Goal: Task Accomplishment & Management: Manage account settings

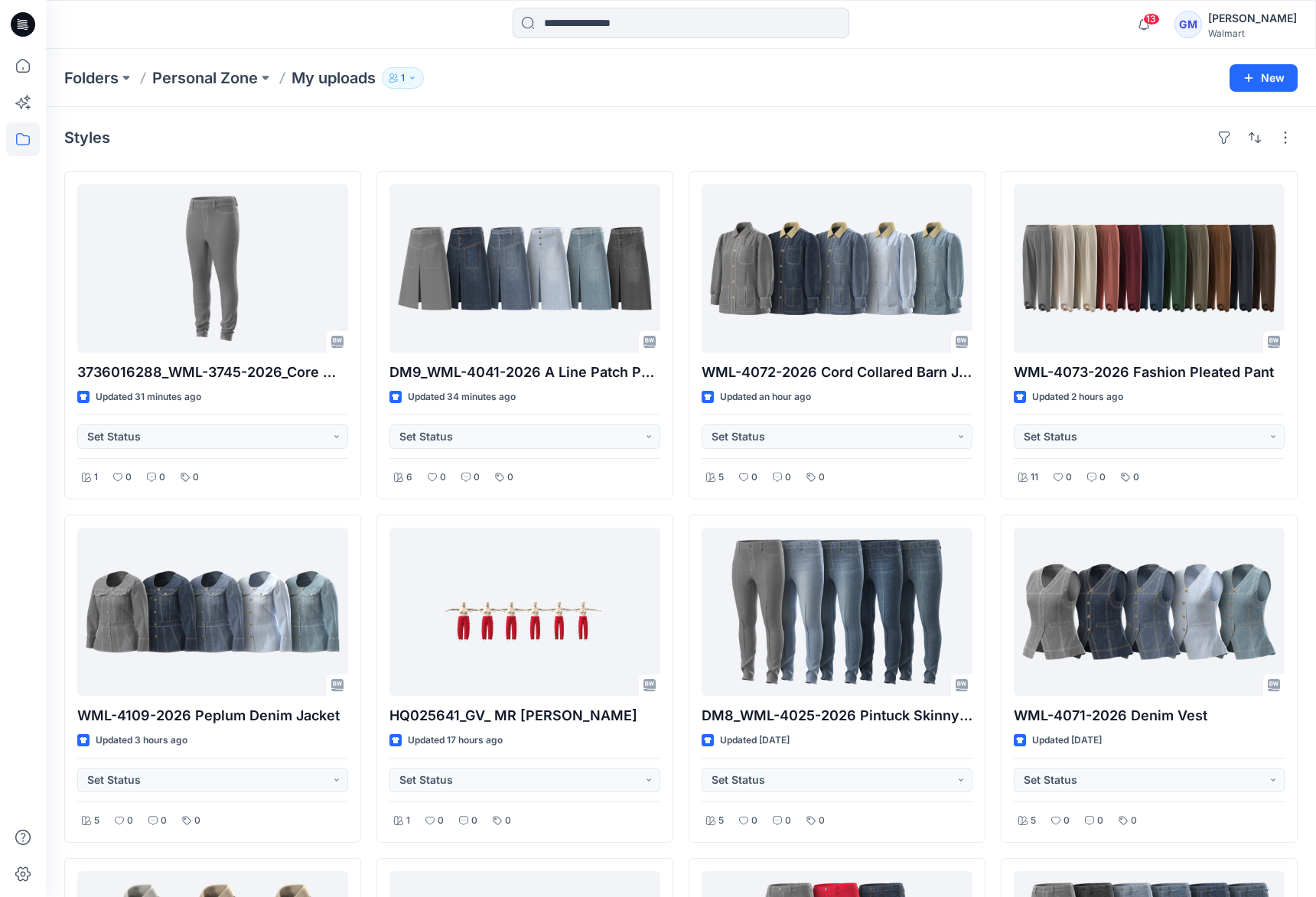
scroll to position [1477, 0]
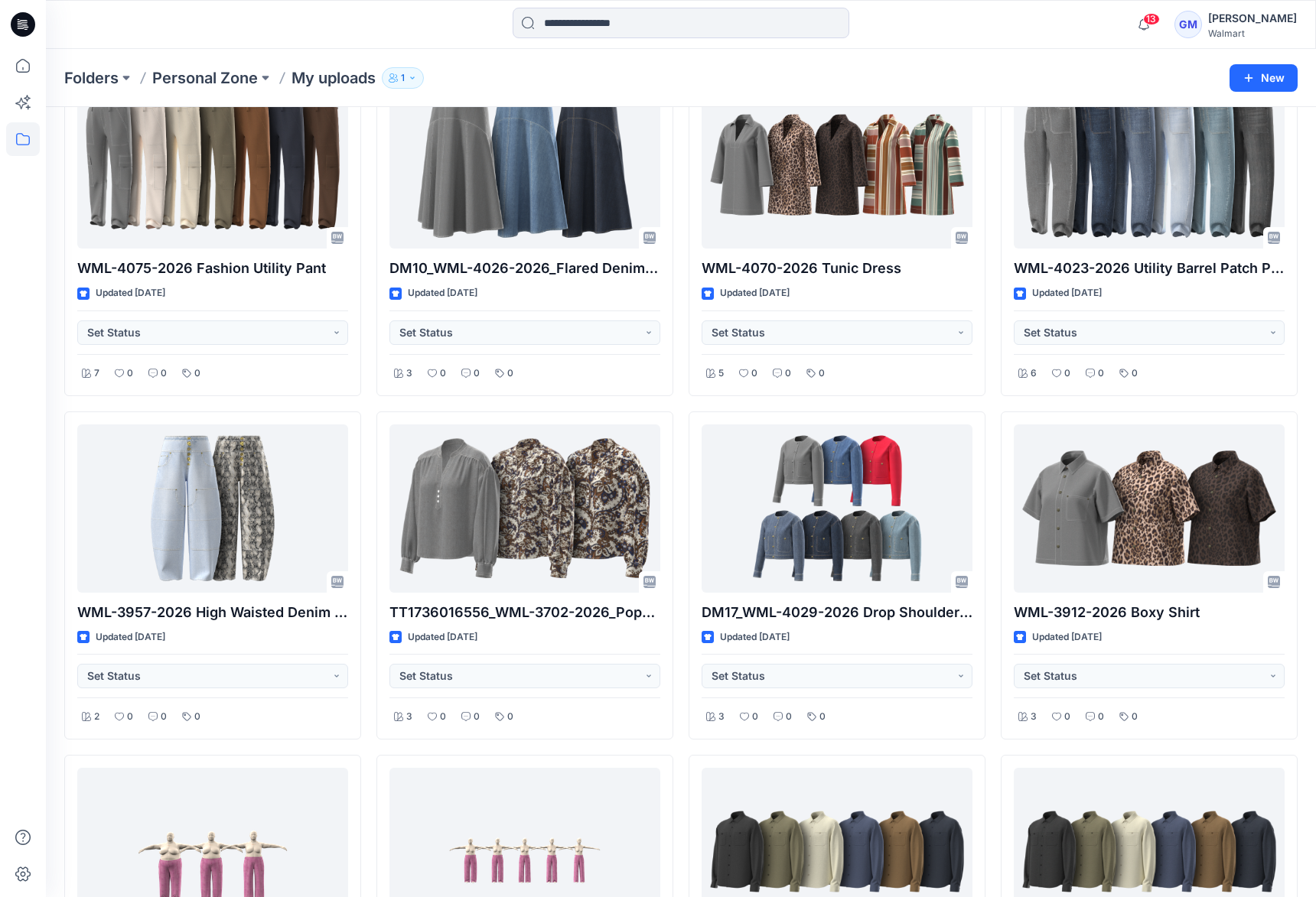
click at [500, 70] on div "Folders Personal Zone My uploads 1" at bounding box center [622, 78] width 1114 height 22
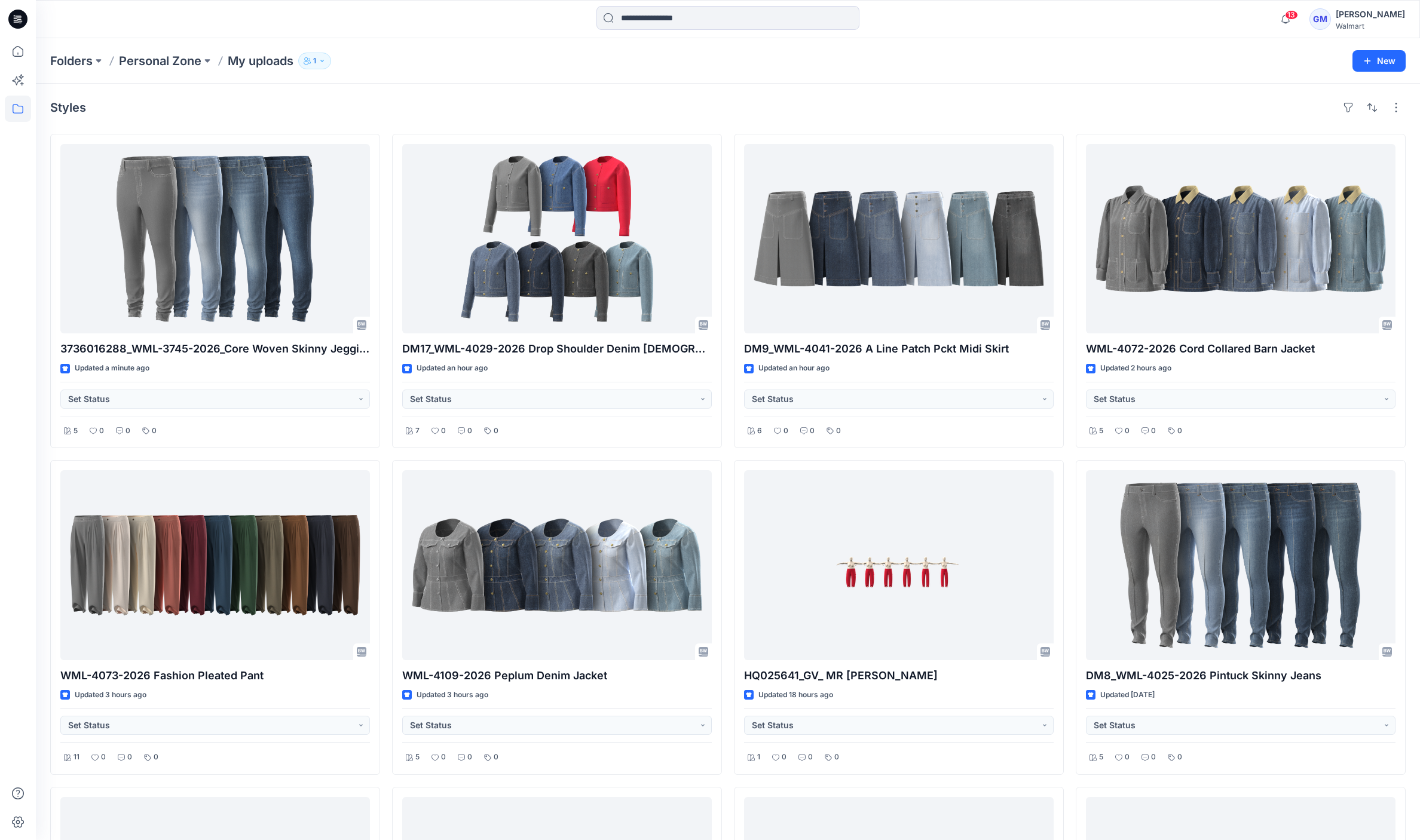
click at [499, 94] on div "Styles 3736016288_WML-3745-2026_Core Woven Skinny Jegging-Inseam 28.5 Updated a…" at bounding box center [728, 621] width 1384 height 1075
click at [786, 125] on div "Styles 3736016288_WML-3745-2026_Core Woven Skinny Jegging-Inseam 28.5 Updated a…" at bounding box center [728, 621] width 1384 height 1075
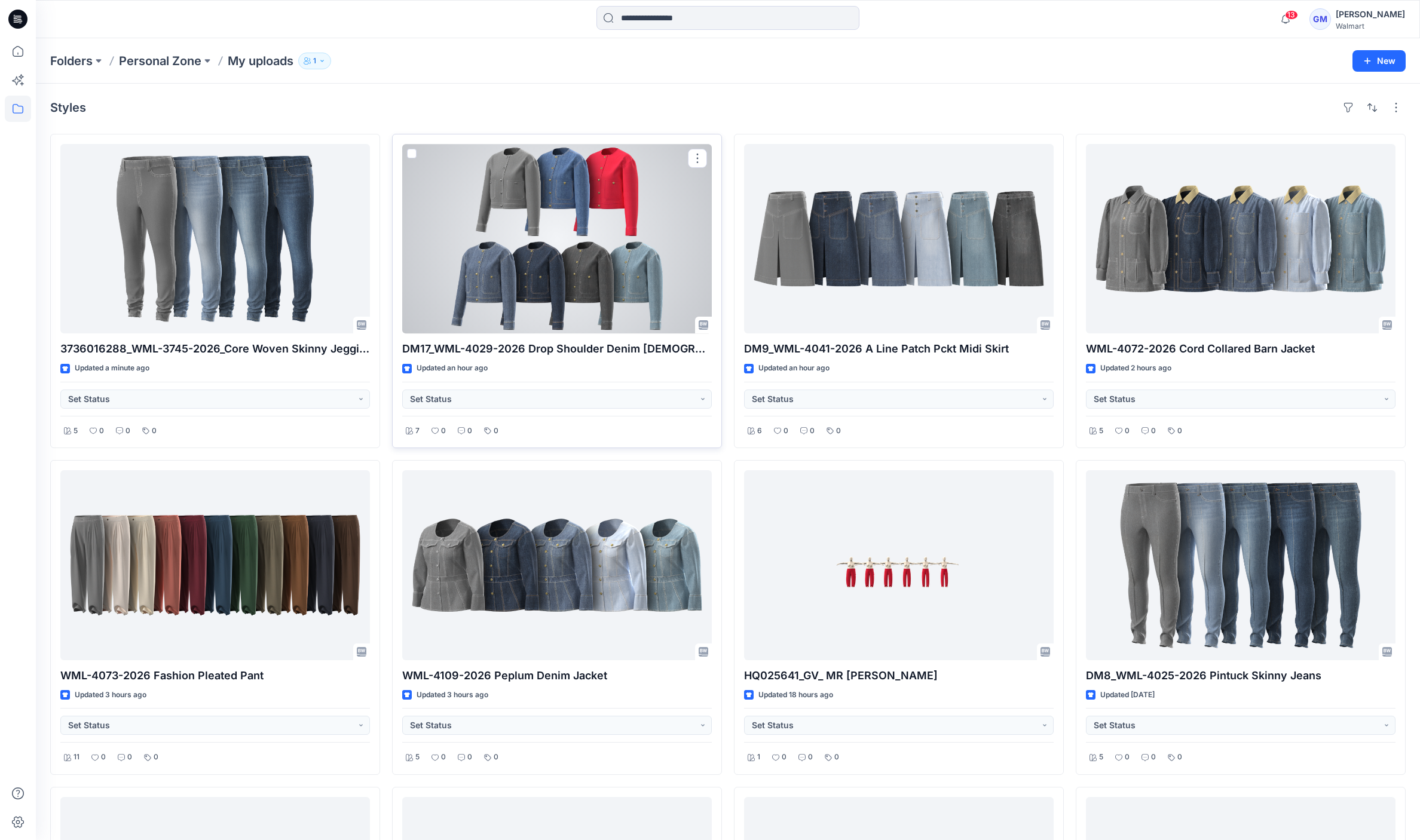
click at [544, 206] on div at bounding box center [557, 239] width 310 height 190
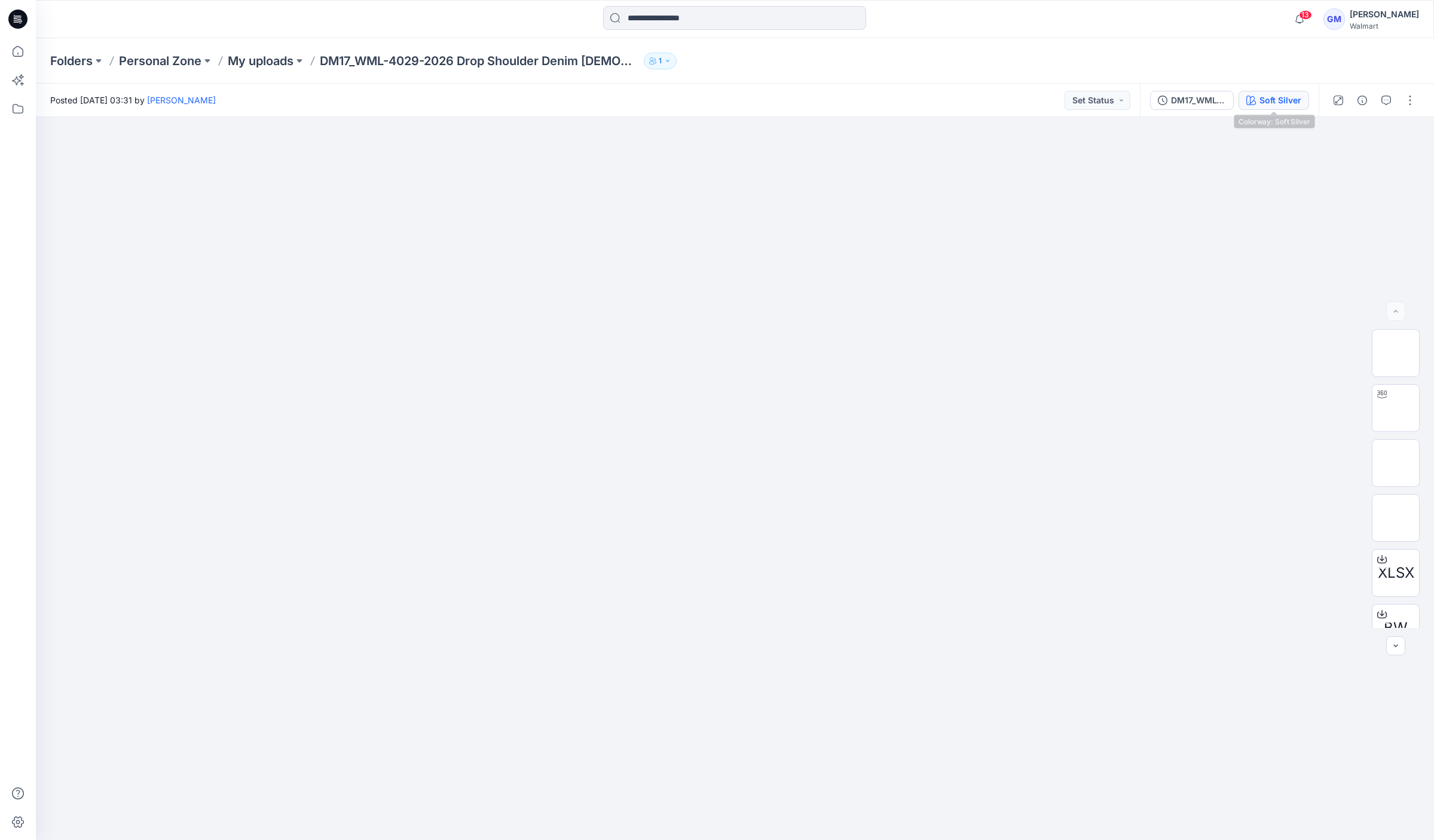
click at [1041, 105] on button "Soft Silver" at bounding box center [1273, 100] width 71 height 19
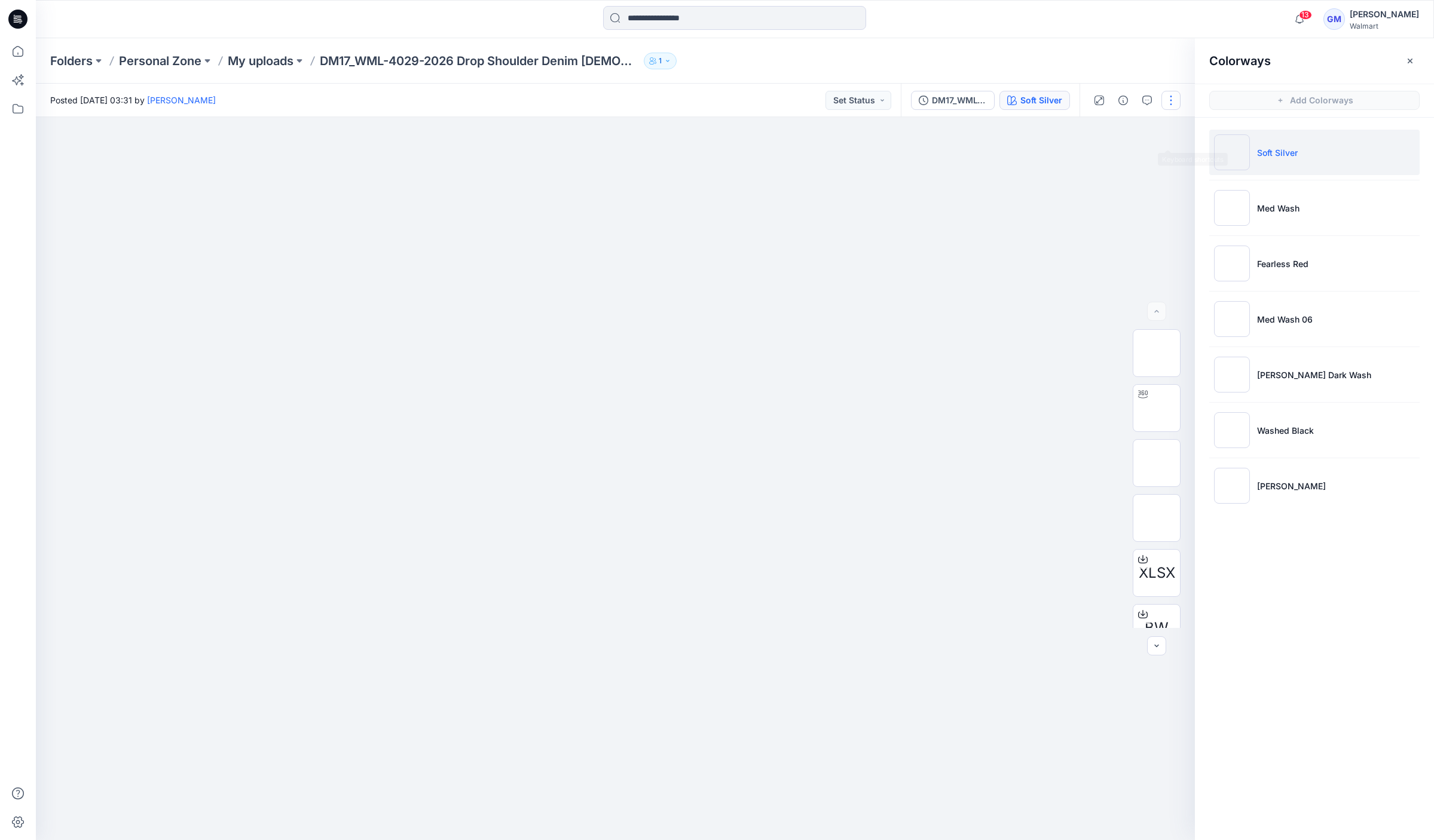
click at [1041, 101] on button "button" at bounding box center [1171, 100] width 19 height 19
click at [1041, 158] on button "Edit" at bounding box center [1120, 161] width 110 height 22
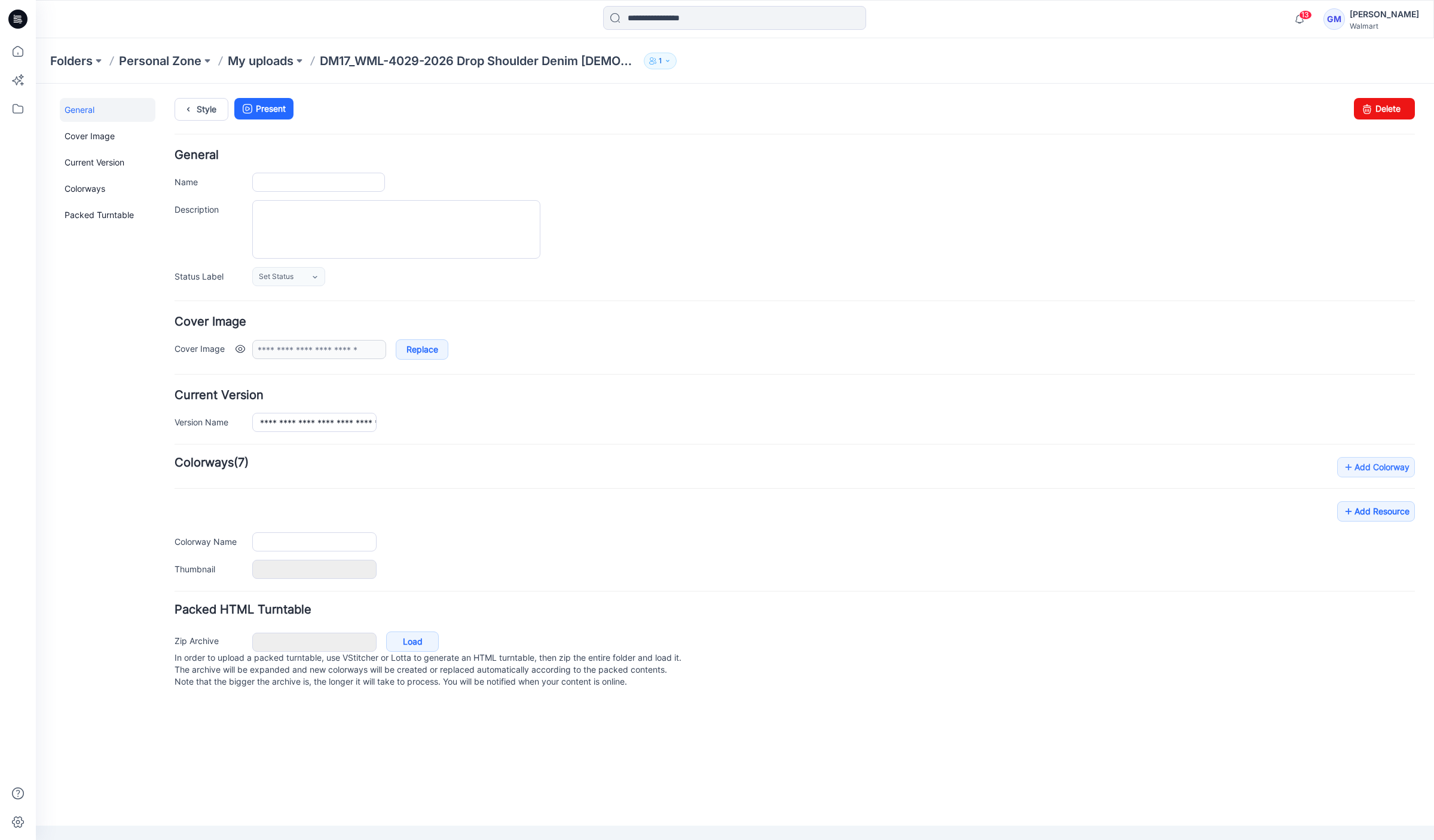
type input "**********"
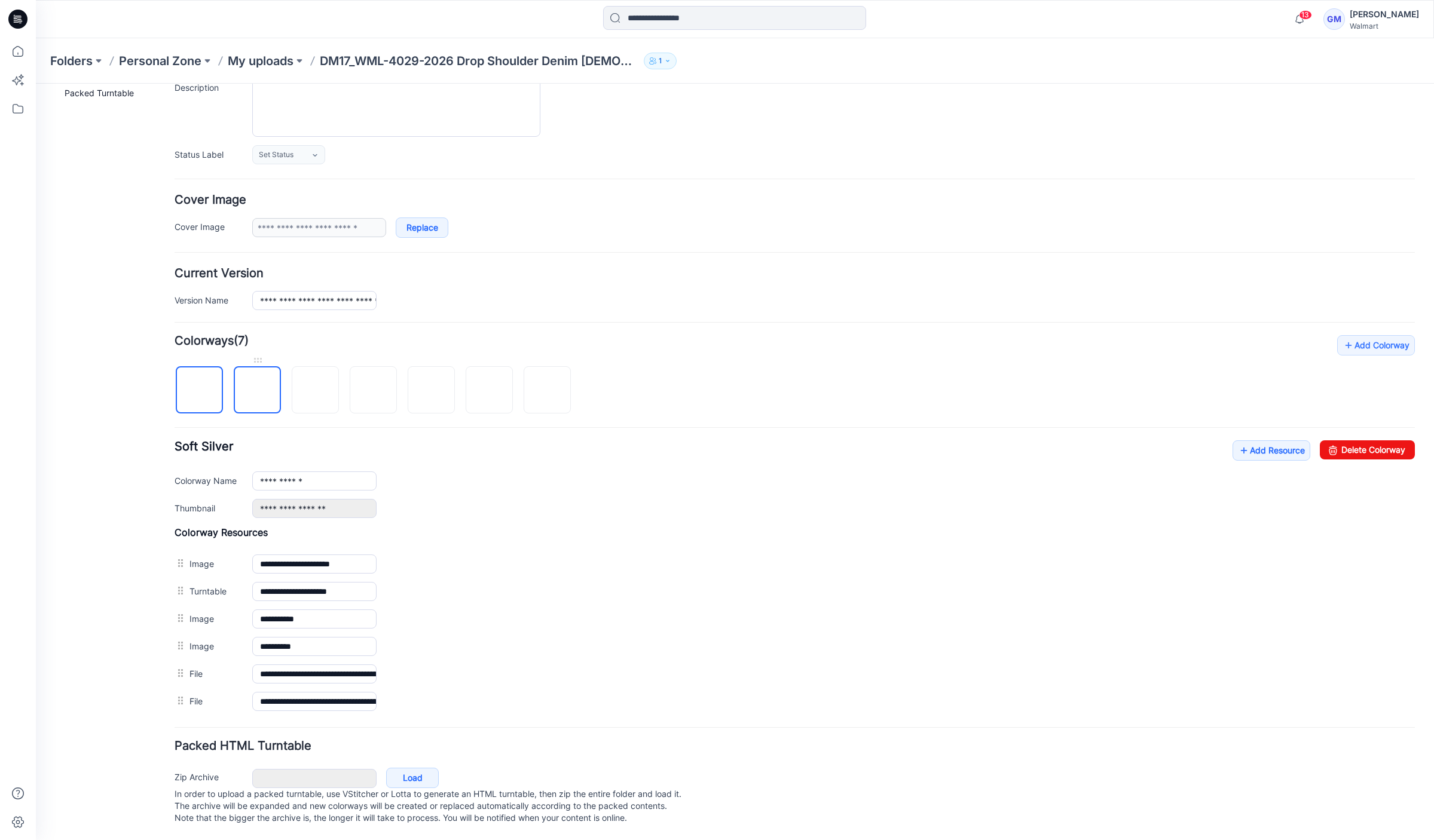
click at [258, 391] on img at bounding box center [258, 391] width 0 height 0
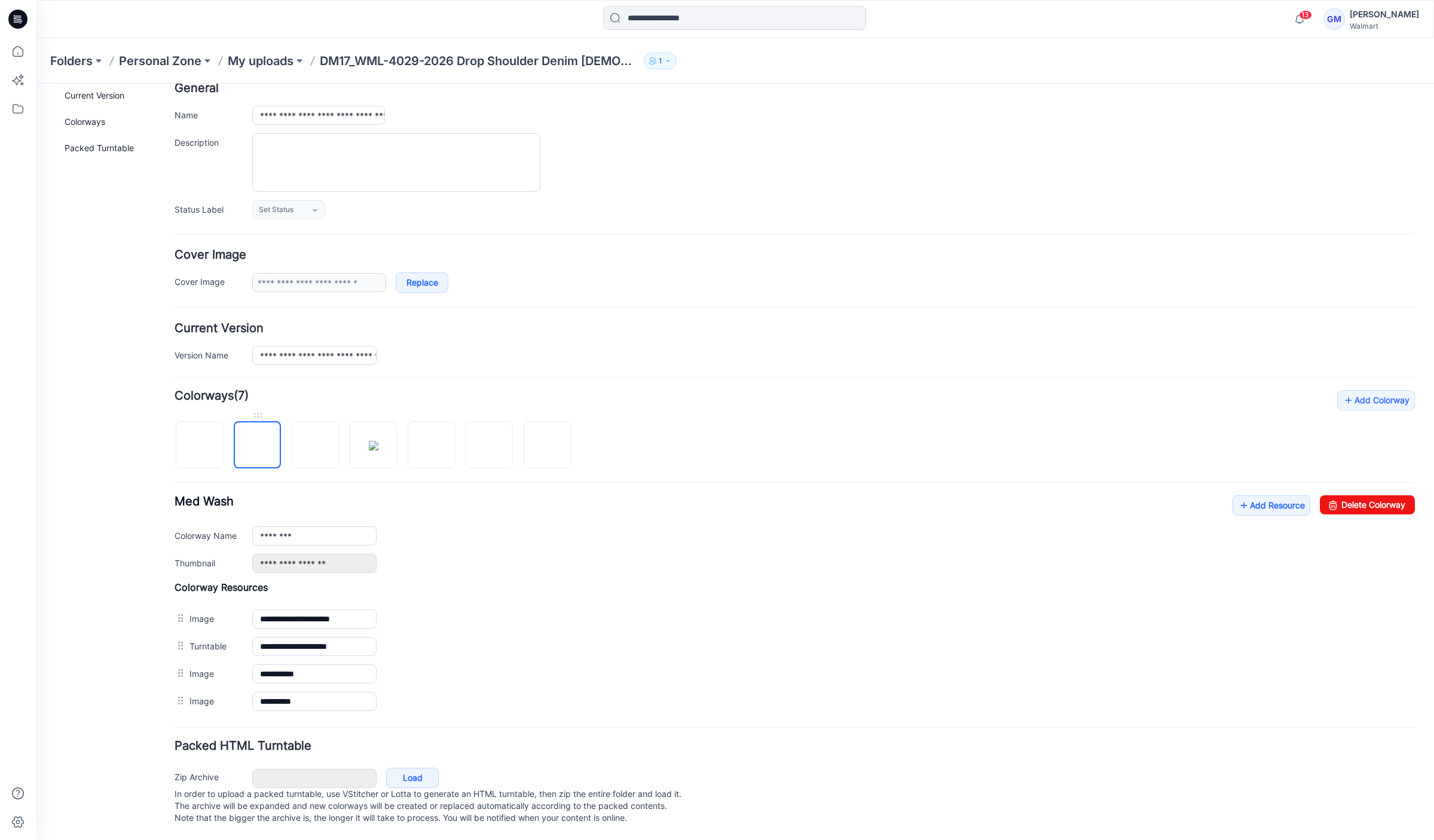
scroll to position [79, 0]
click at [1370, 496] on link "Delete Colorway" at bounding box center [1367, 505] width 95 height 19
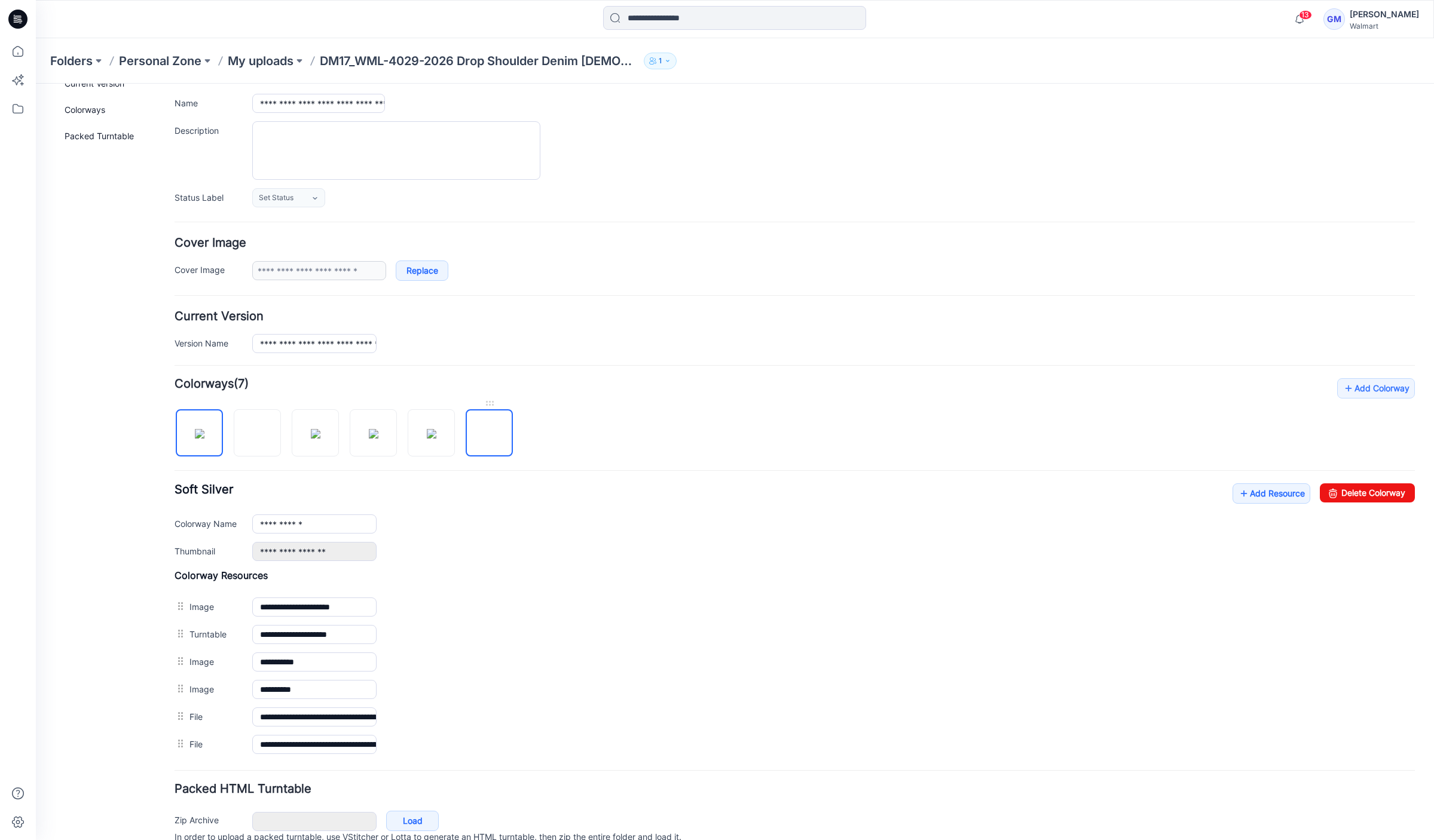
click at [489, 434] on img at bounding box center [489, 434] width 0 height 0
type input "*********"
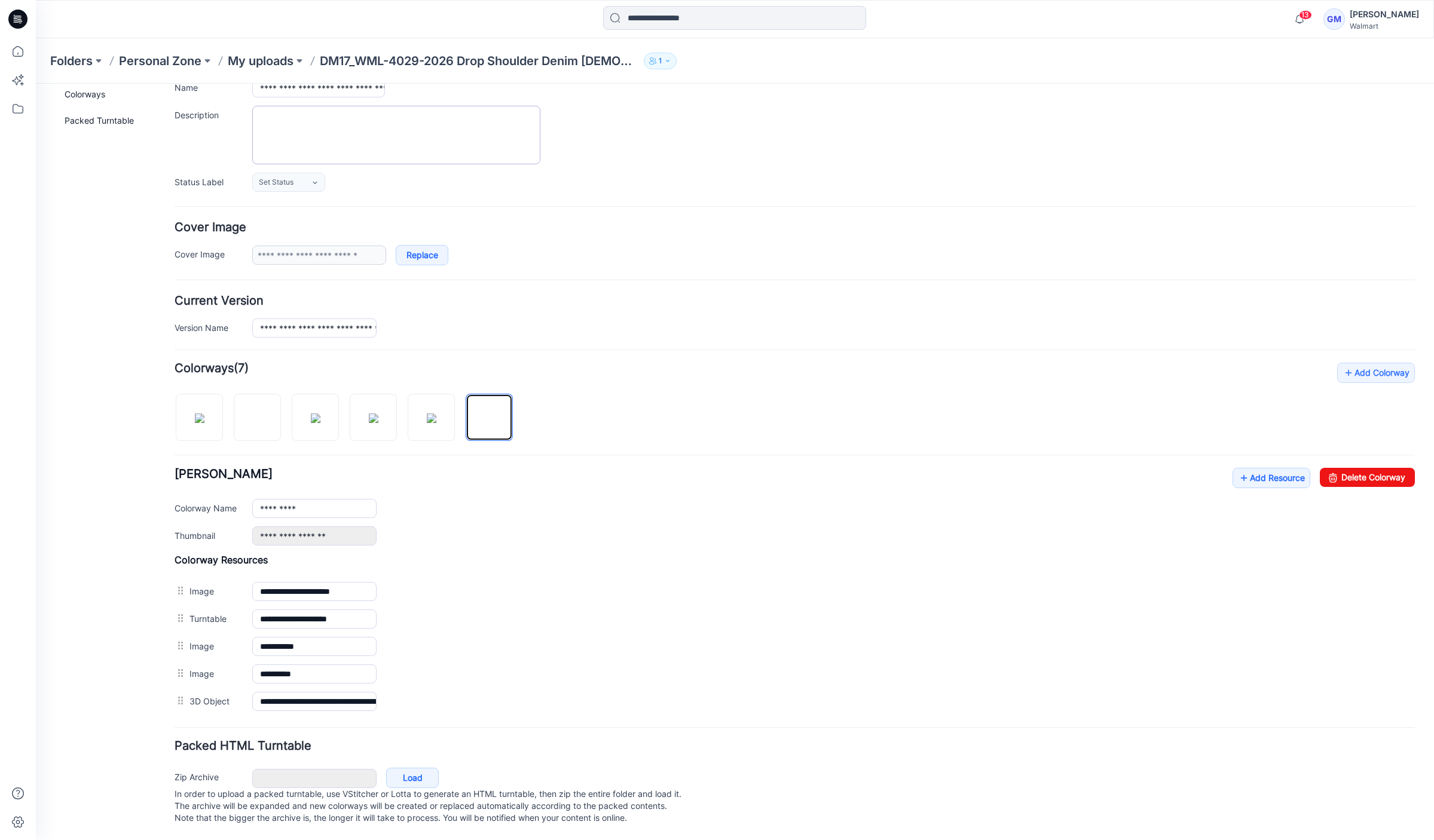
scroll to position [0, 0]
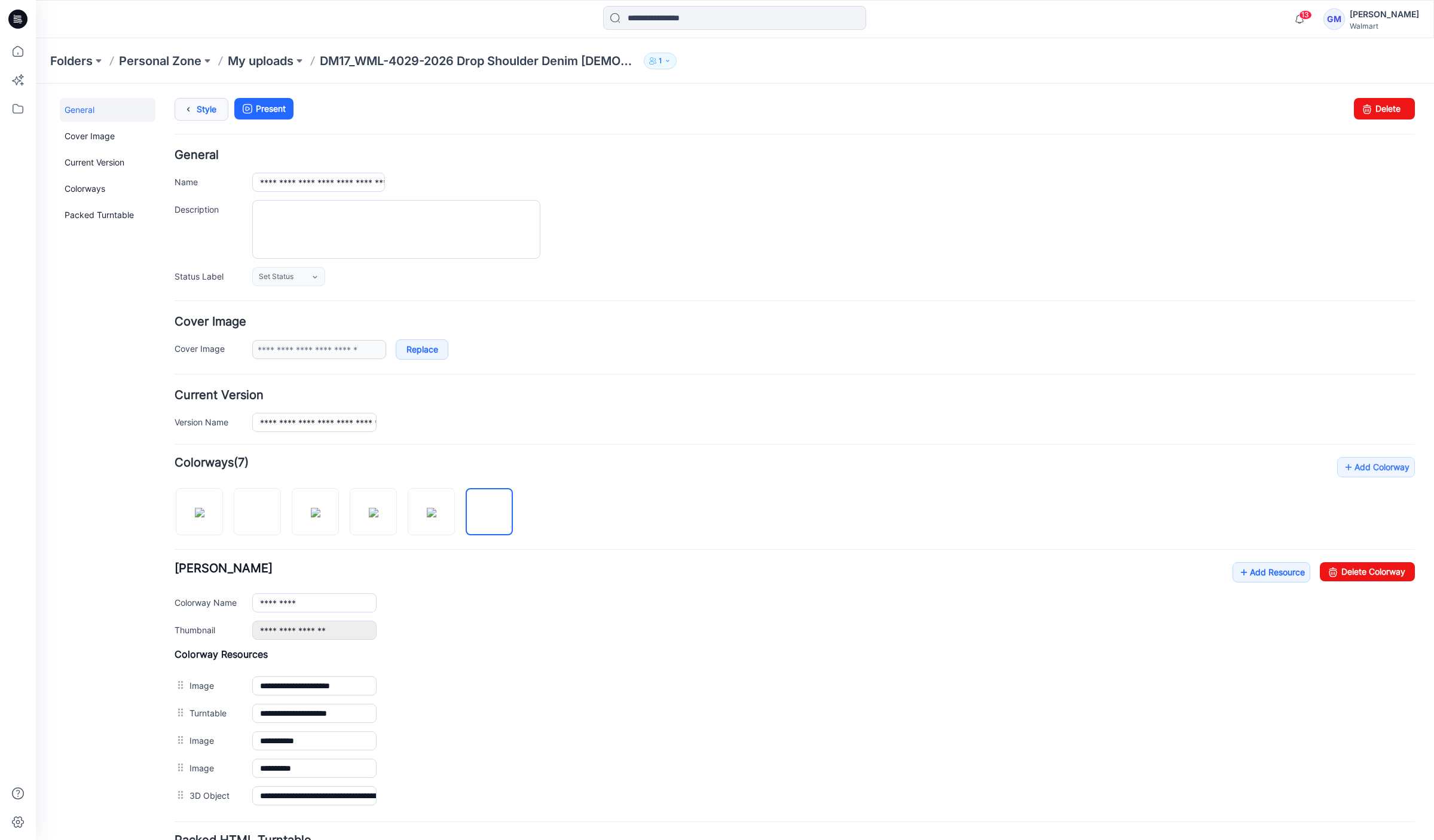
click at [200, 111] on link "Style" at bounding box center [201, 110] width 54 height 23
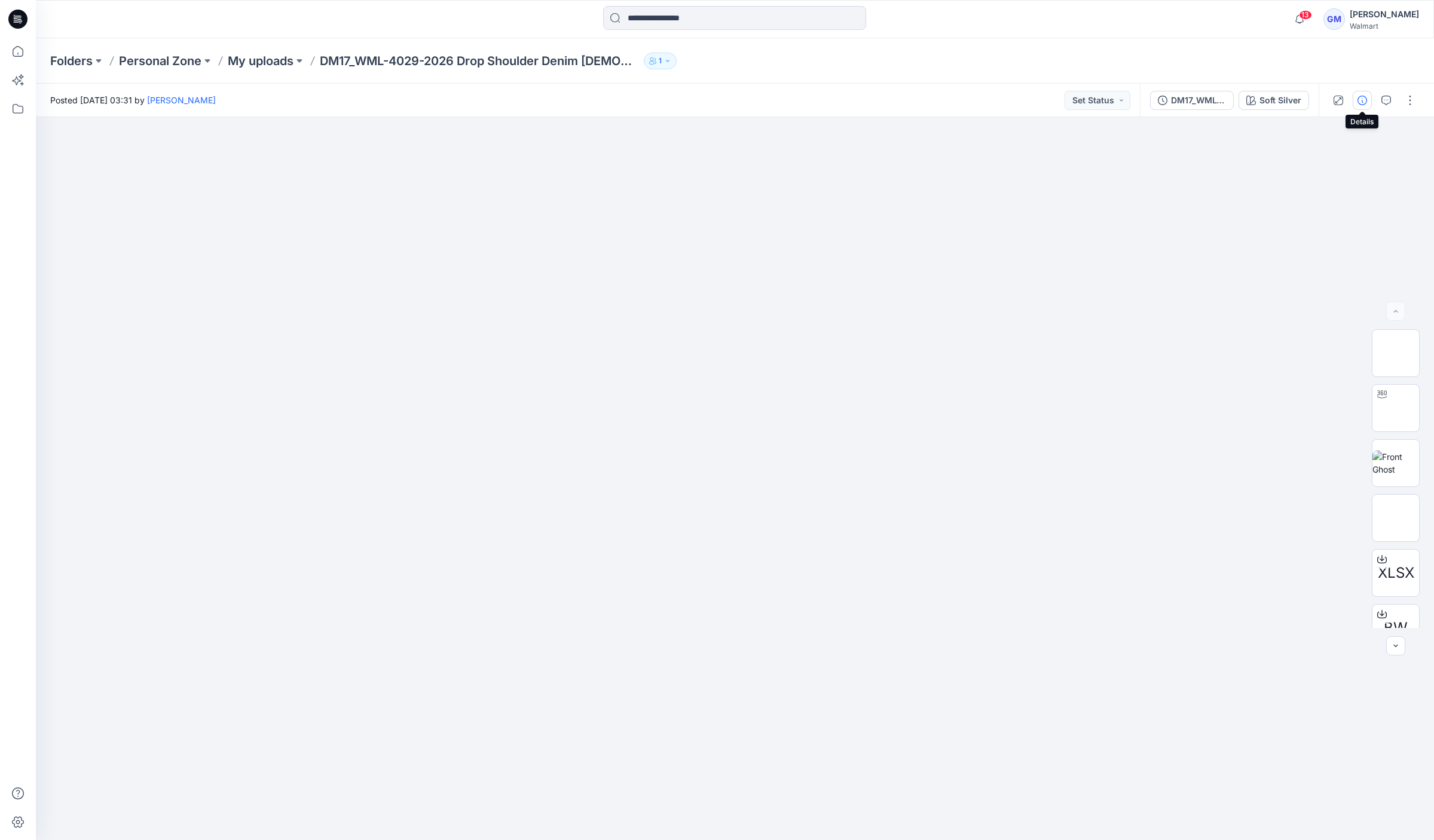
click at [1358, 98] on icon "button" at bounding box center [1362, 100] width 9 height 9
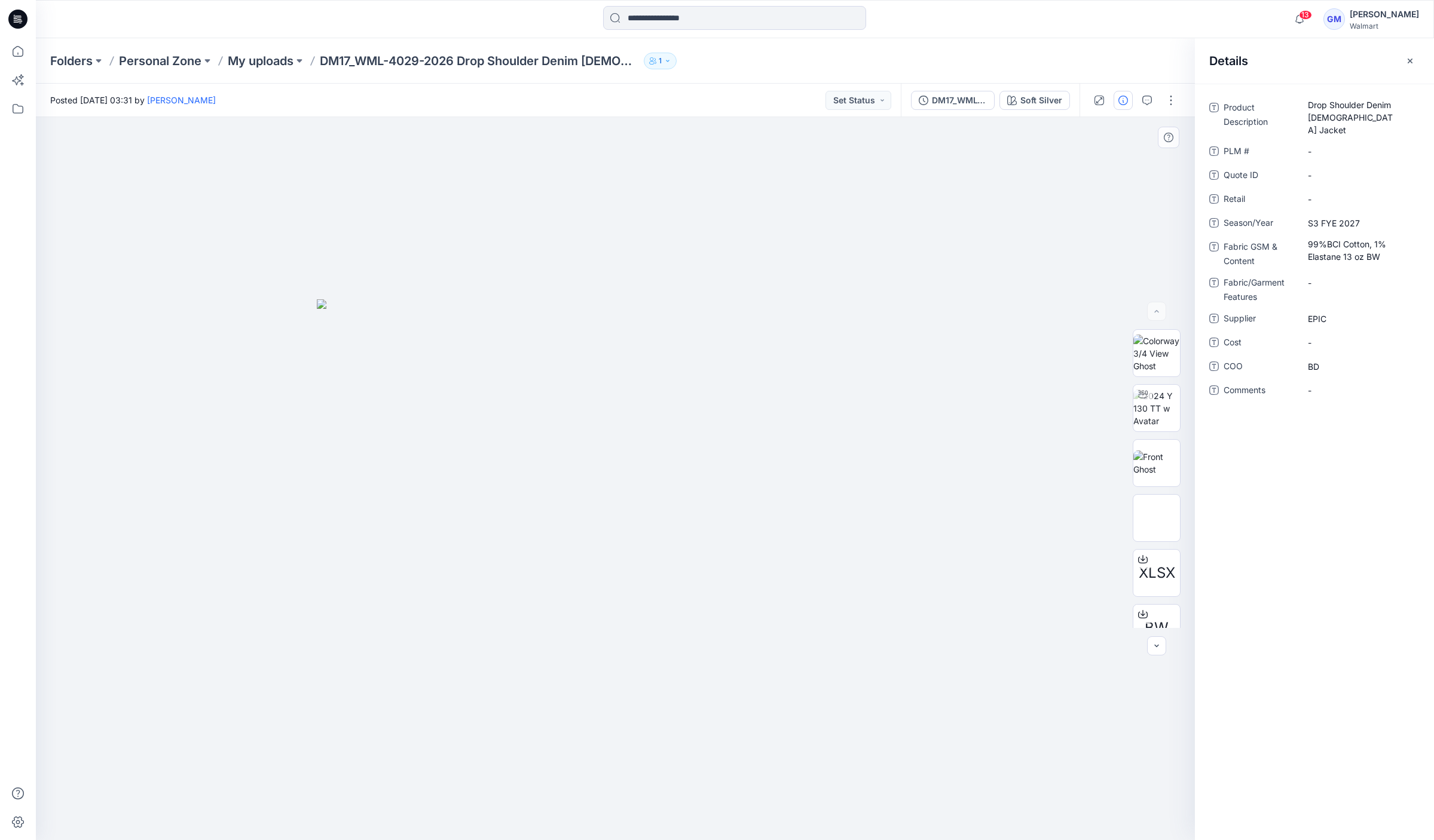
click at [821, 327] on img at bounding box center [615, 569] width 598 height 541
click at [620, 710] on div at bounding box center [615, 479] width 1159 height 723
click at [256, 67] on p "My uploads" at bounding box center [261, 61] width 65 height 17
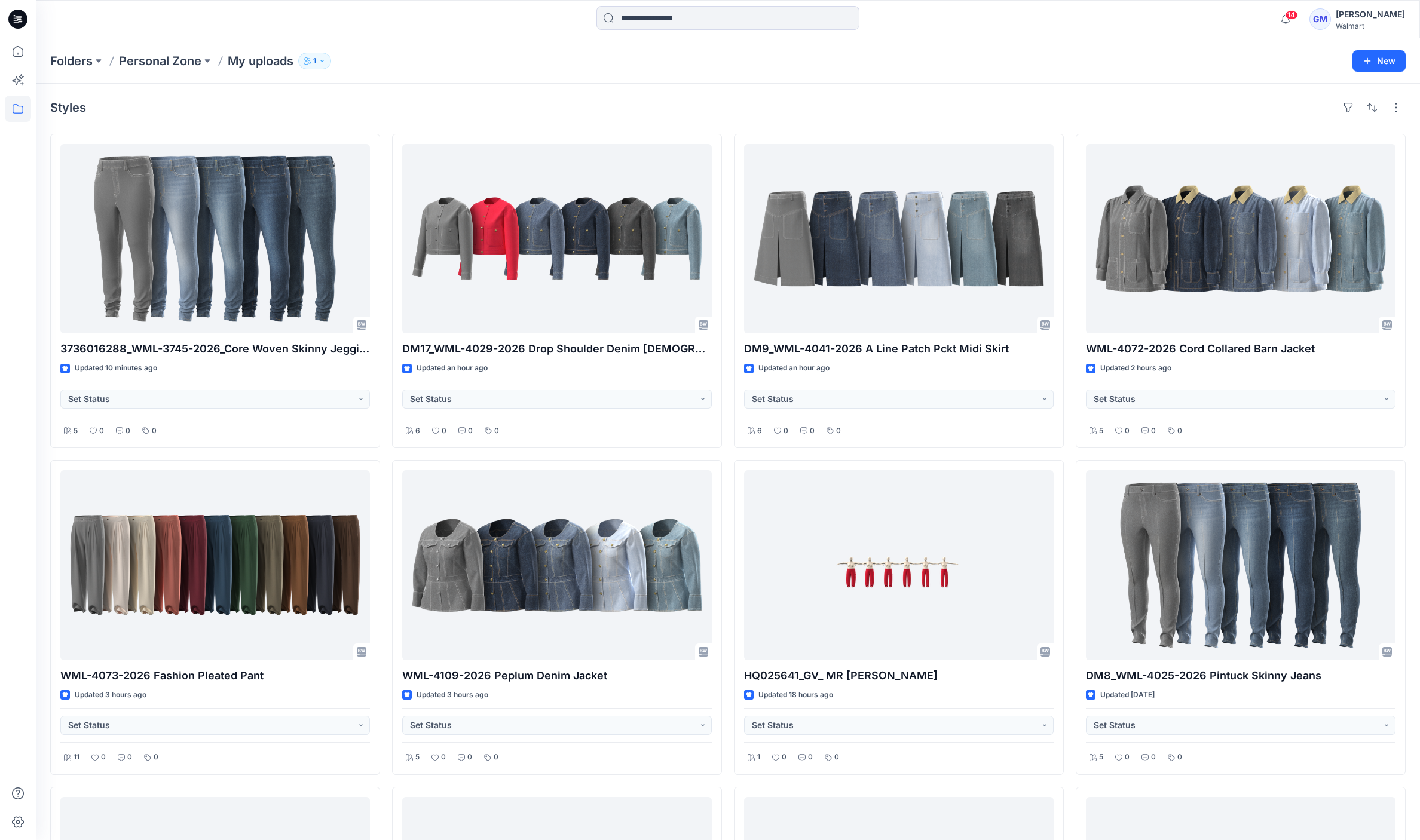
drag, startPoint x: 499, startPoint y: 112, endPoint x: 499, endPoint y: 127, distance: 15.0
click at [499, 111] on div "Styles" at bounding box center [728, 108] width 1355 height 19
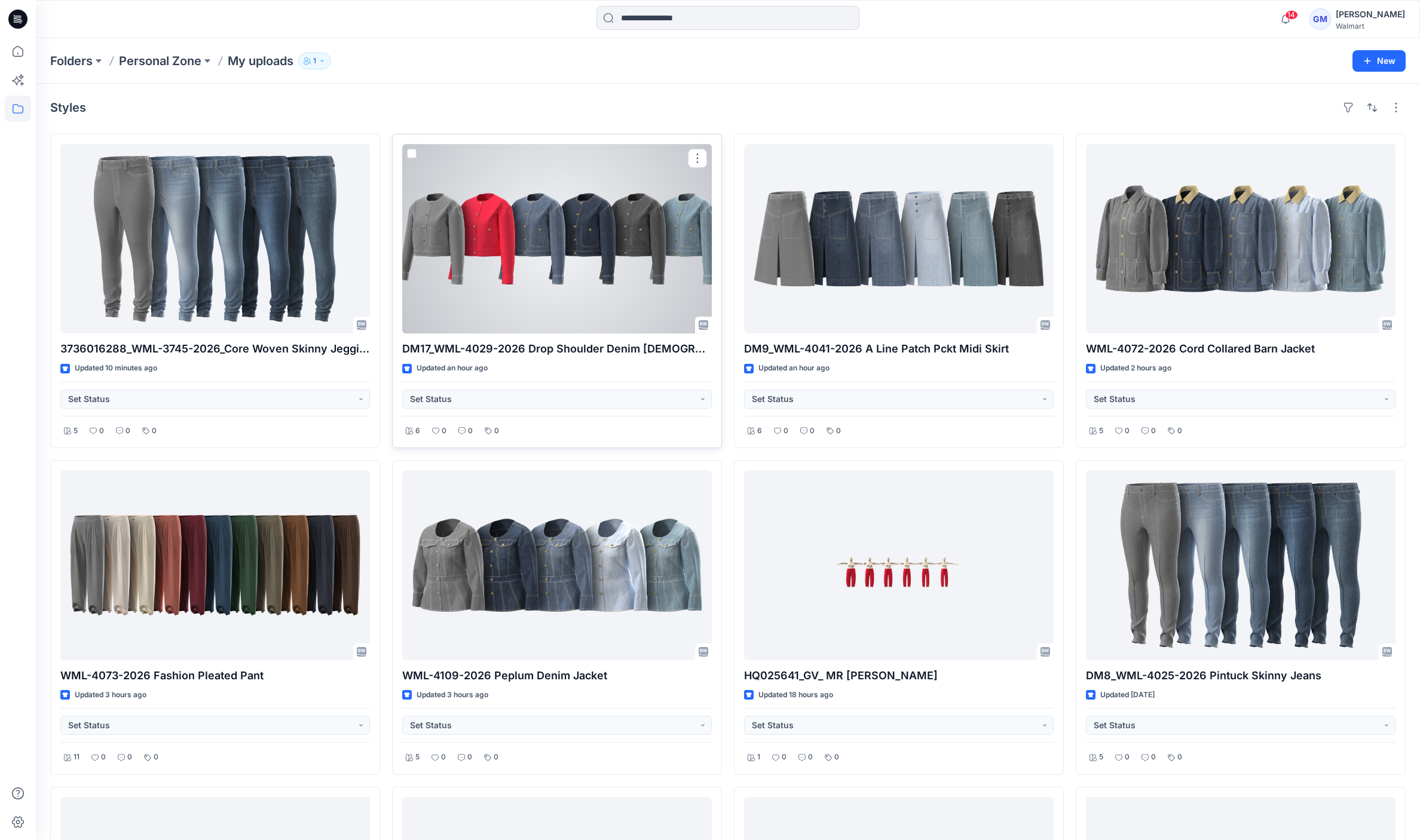
click at [525, 242] on div at bounding box center [557, 239] width 310 height 190
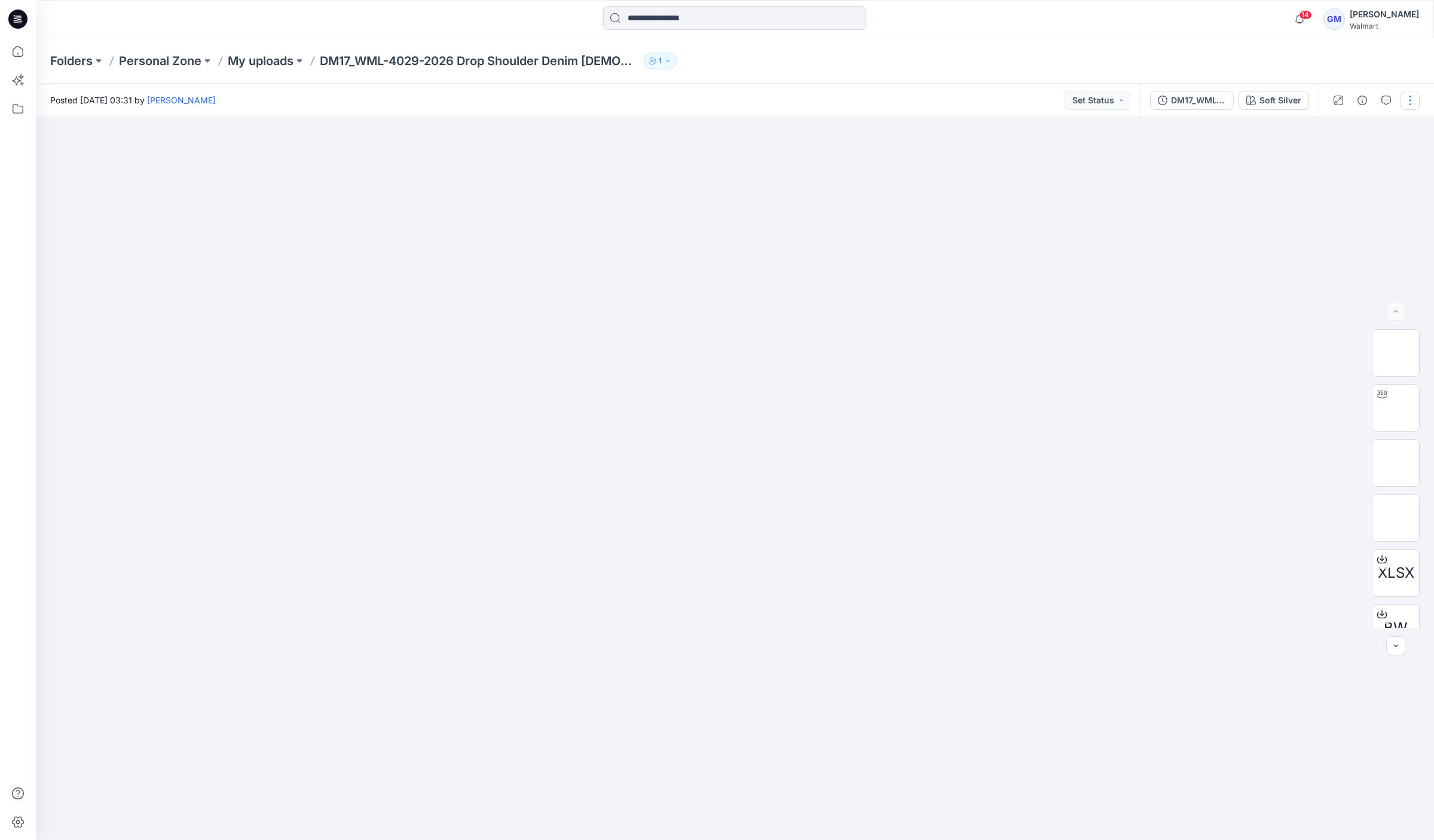
click at [1411, 93] on button "button" at bounding box center [1409, 100] width 19 height 19
click at [1319, 159] on icon "button" at bounding box center [1316, 162] width 9 height 9
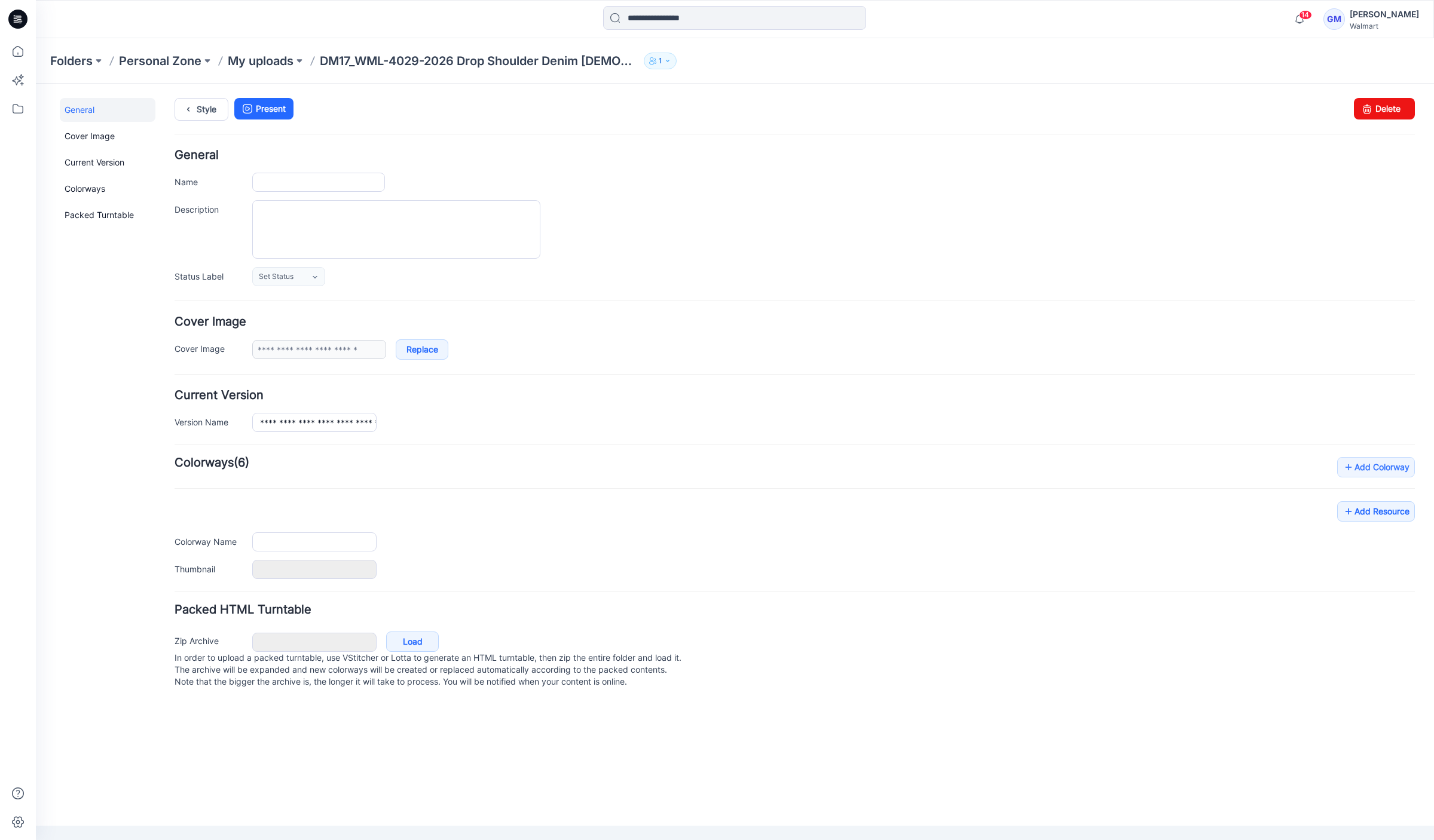
type input "**********"
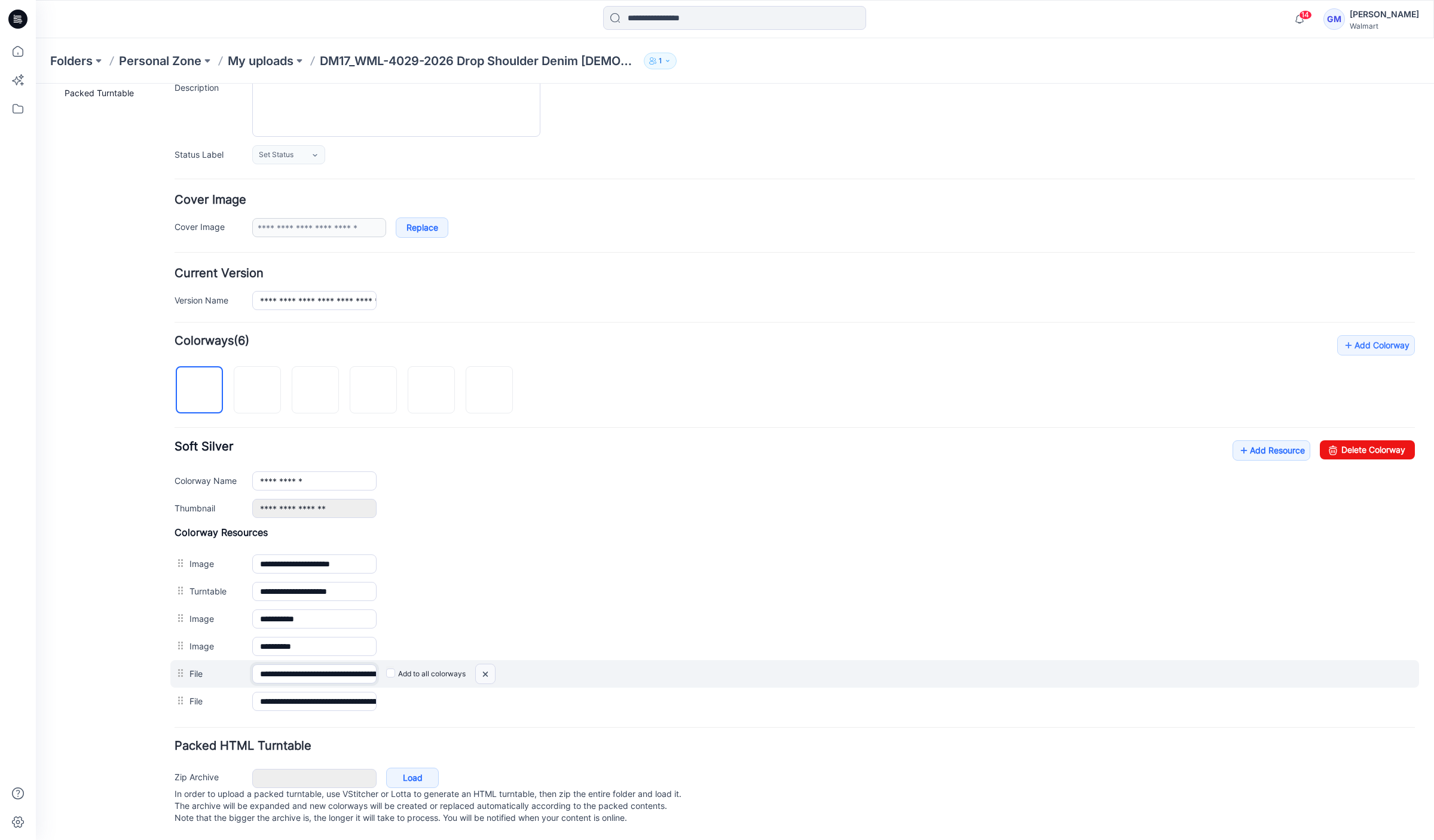
scroll to position [0, 217]
drag, startPoint x: 317, startPoint y: 662, endPoint x: 494, endPoint y: 655, distance: 177.1
click at [492, 661] on div "**********" at bounding box center [794, 674] width 1248 height 28
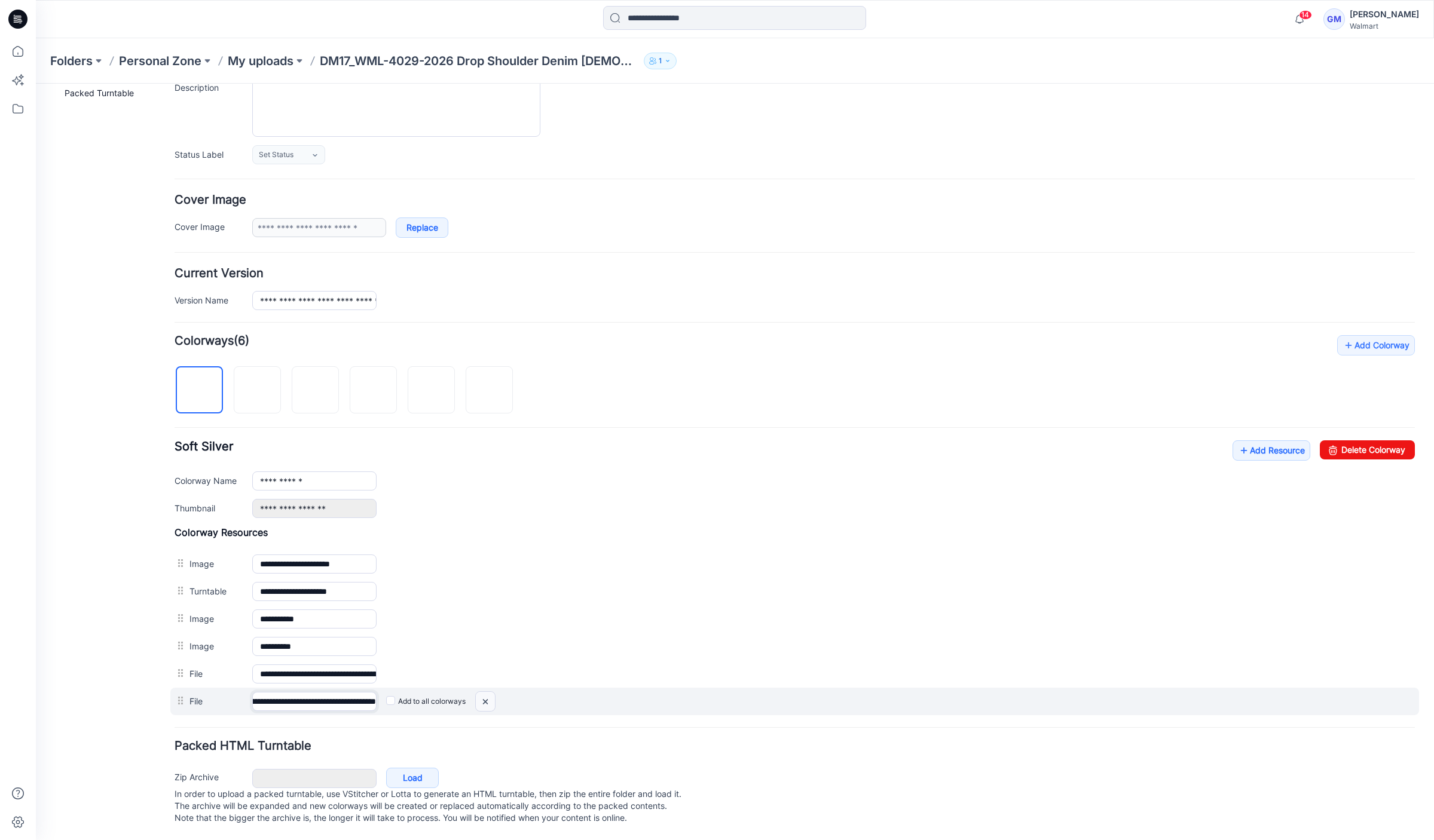
drag, startPoint x: 283, startPoint y: 688, endPoint x: 486, endPoint y: 679, distance: 203.2
click at [489, 671] on div "**********" at bounding box center [794, 621] width 1240 height 189
click at [486, 692] on img at bounding box center [485, 701] width 19 height 20
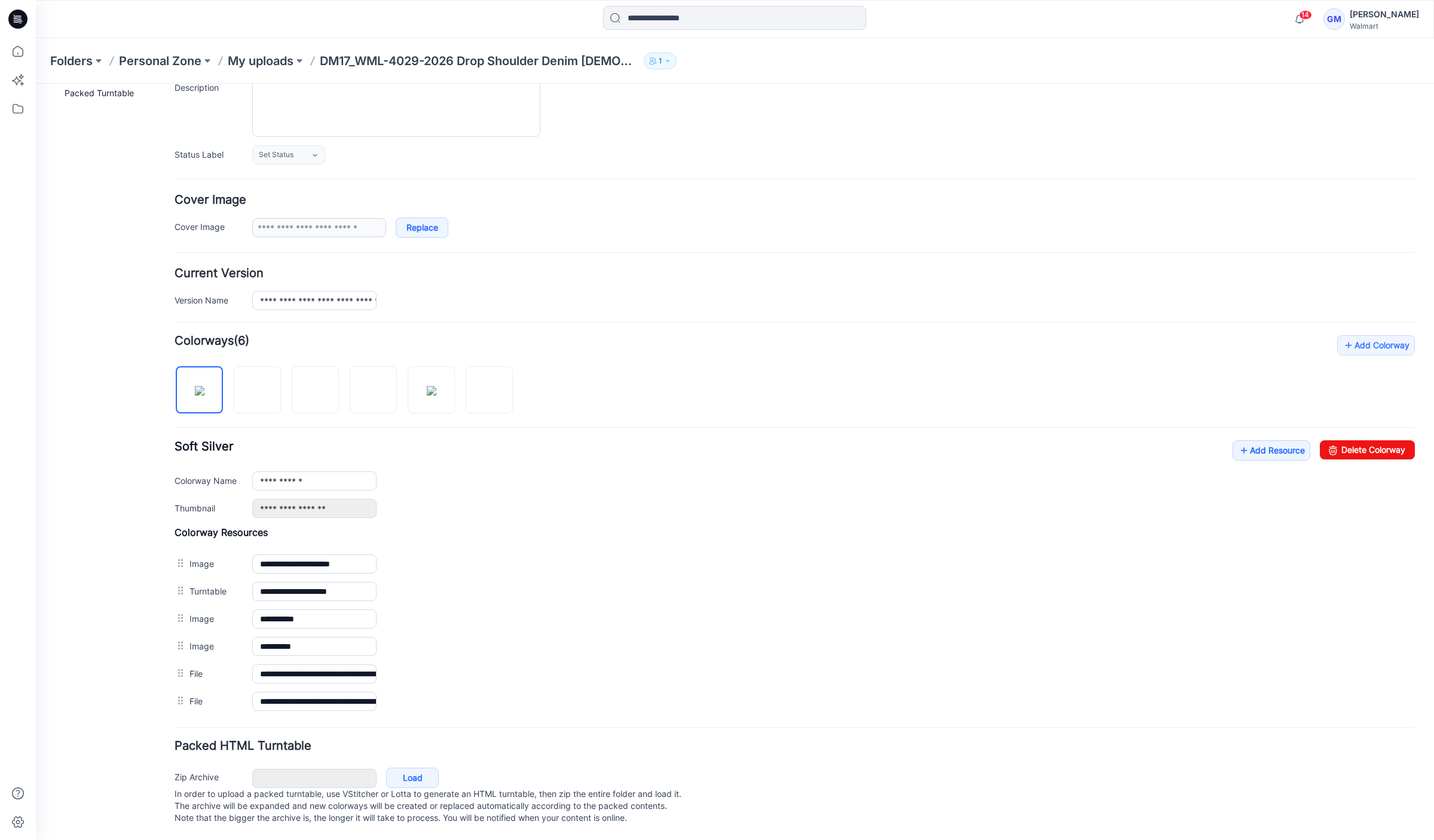
scroll to position [106, 0]
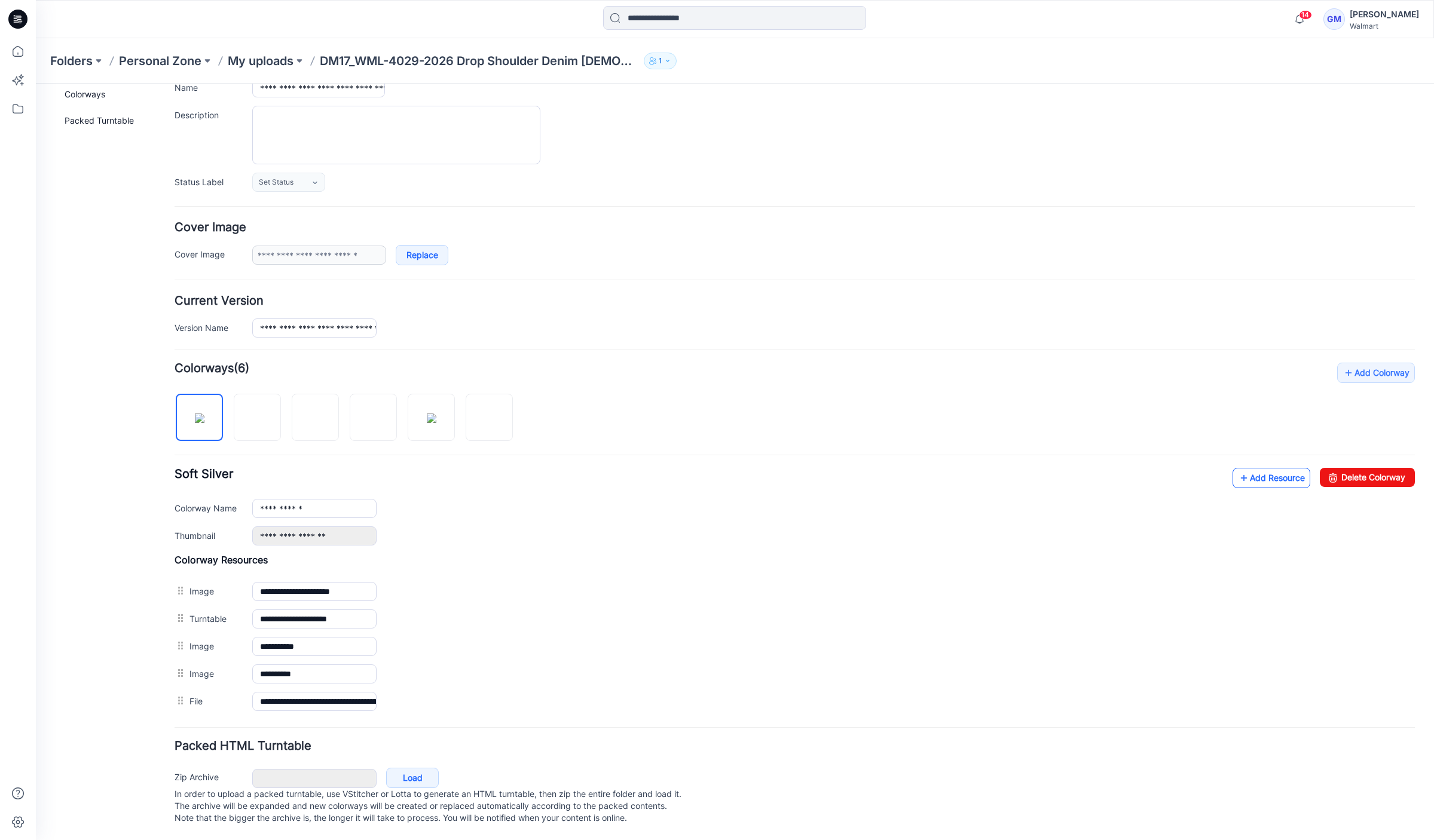
click at [1265, 469] on link "Add Resource" at bounding box center [1271, 478] width 77 height 20
click at [1243, 476] on div "**********" at bounding box center [794, 506] width 1240 height 77
click at [1243, 474] on link "Add Resource" at bounding box center [1271, 478] width 77 height 20
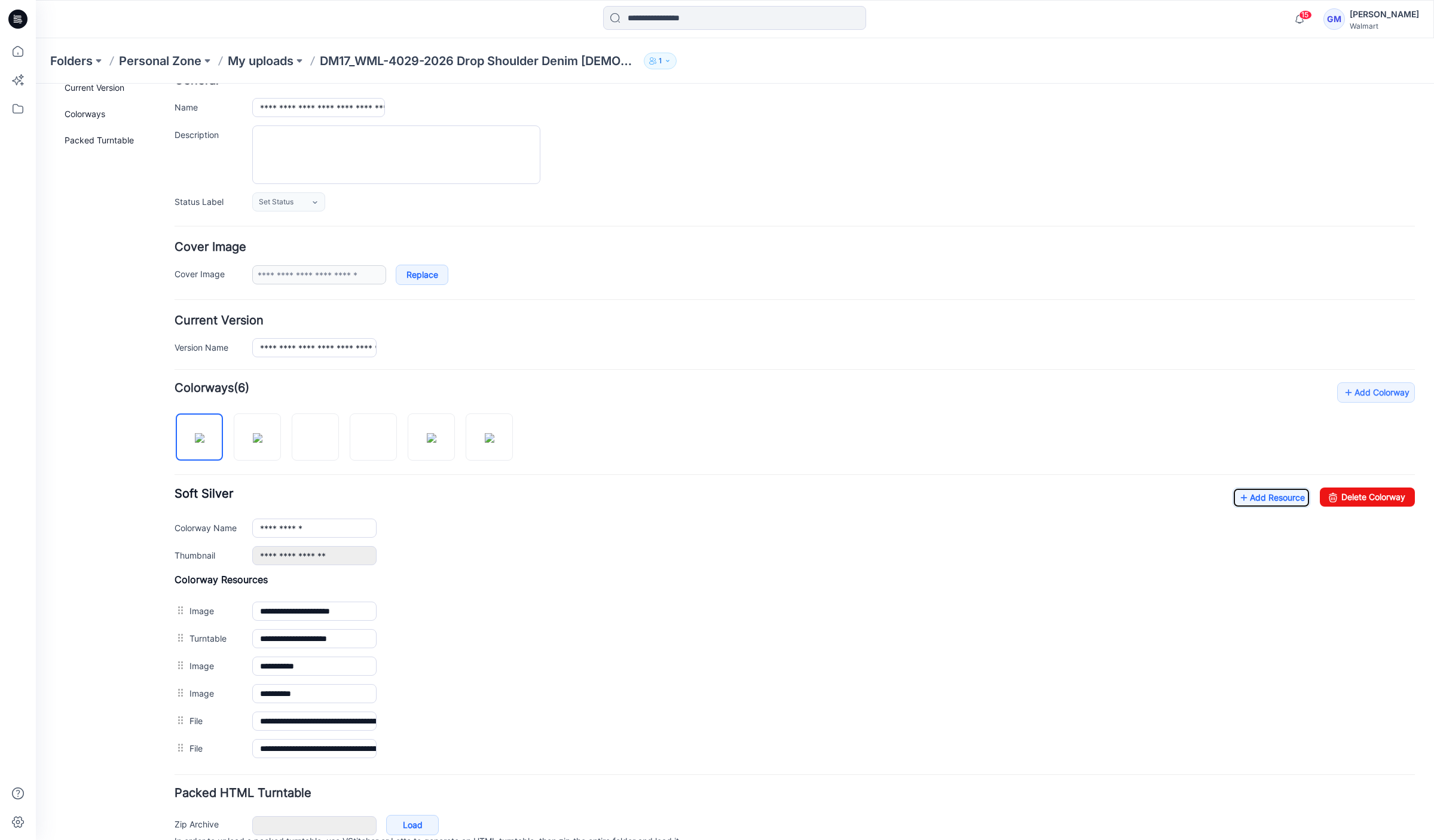
scroll to position [0, 0]
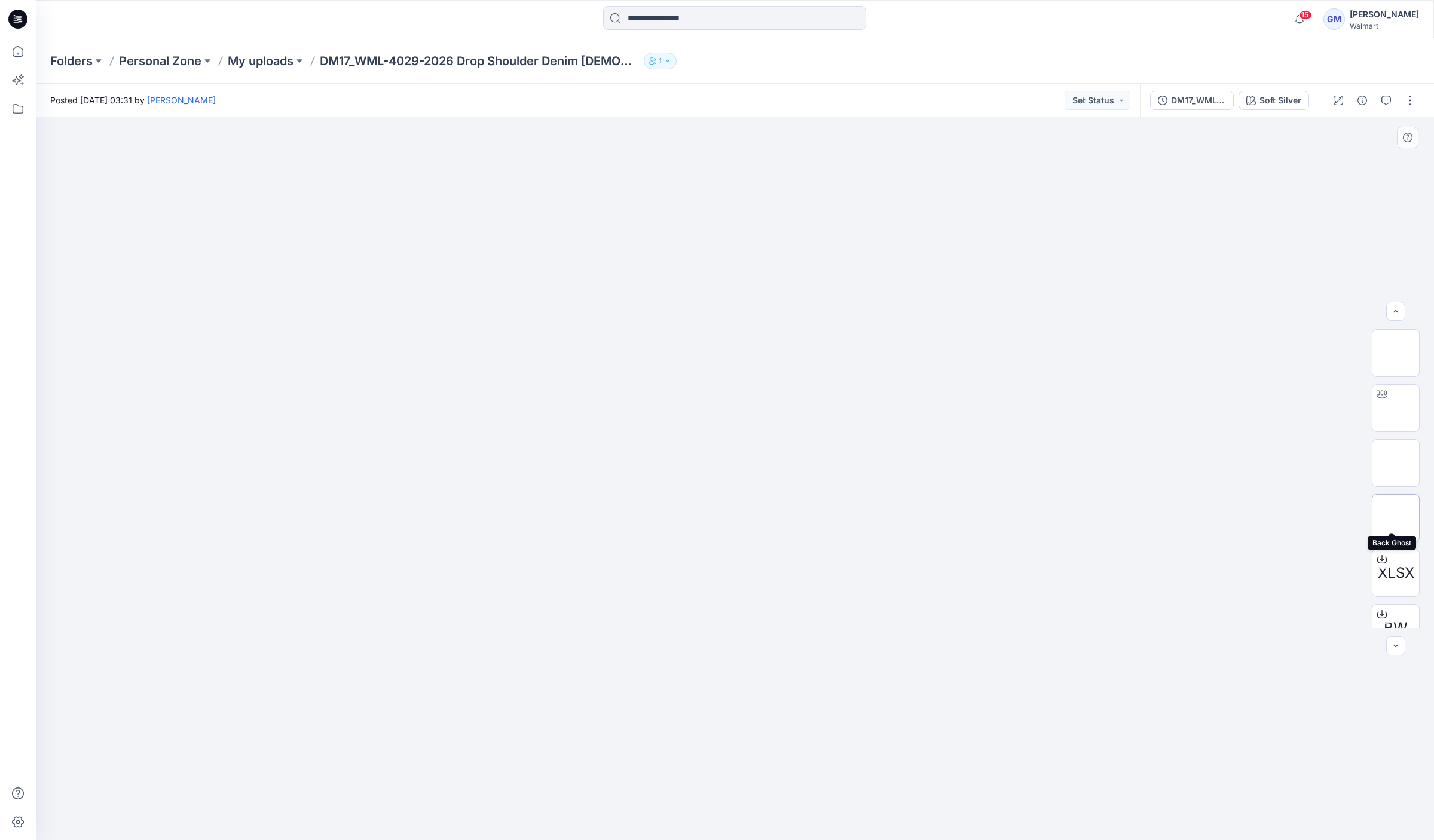
scroll to position [79, 0]
click at [1364, 99] on icon "button" at bounding box center [1362, 100] width 9 height 9
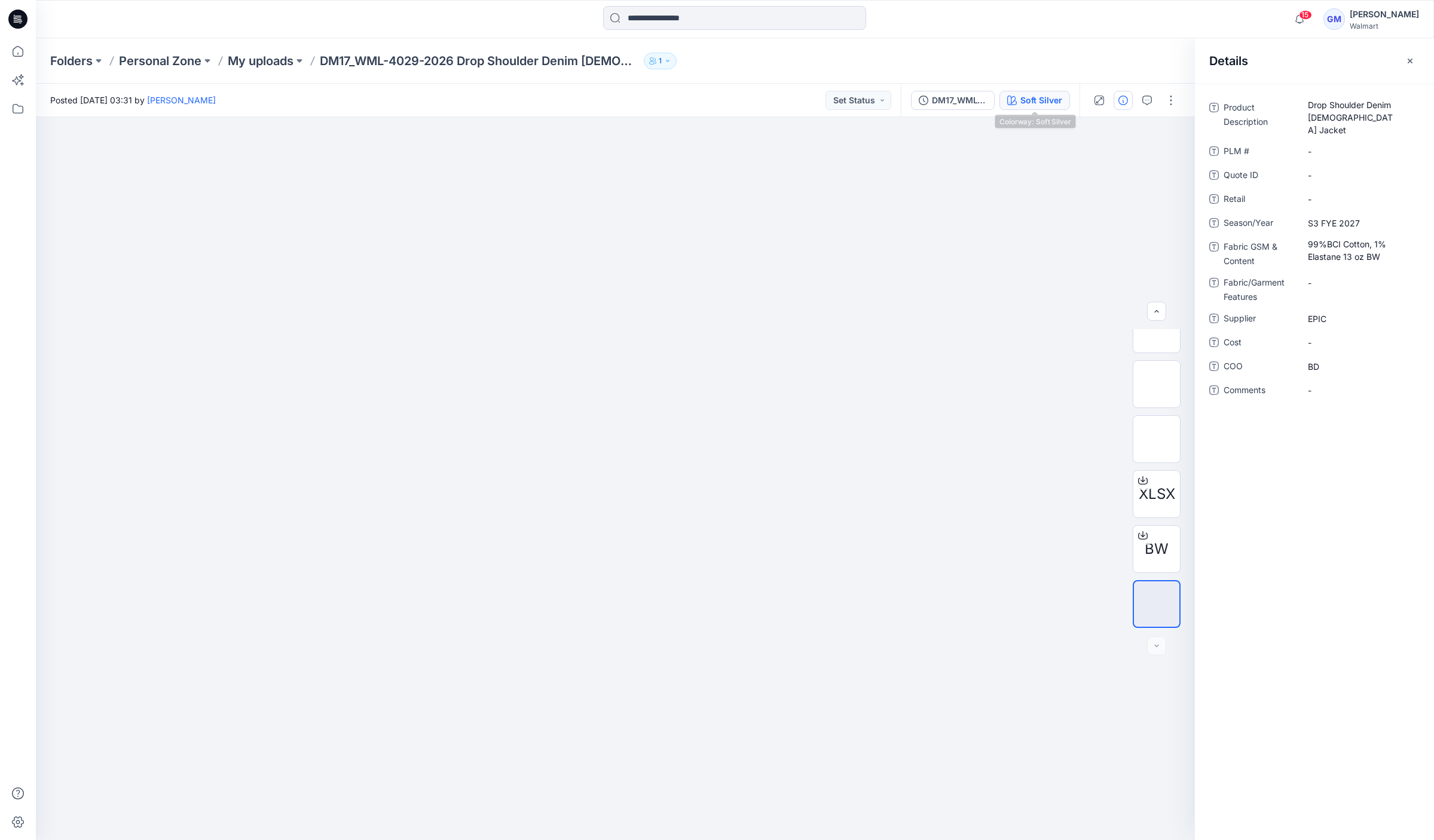
click at [1052, 104] on div "Soft Silver" at bounding box center [1041, 100] width 42 height 13
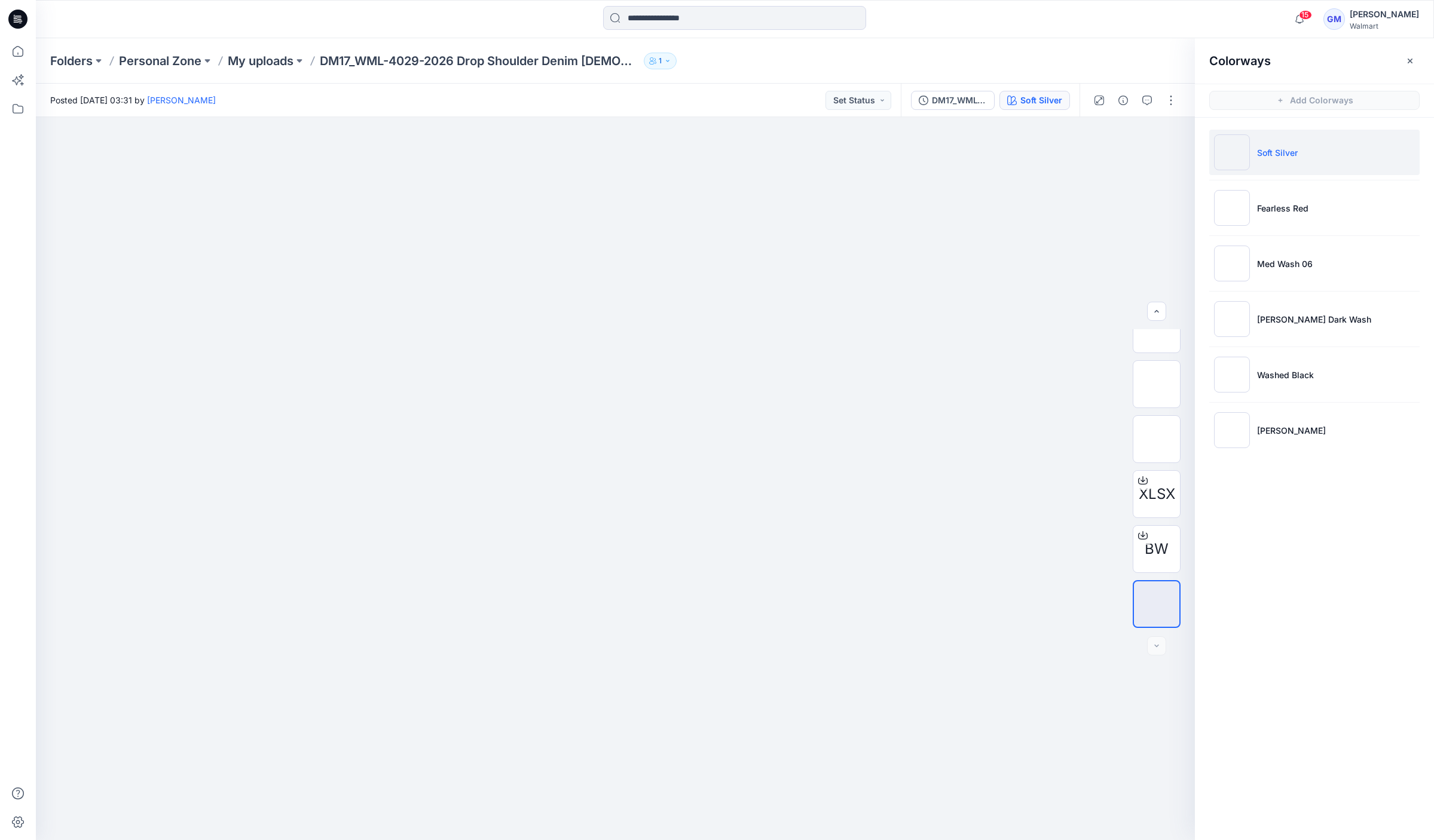
click at [269, 69] on div "Folders Personal Zone My uploads DM17_WML-4029-2026 Drop Shoulder Denim Lady Ja…" at bounding box center [735, 61] width 1398 height 45
click at [267, 64] on p "My uploads" at bounding box center [261, 61] width 65 height 17
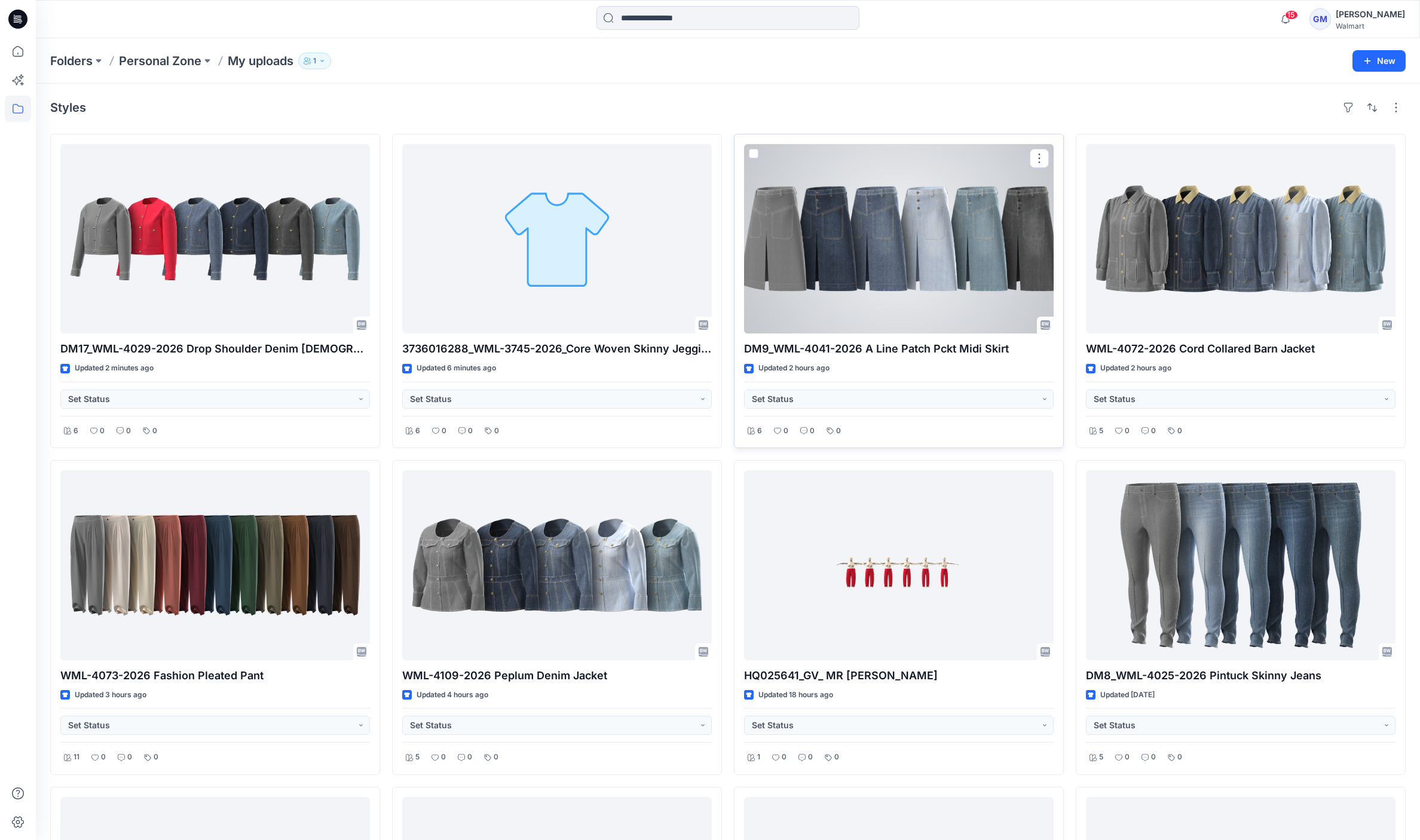
click at [914, 231] on div at bounding box center [899, 239] width 310 height 190
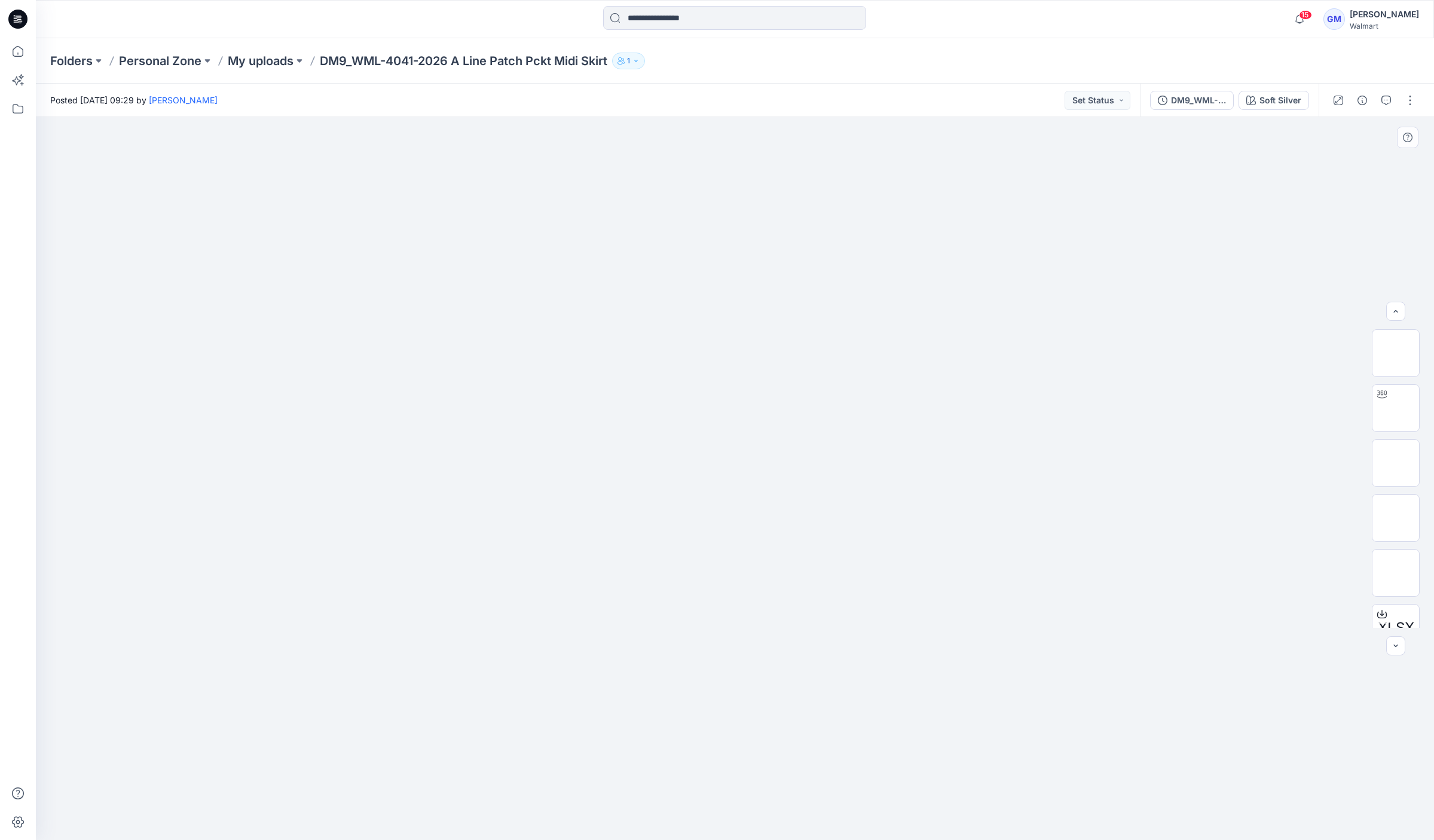
scroll to position [134, 0]
click at [1405, 99] on button "button" at bounding box center [1409, 100] width 19 height 19
click at [1352, 156] on button "Edit" at bounding box center [1360, 161] width 110 height 22
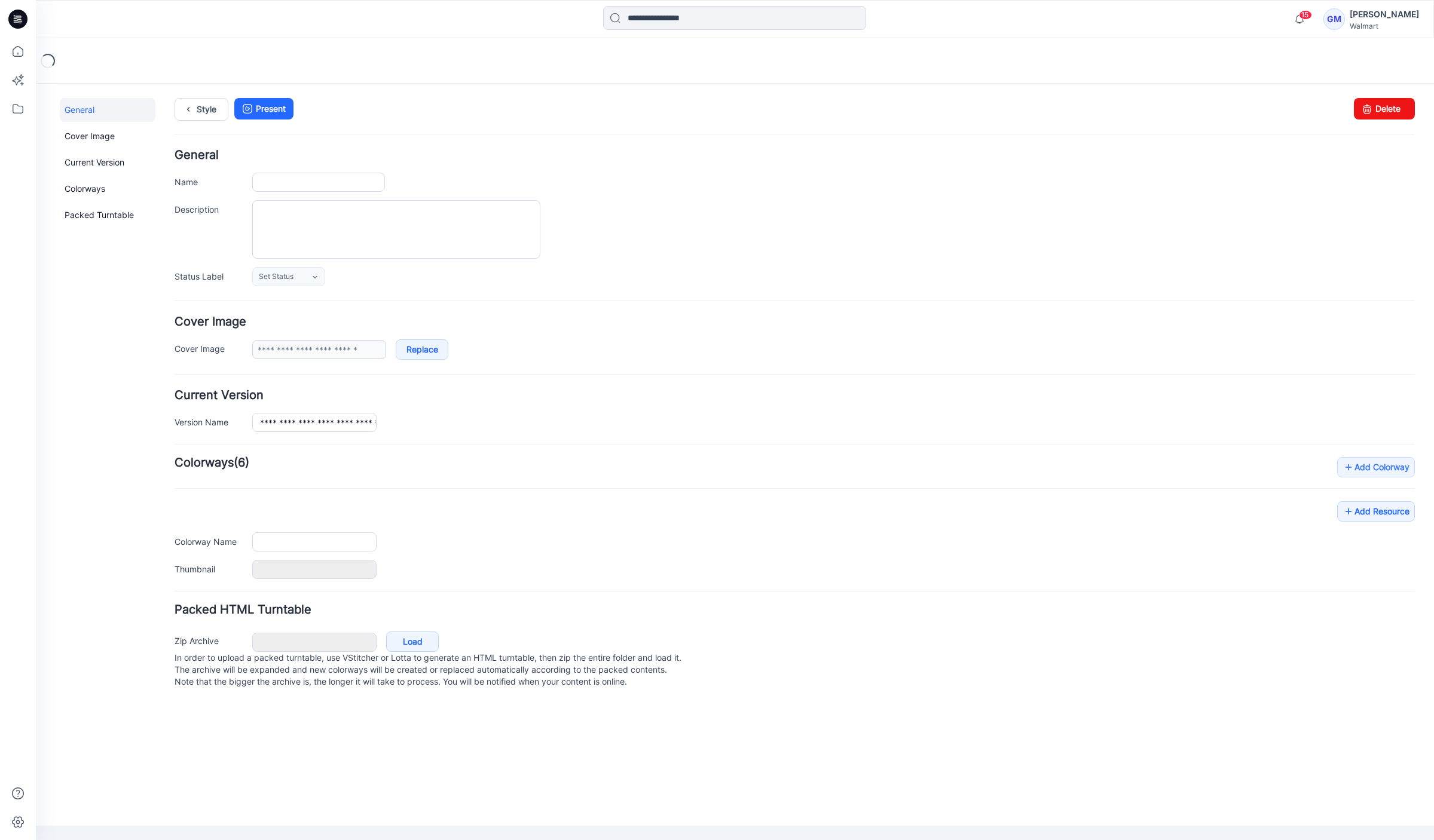
type input "**********"
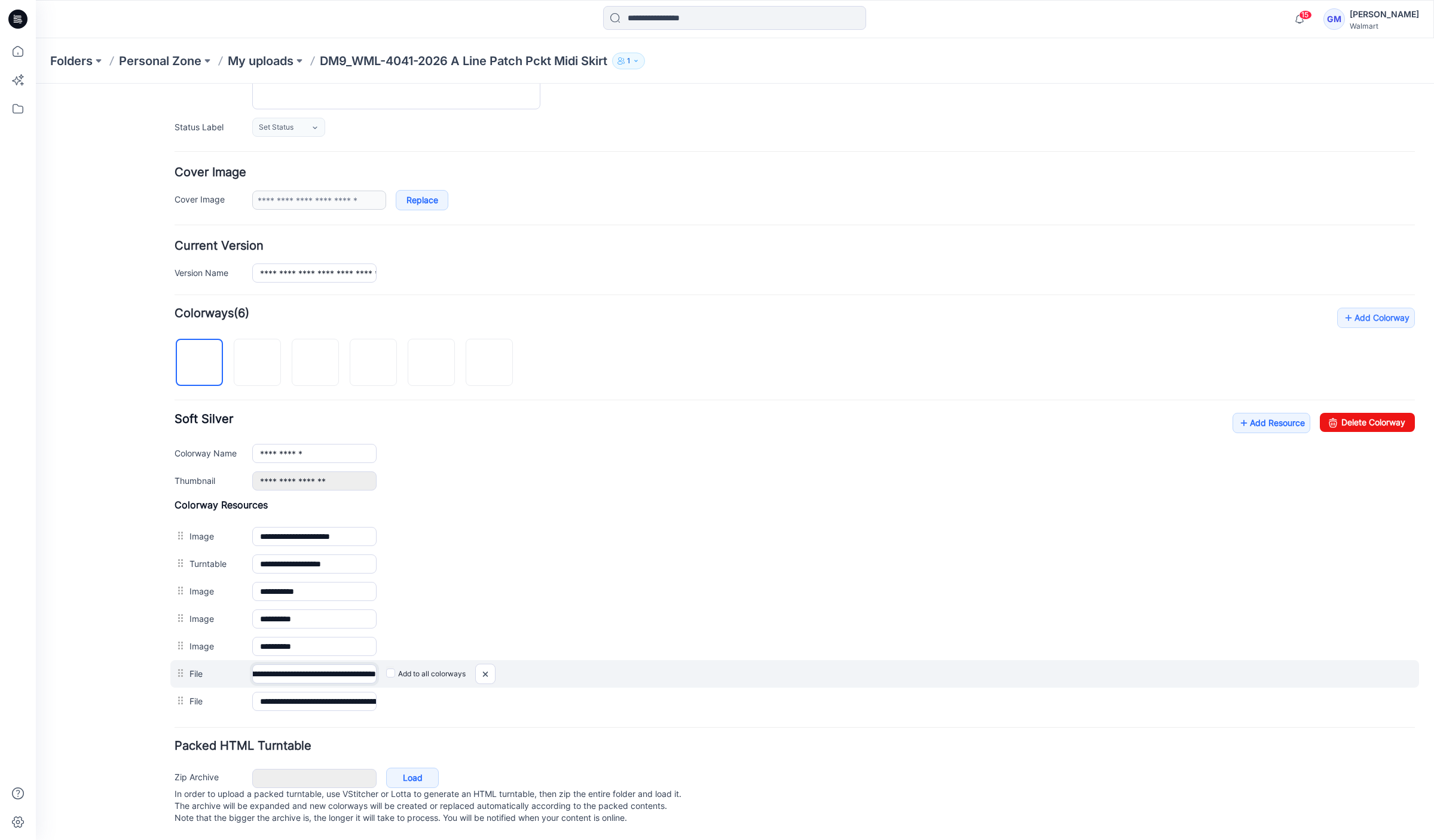
scroll to position [0, 190]
drag, startPoint x: 331, startPoint y: 660, endPoint x: 460, endPoint y: 650, distance: 129.4
click at [460, 661] on div "**********" at bounding box center [794, 674] width 1248 height 28
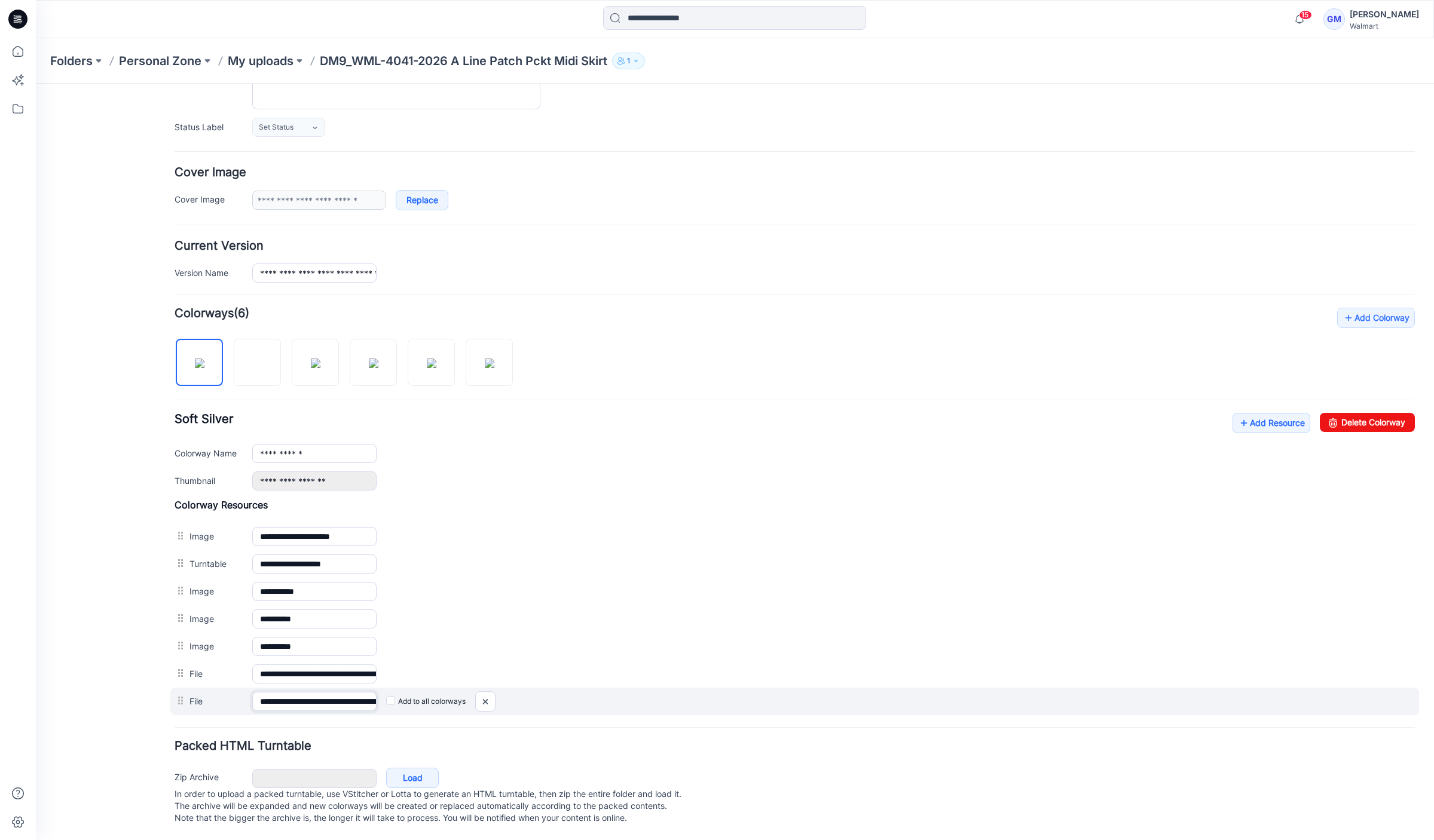
scroll to position [0, 86]
drag, startPoint x: 314, startPoint y: 691, endPoint x: 466, endPoint y: 686, distance: 152.1
click at [466, 688] on div "**********" at bounding box center [794, 701] width 1248 height 28
click at [490, 692] on img at bounding box center [485, 701] width 19 height 20
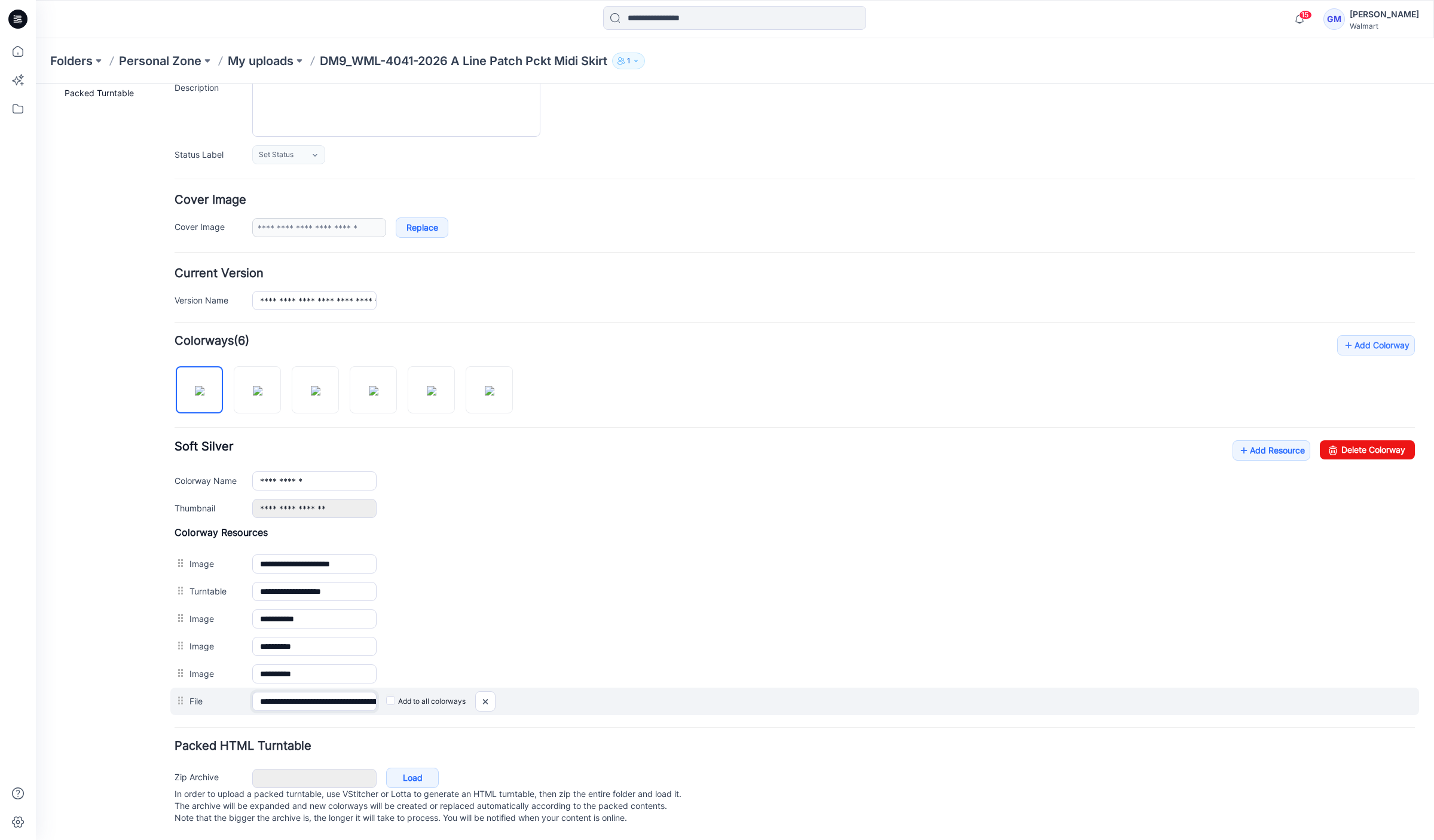
scroll to position [0, 190]
drag, startPoint x: 341, startPoint y: 688, endPoint x: 509, endPoint y: 683, distance: 168.1
click at [509, 688] on div "**********" at bounding box center [794, 701] width 1248 height 28
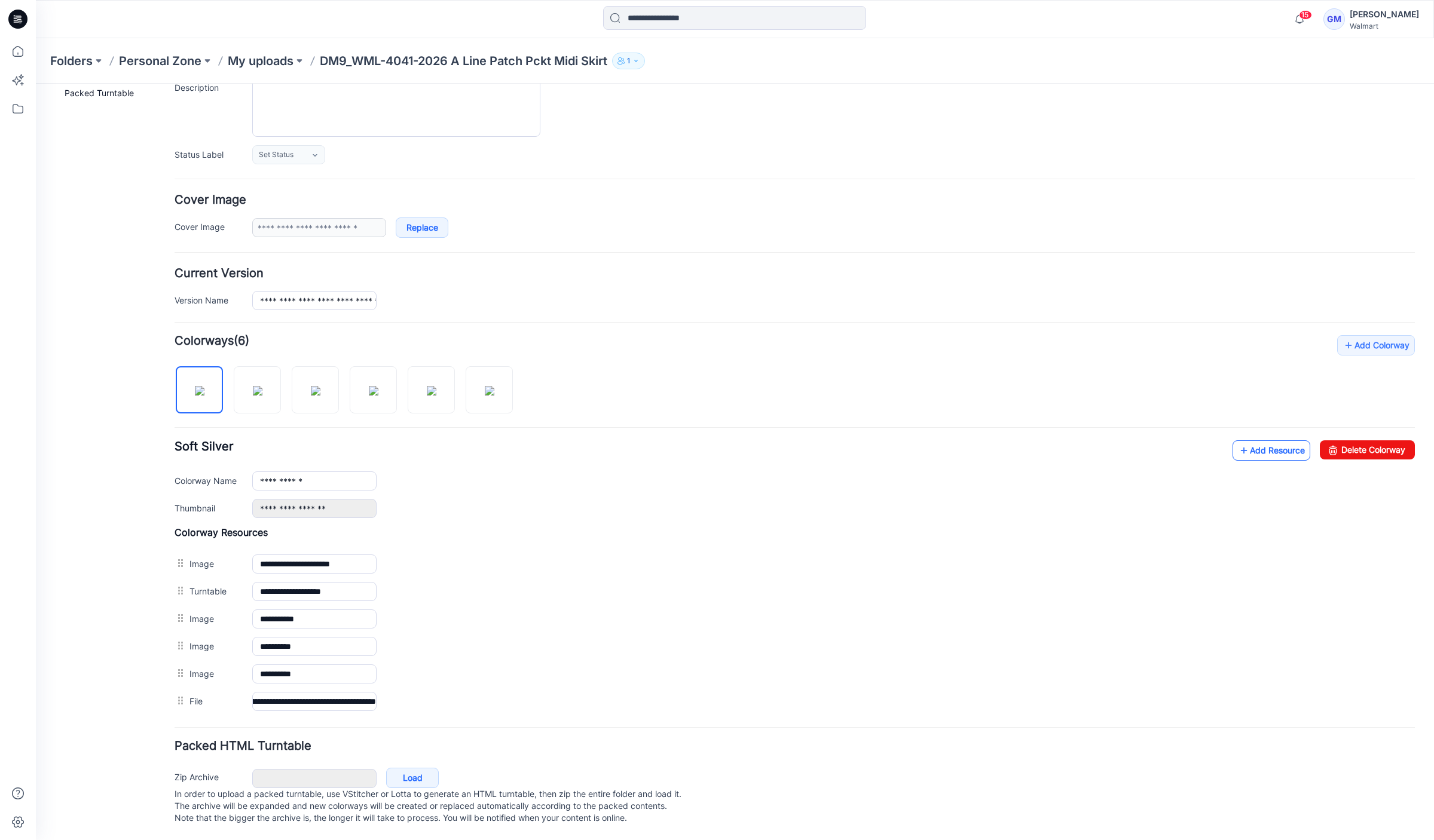
click at [1246, 441] on link "Add Resource" at bounding box center [1271, 450] width 77 height 20
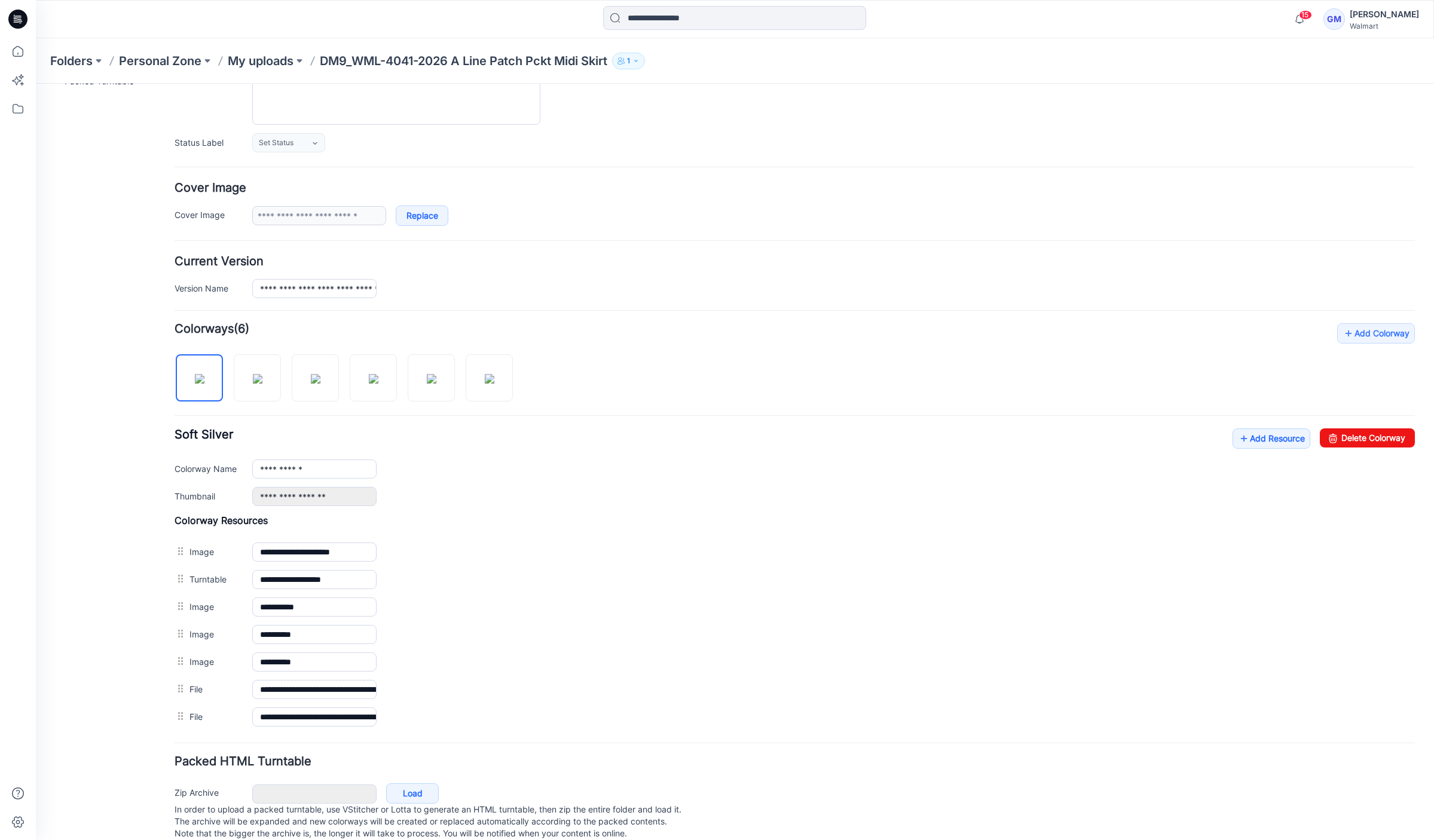
click at [53, 273] on div "**********" at bounding box center [727, 402] width 1384 height 906
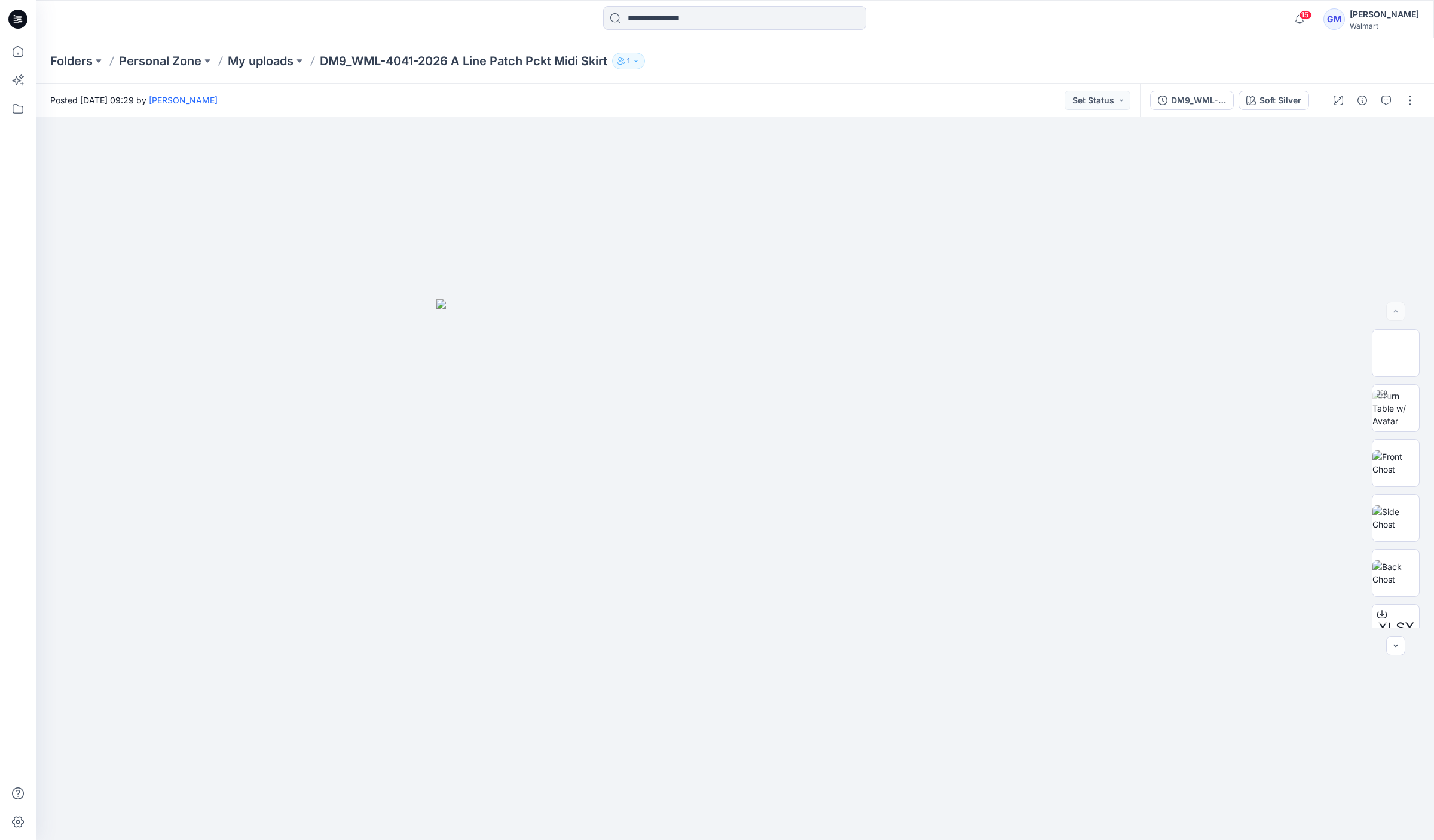
click at [1295, 110] on div "DM9_WML-4041-2026 A Line Patch Pckt Midi Skirt_Full Colorway Soft Silver" at bounding box center [1229, 100] width 179 height 33
click at [1295, 105] on div "Soft Silver" at bounding box center [1280, 100] width 42 height 13
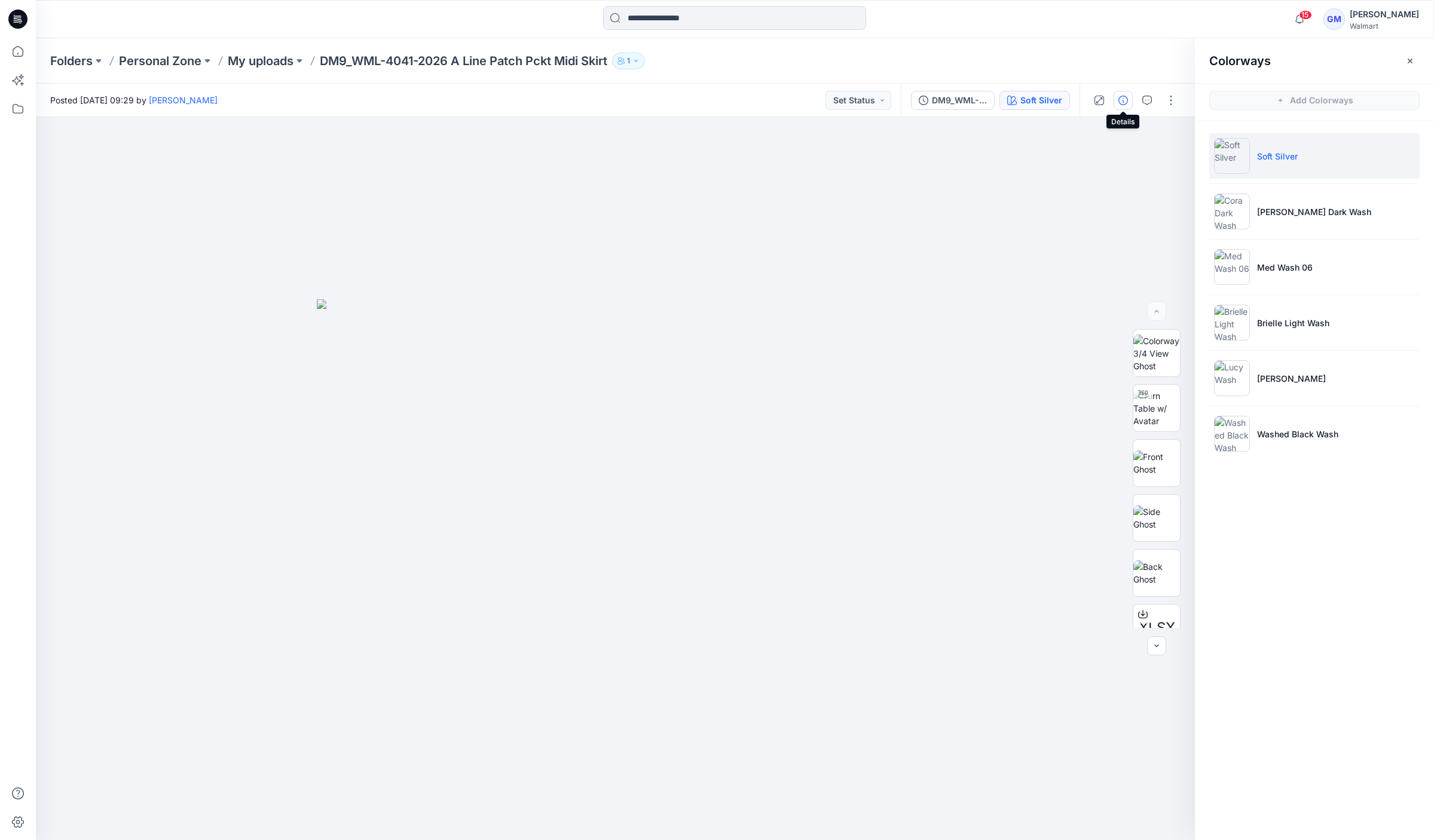
click at [1128, 99] on button "button" at bounding box center [1123, 100] width 19 height 19
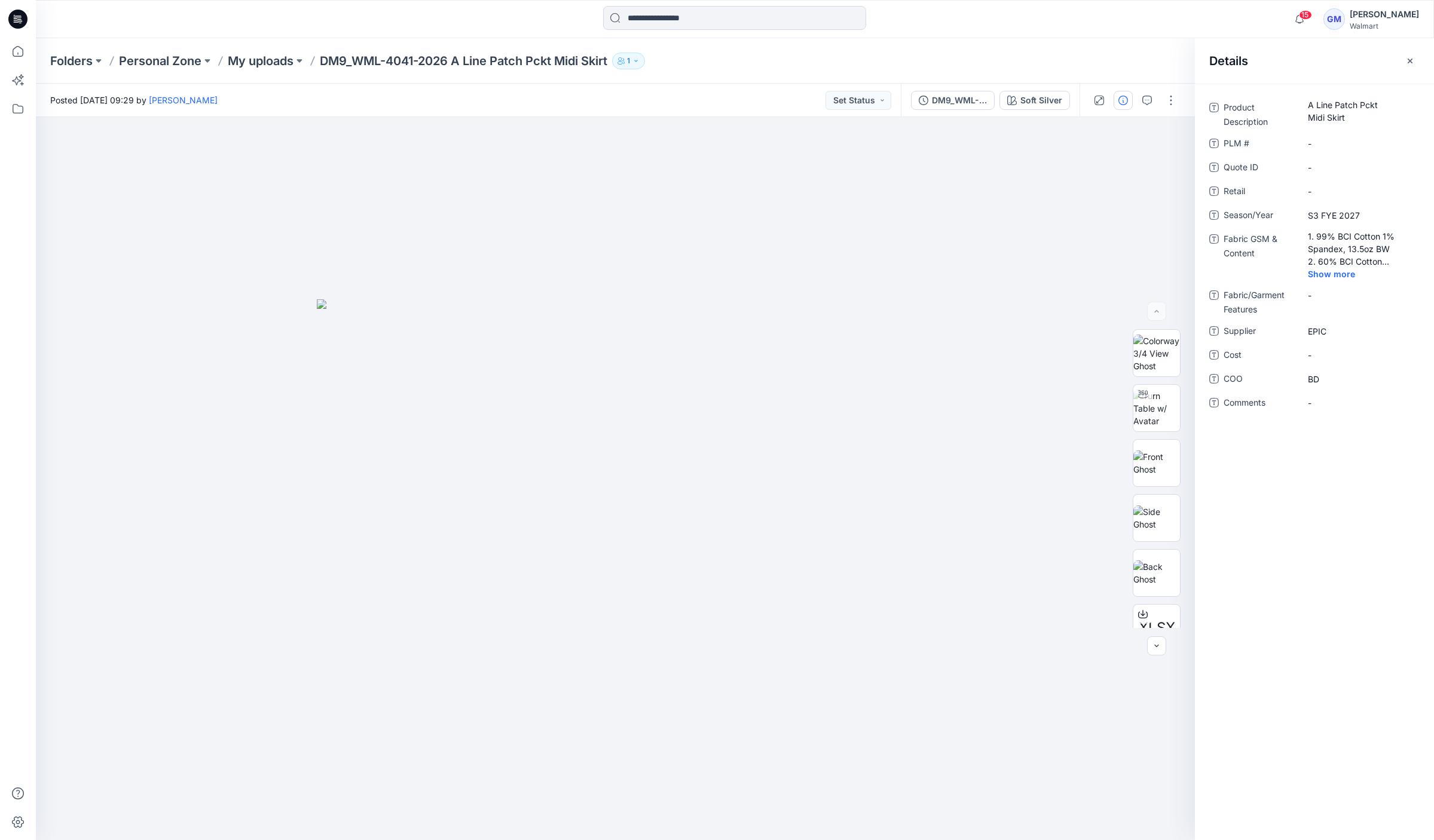
click at [1115, 69] on div "Folders Personal Zone My uploads DM9_WML-4041-2026 A Line Patch Pckt Midi Skirt…" at bounding box center [735, 61] width 1398 height 45
click at [1031, 99] on div "Soft Silver" at bounding box center [1041, 100] width 42 height 13
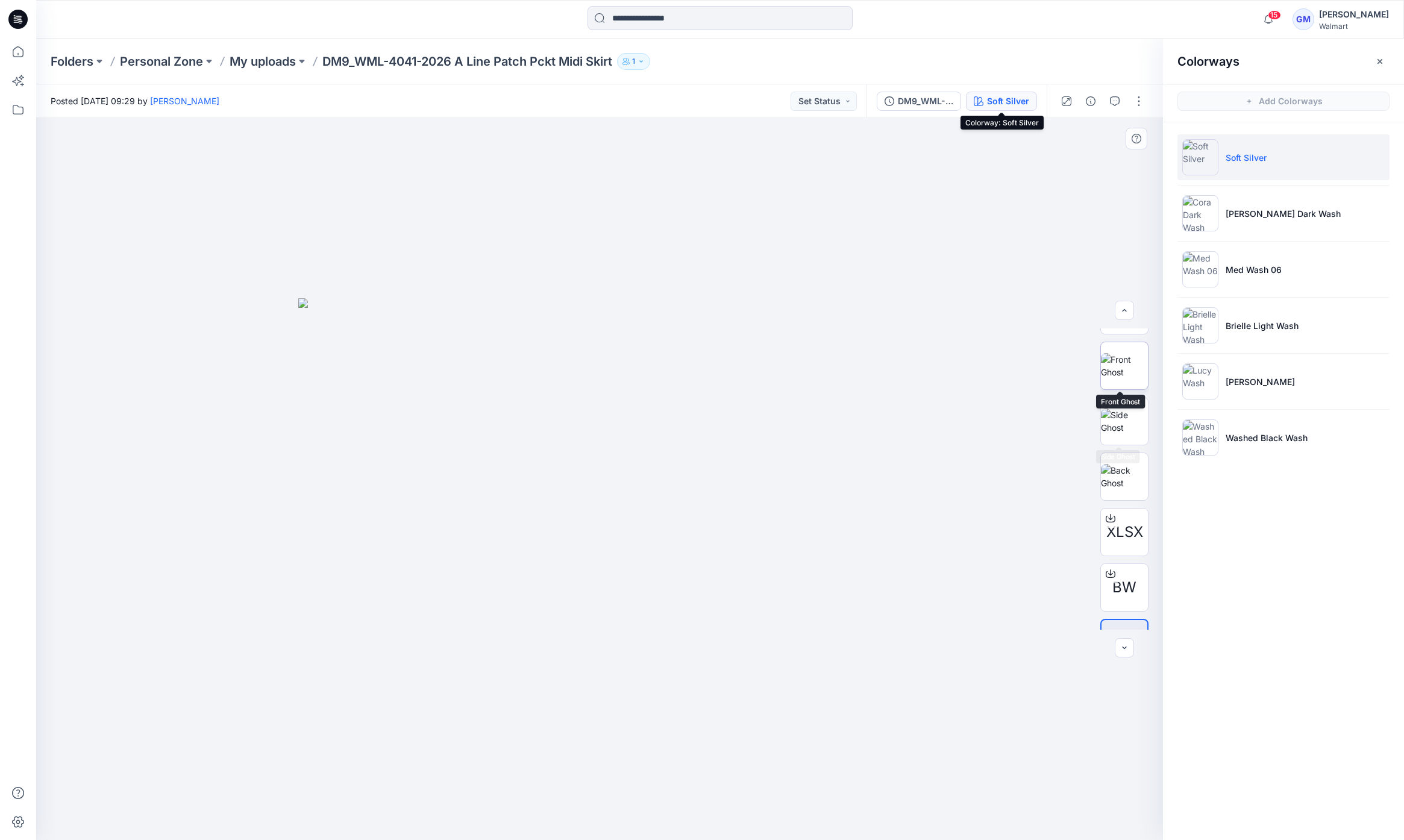
scroll to position [135, 0]
click at [251, 60] on p "My uploads" at bounding box center [263, 62] width 66 height 17
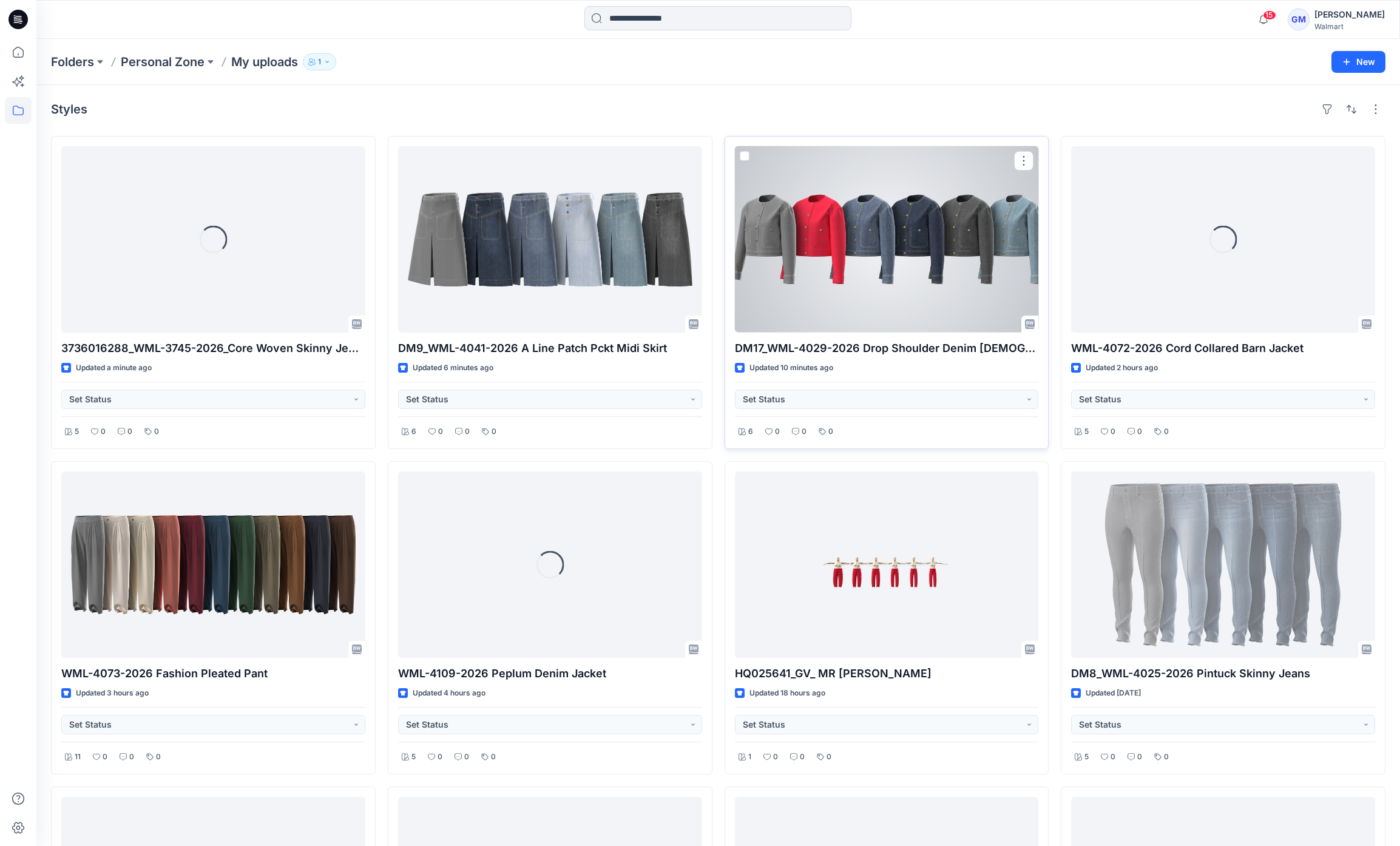
click at [909, 282] on div at bounding box center [886, 239] width 304 height 186
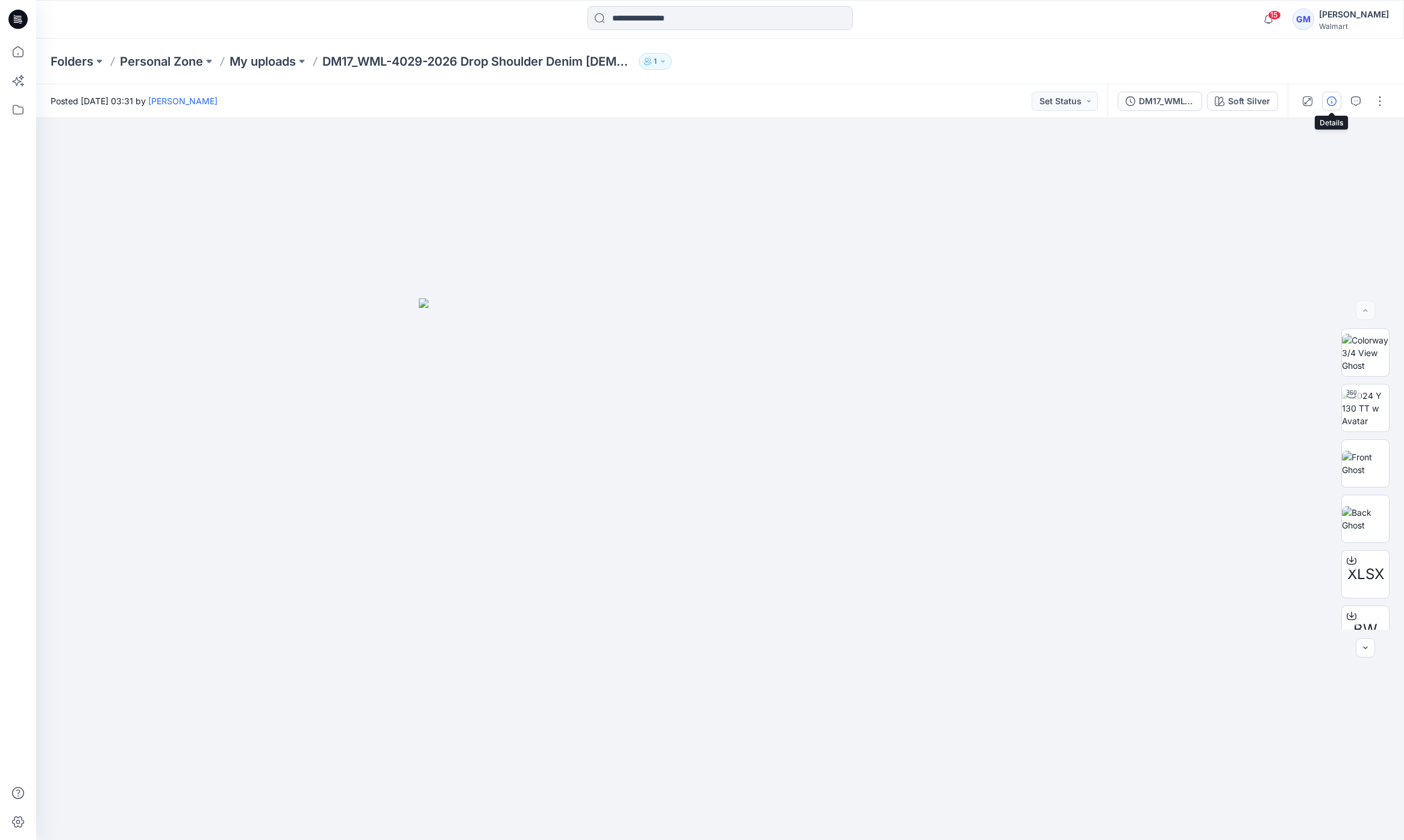
click at [1335, 103] on icon "button" at bounding box center [1332, 101] width 10 height 10
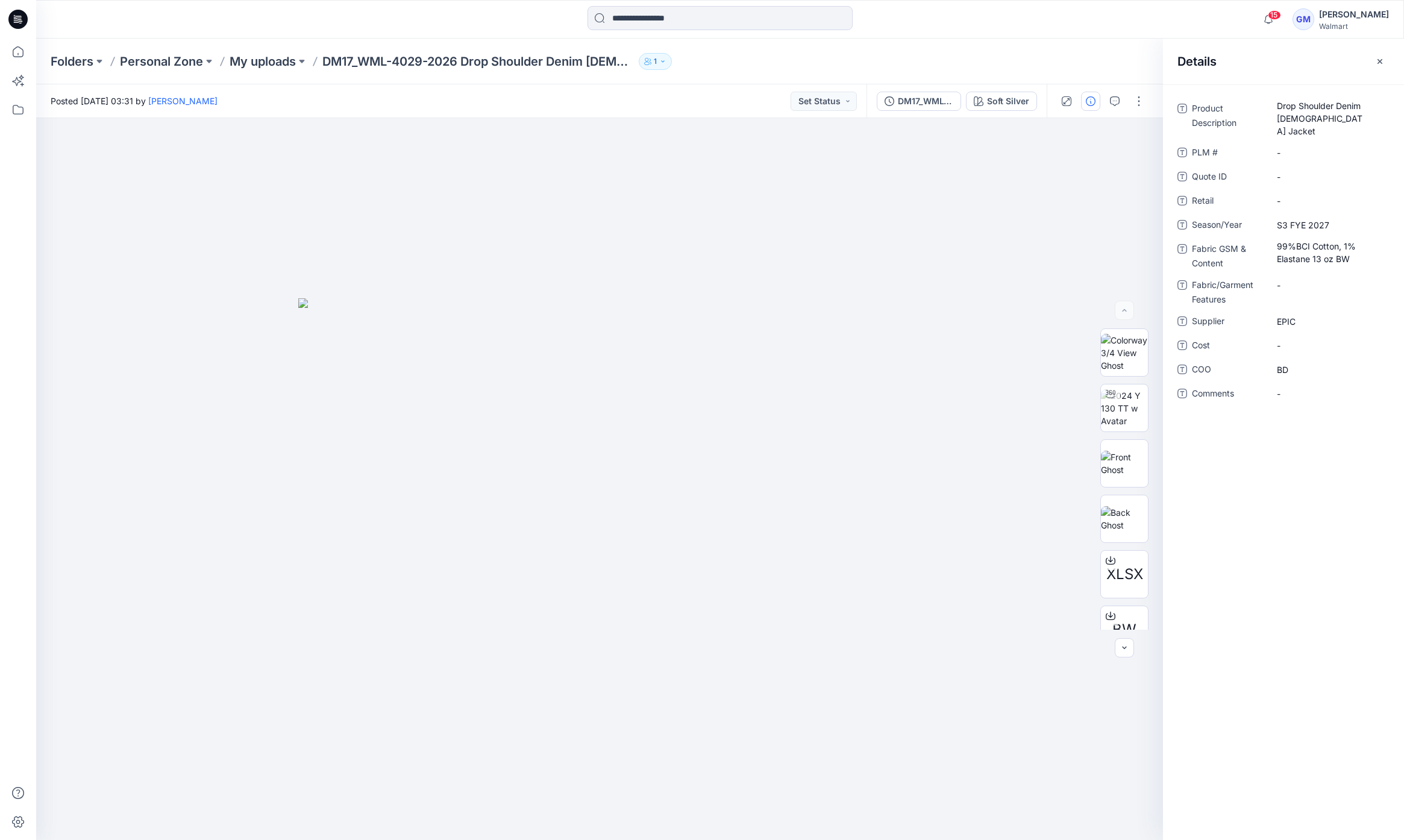
click at [719, 100] on div "Posted [DATE] 03:31 by [PERSON_NAME] Set Status" at bounding box center [451, 101] width 831 height 33
click at [257, 60] on p "My uploads" at bounding box center [263, 62] width 66 height 17
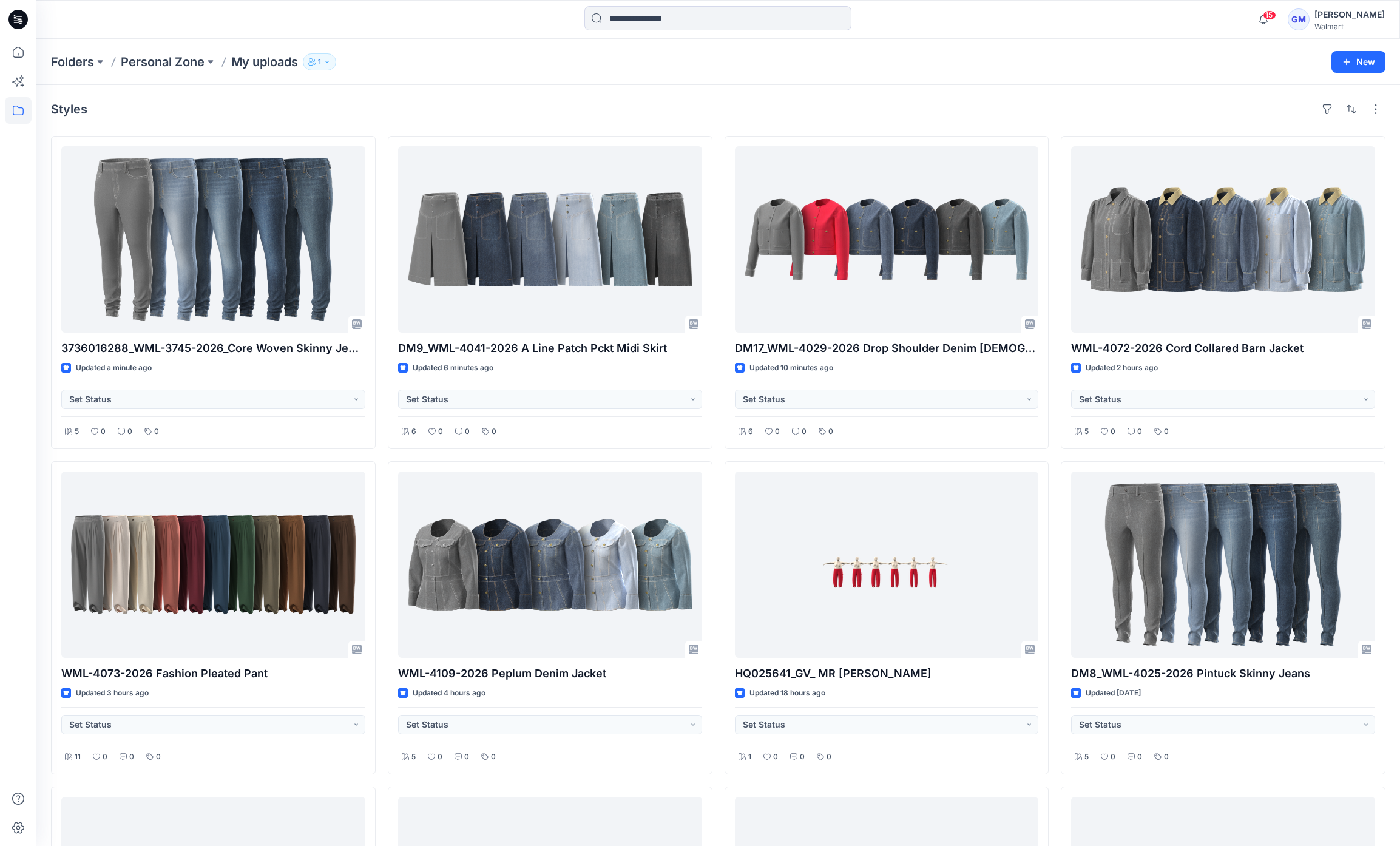
click at [1273, 111] on div "Styles" at bounding box center [718, 109] width 1335 height 19
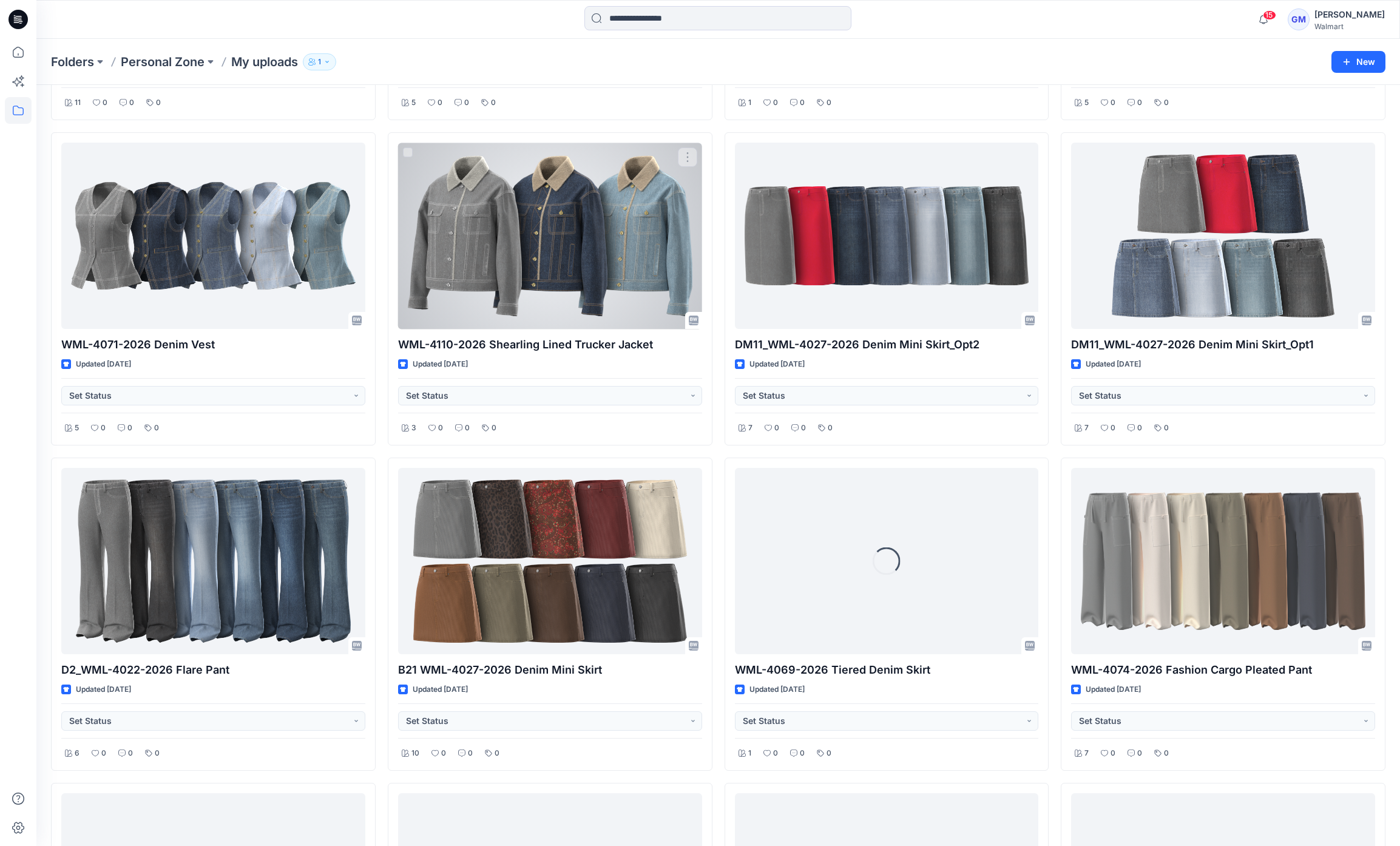
scroll to position [585, 0]
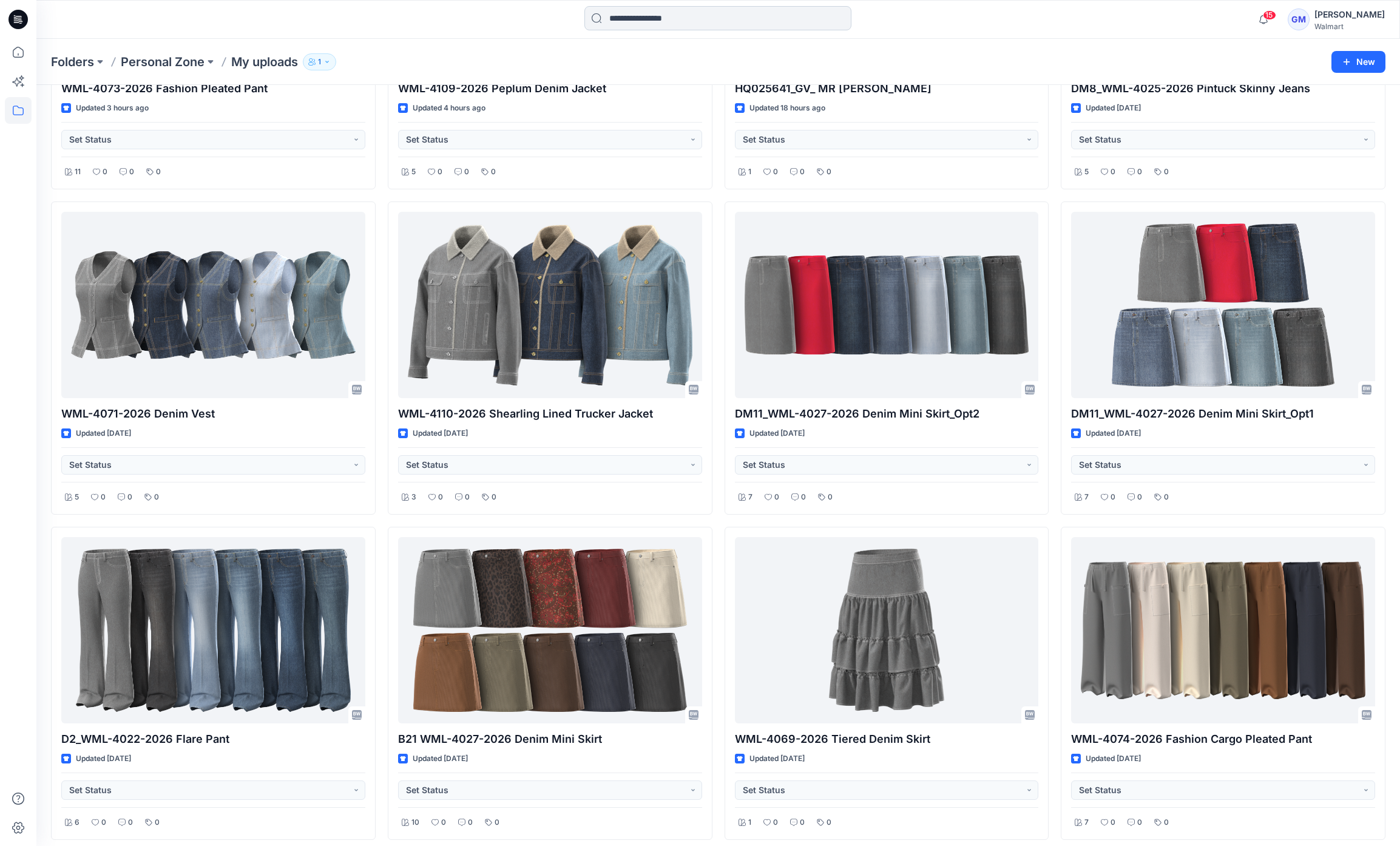
click at [677, 17] on input at bounding box center [718, 18] width 267 height 24
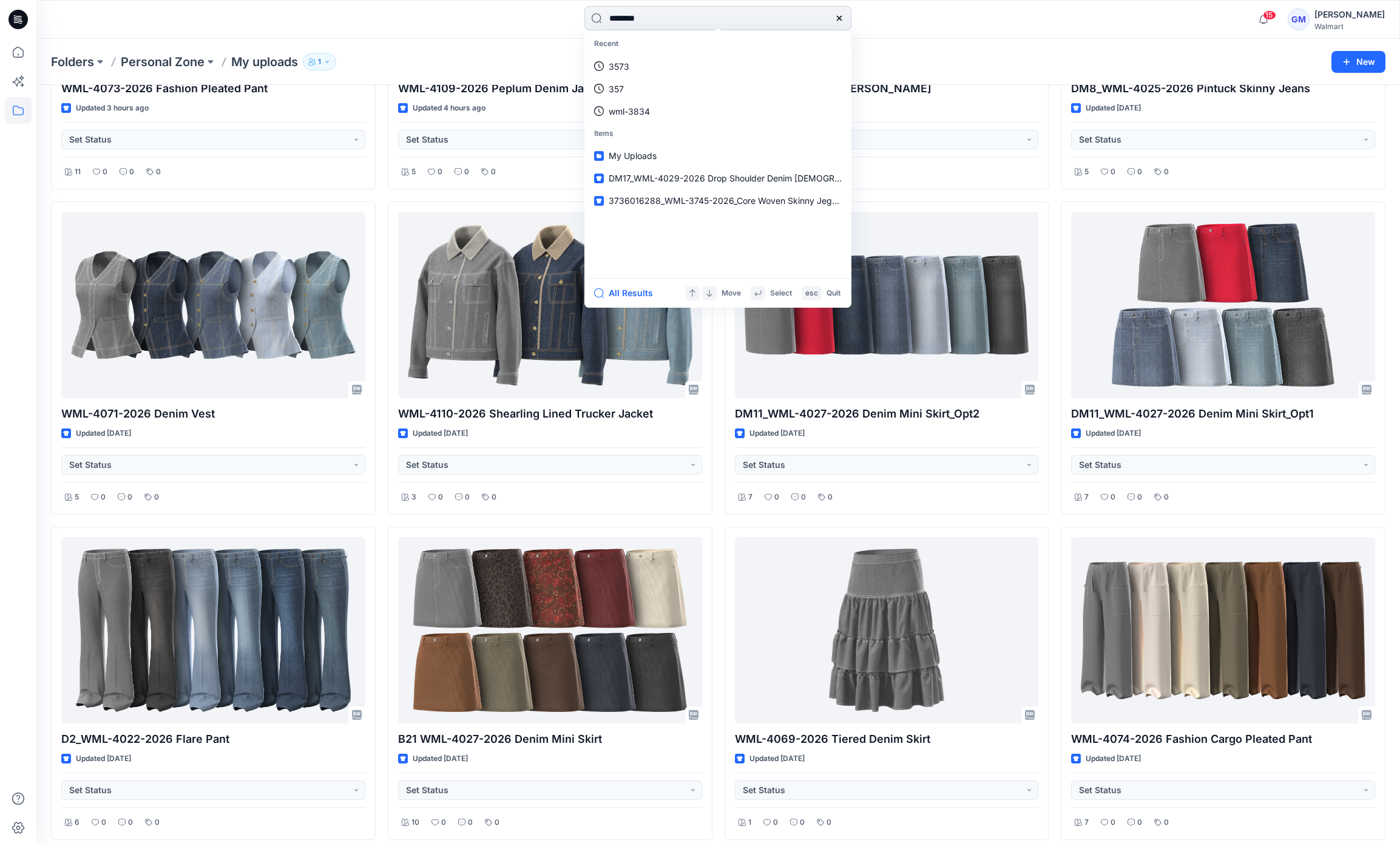
type input "********"
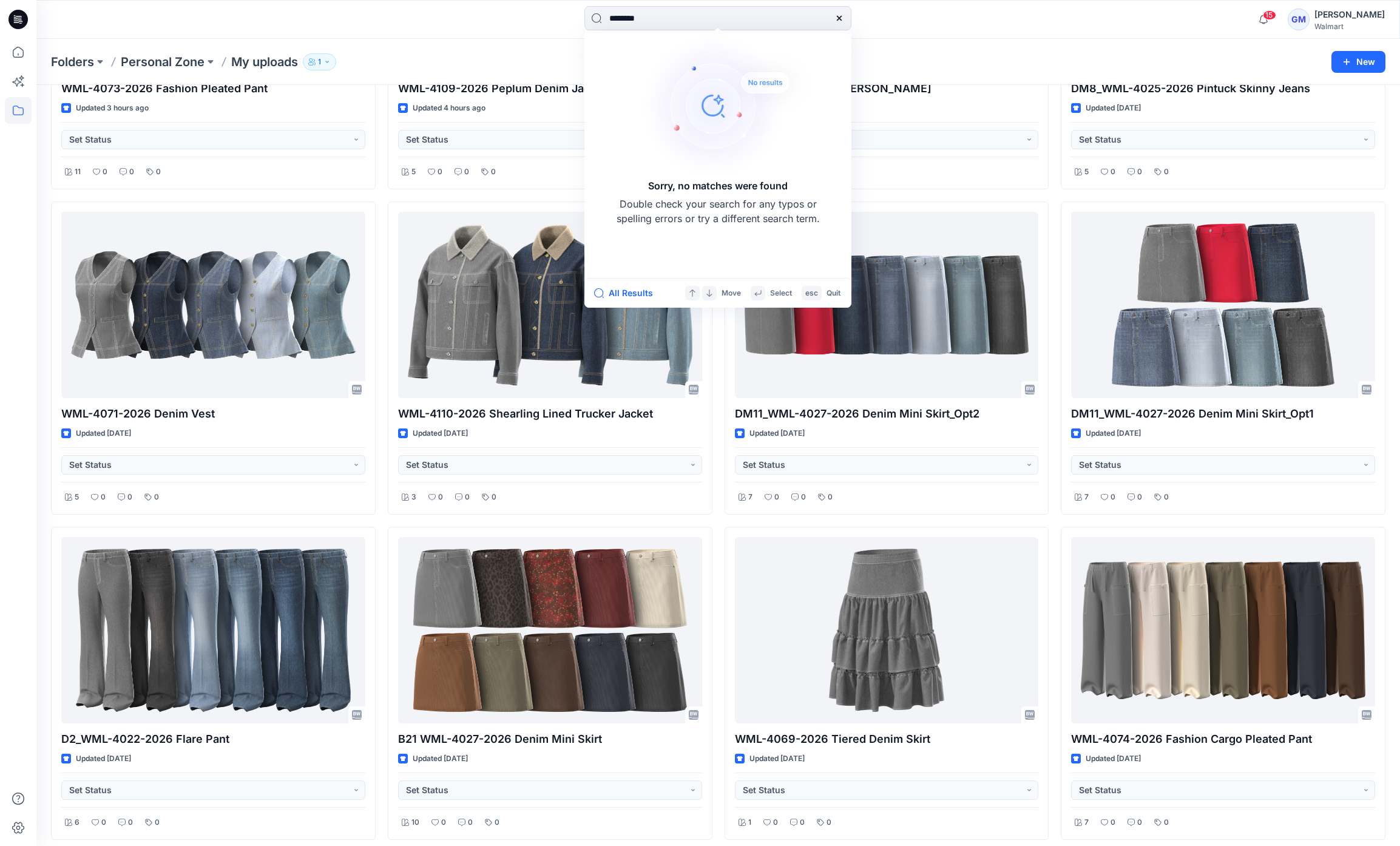
click at [514, 18] on div "******** Sorry, no matches were found Double check your search for any typos or…" at bounding box center [718, 19] width 682 height 27
click at [505, 20] on div "Sorry, no matches were found Double check your search for any typos or spelling…" at bounding box center [718, 19] width 682 height 27
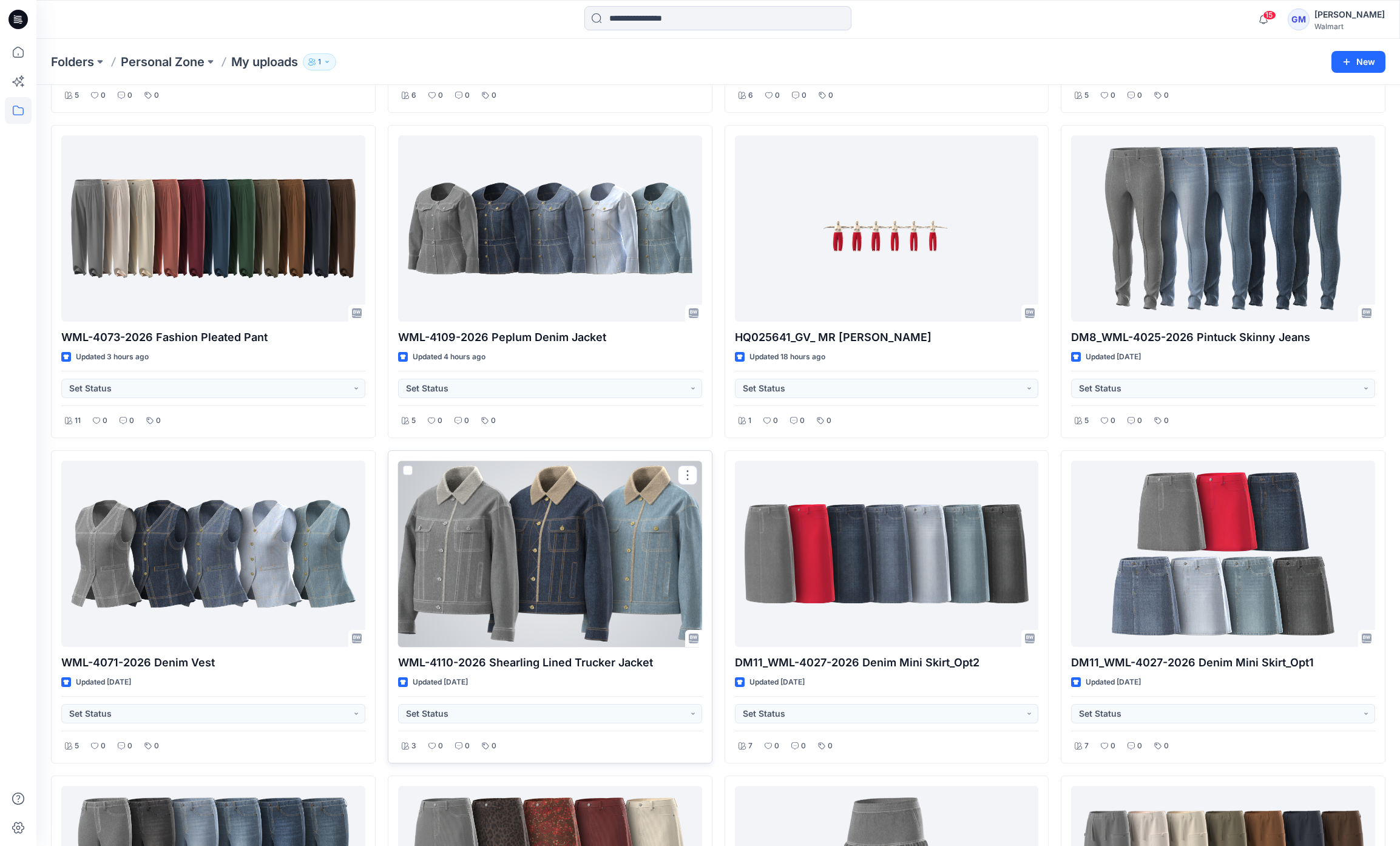
scroll to position [0, 0]
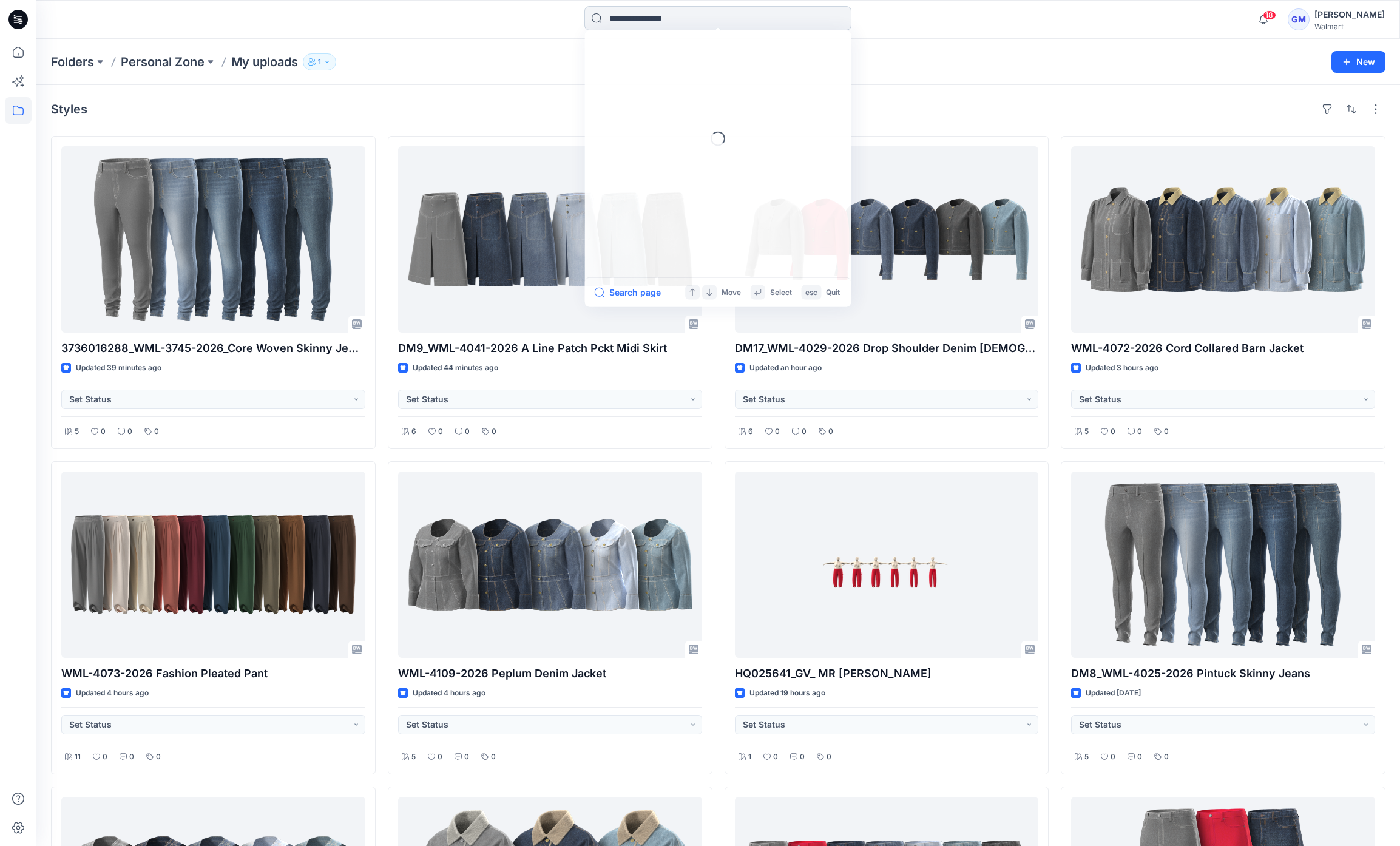
click at [643, 29] on div "Loading... Search page Move Select esc Quit" at bounding box center [718, 19] width 267 height 27
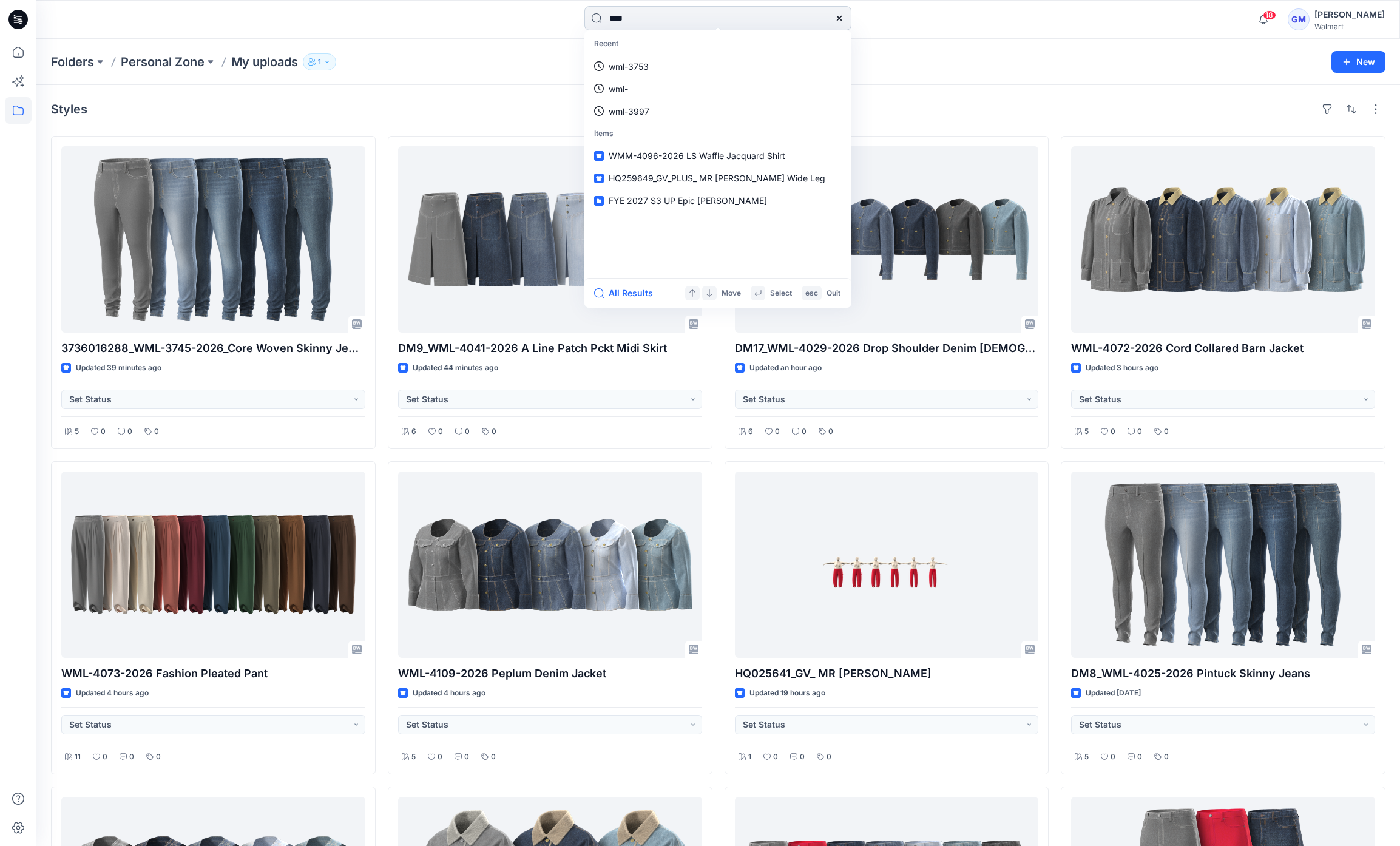
type input "****"
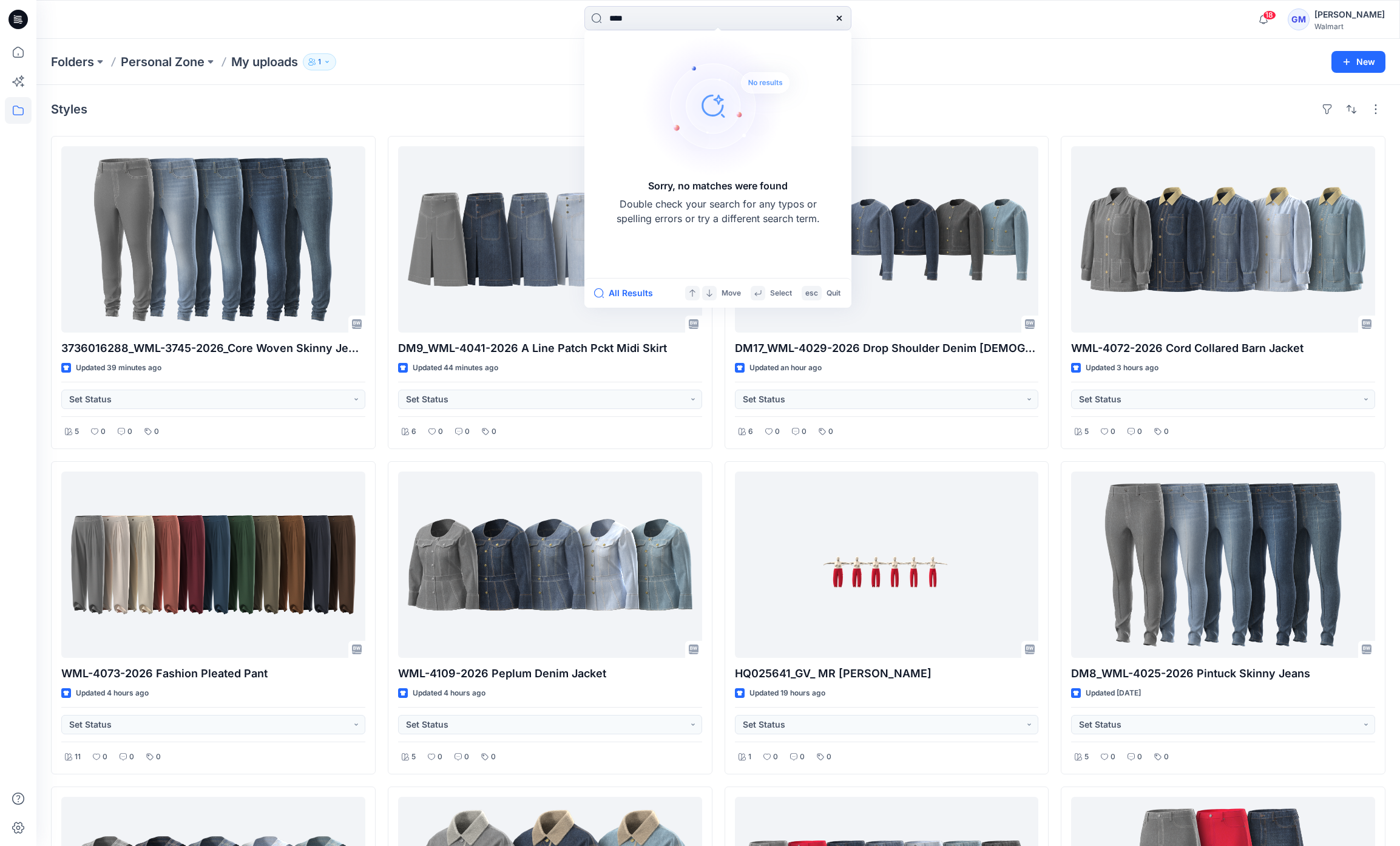
click at [841, 19] on icon at bounding box center [839, 18] width 10 height 10
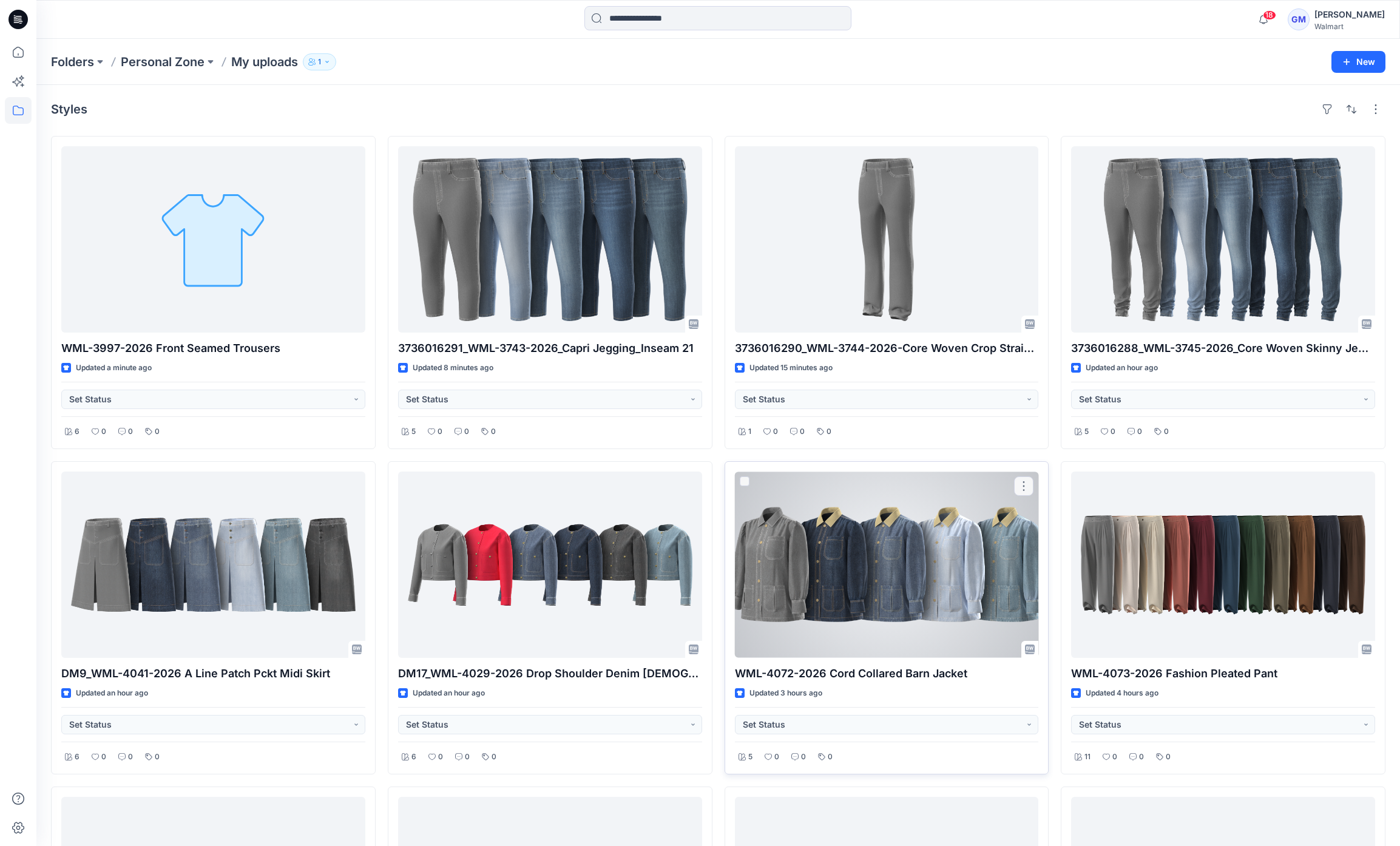
click at [953, 604] on div at bounding box center [886, 564] width 304 height 186
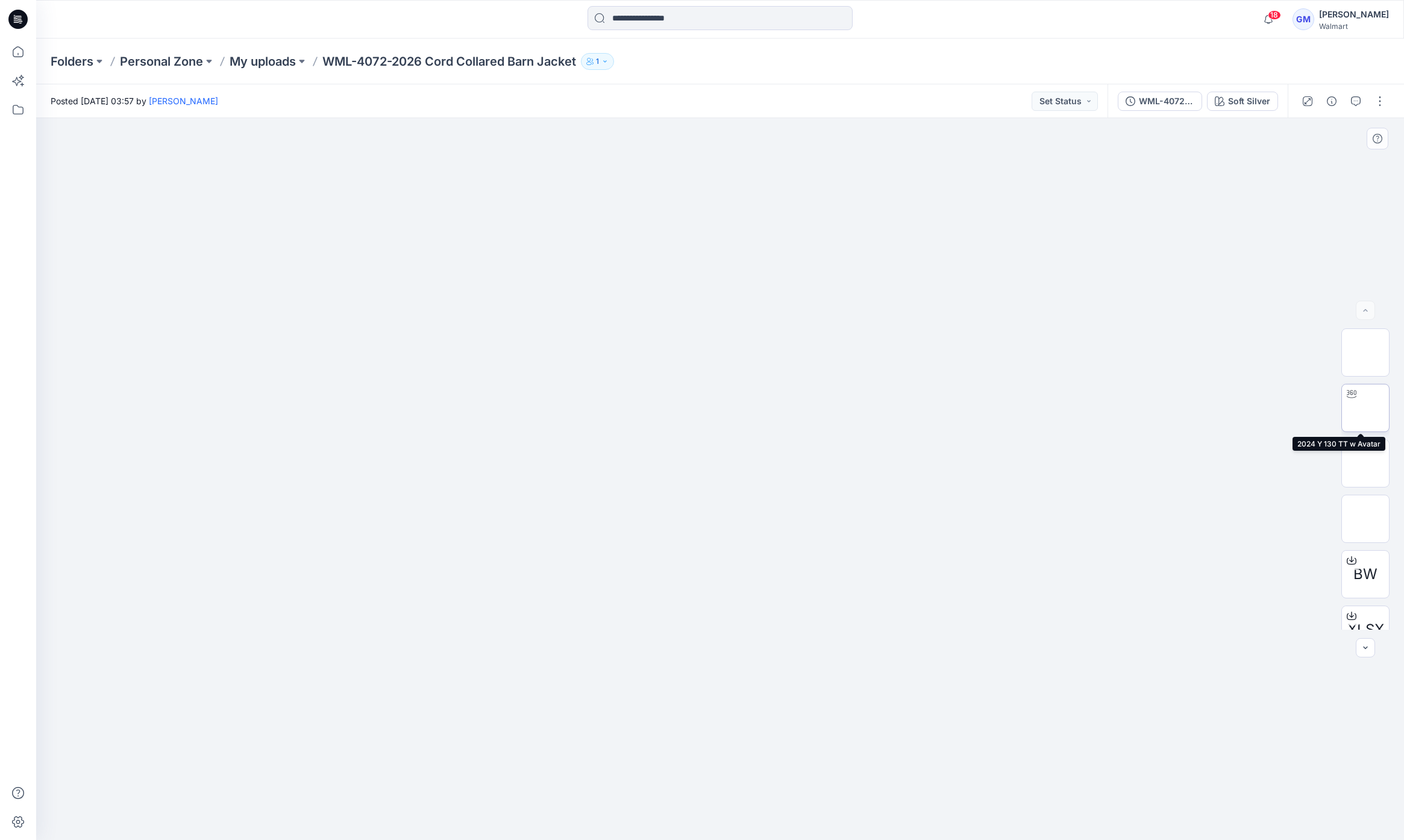
click at [1365, 408] on img at bounding box center [1365, 408] width 0 height 0
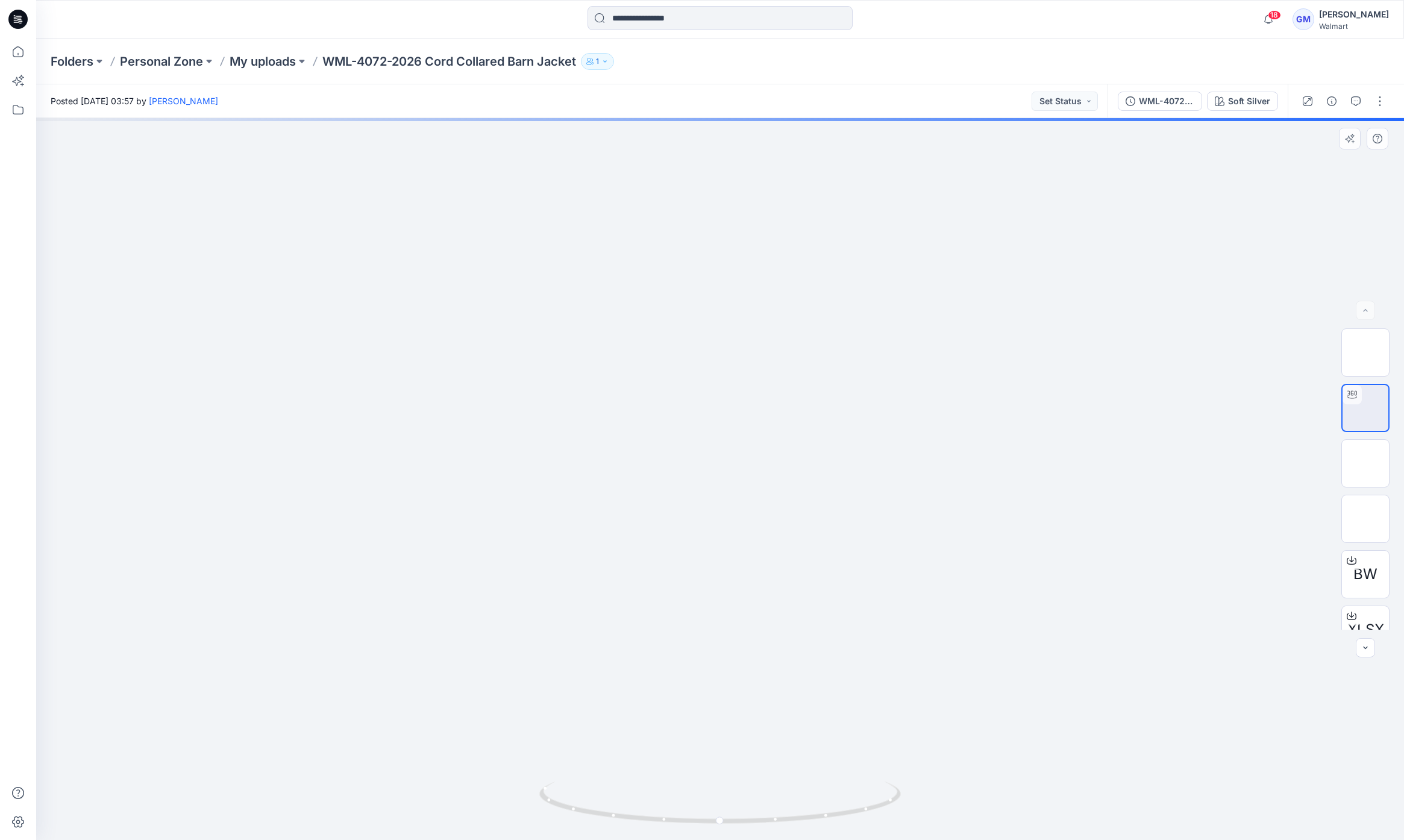
drag, startPoint x: 954, startPoint y: 671, endPoint x: 955, endPoint y: 594, distance: 77.0
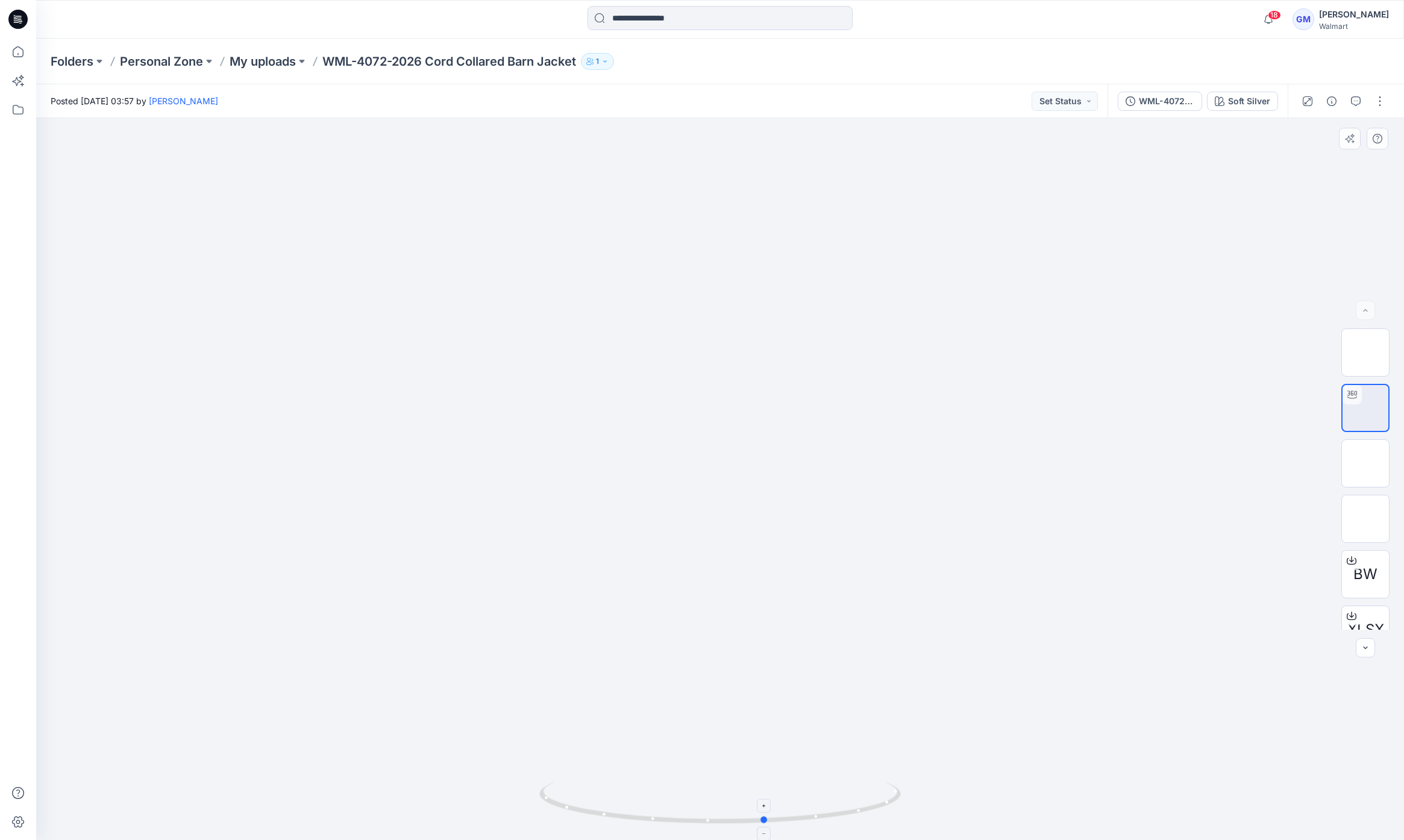
drag, startPoint x: 872, startPoint y: 820, endPoint x: 556, endPoint y: 799, distance: 316.7
click at [556, 799] on icon at bounding box center [721, 804] width 364 height 45
click at [1365, 463] on img at bounding box center [1365, 463] width 0 height 0
click at [1365, 519] on img at bounding box center [1365, 519] width 0 height 0
click at [1374, 415] on img at bounding box center [1365, 408] width 47 height 38
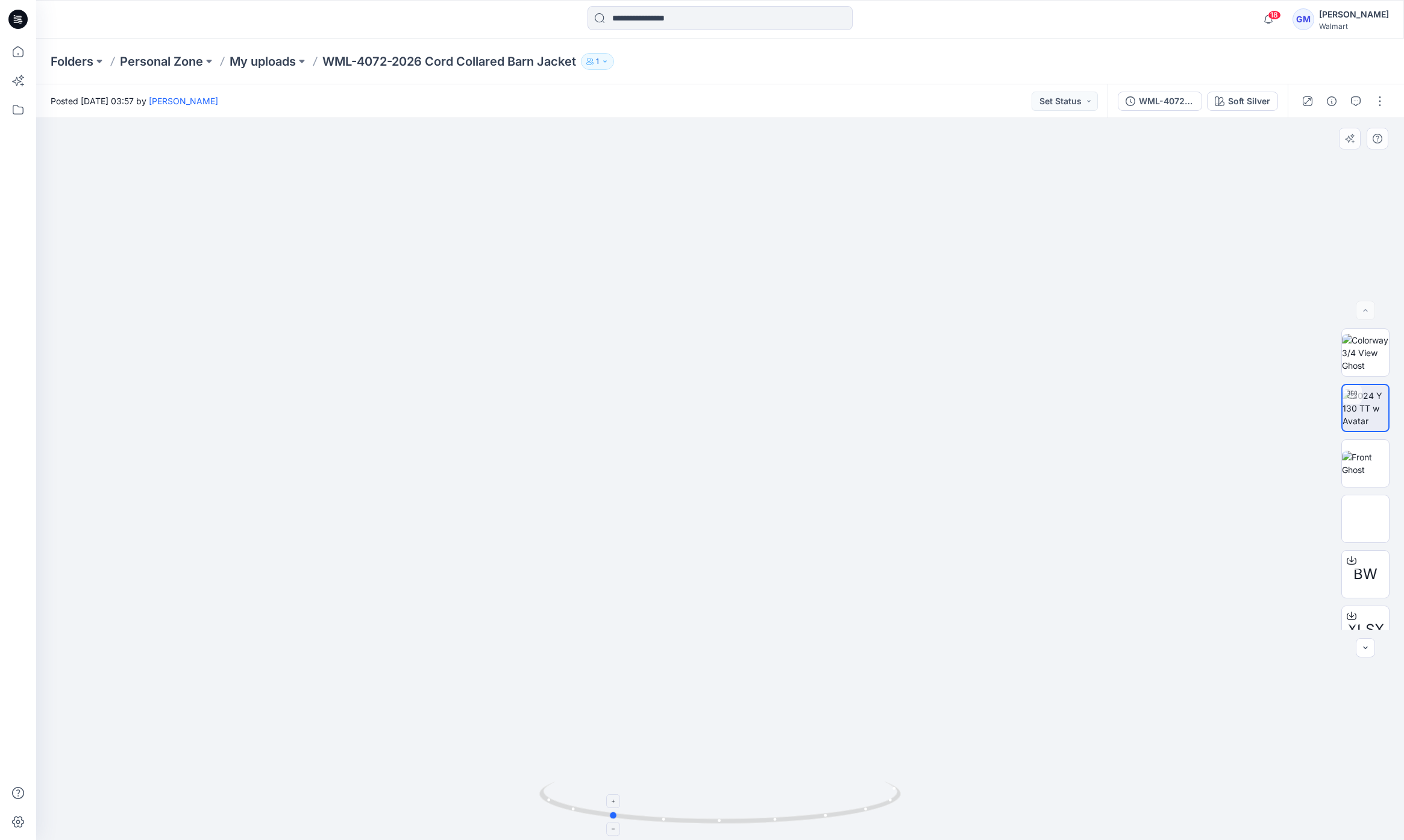
drag, startPoint x: 796, startPoint y: 808, endPoint x: 768, endPoint y: 808, distance: 28.0
click at [768, 808] on icon at bounding box center [721, 804] width 364 height 45
drag, startPoint x: 759, startPoint y: 813, endPoint x: 706, endPoint y: 815, distance: 53.0
click at [706, 815] on icon at bounding box center [721, 804] width 364 height 45
click at [1260, 105] on div "Soft Silver" at bounding box center [1249, 101] width 42 height 13
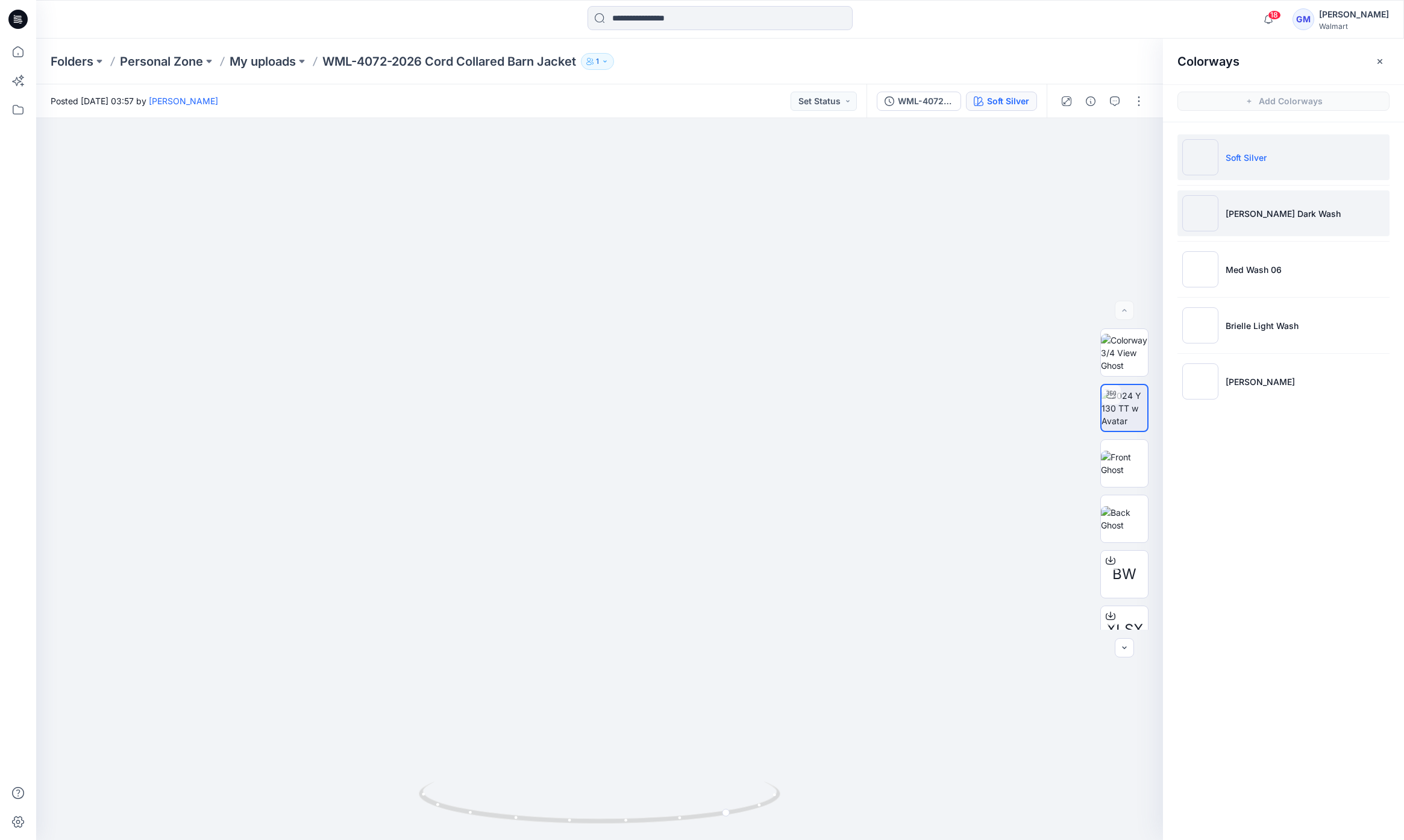
click at [1313, 217] on li "[PERSON_NAME] Dark Wash" at bounding box center [1283, 213] width 212 height 46
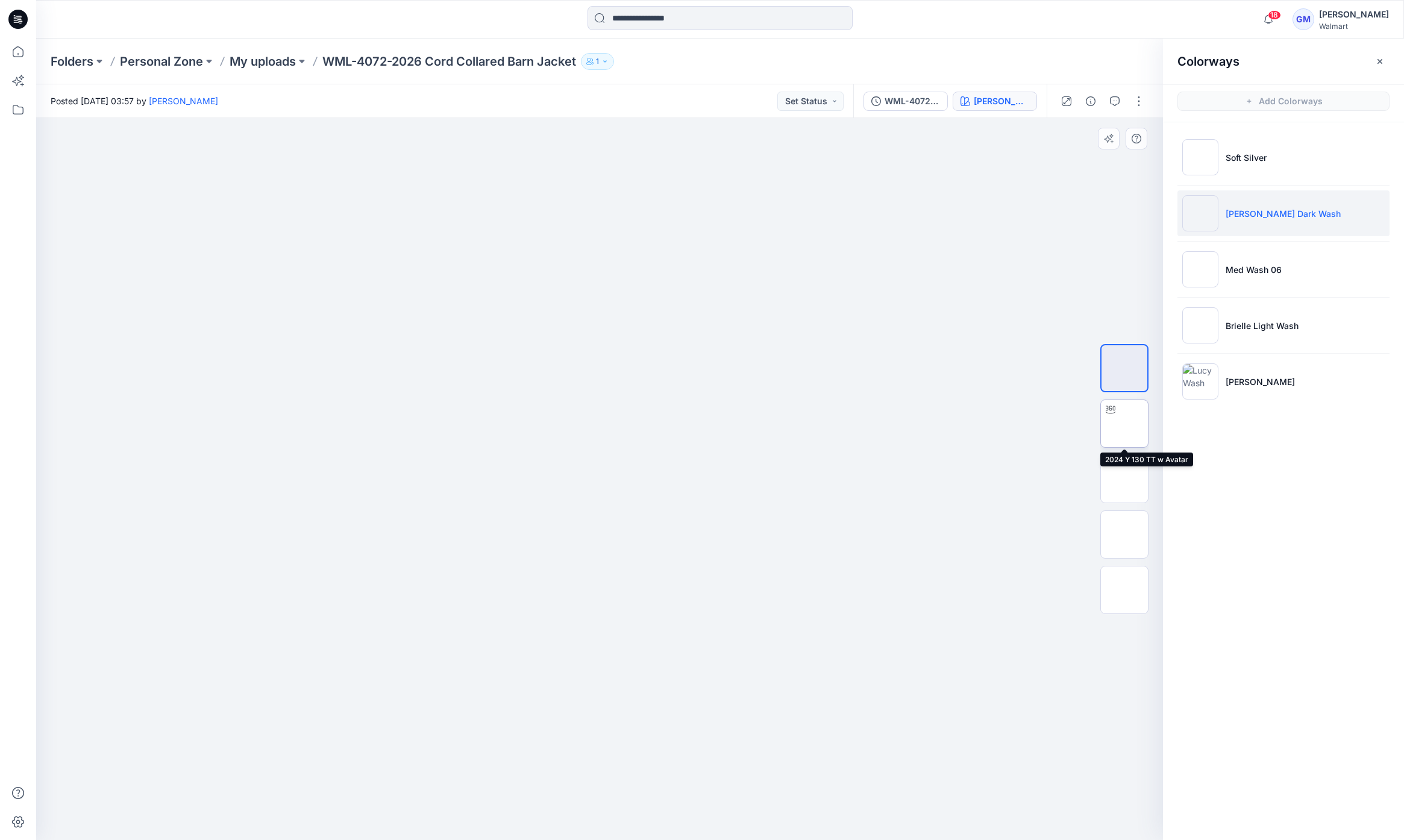
click at [1125, 423] on img at bounding box center [1125, 423] width 0 height 0
drag, startPoint x: 733, startPoint y: 817, endPoint x: 718, endPoint y: 818, distance: 15.0
click at [718, 818] on icon at bounding box center [601, 804] width 364 height 45
drag, startPoint x: 715, startPoint y: 810, endPoint x: 749, endPoint y: 830, distance: 39.4
click at [749, 830] on div at bounding box center [599, 810] width 361 height 60
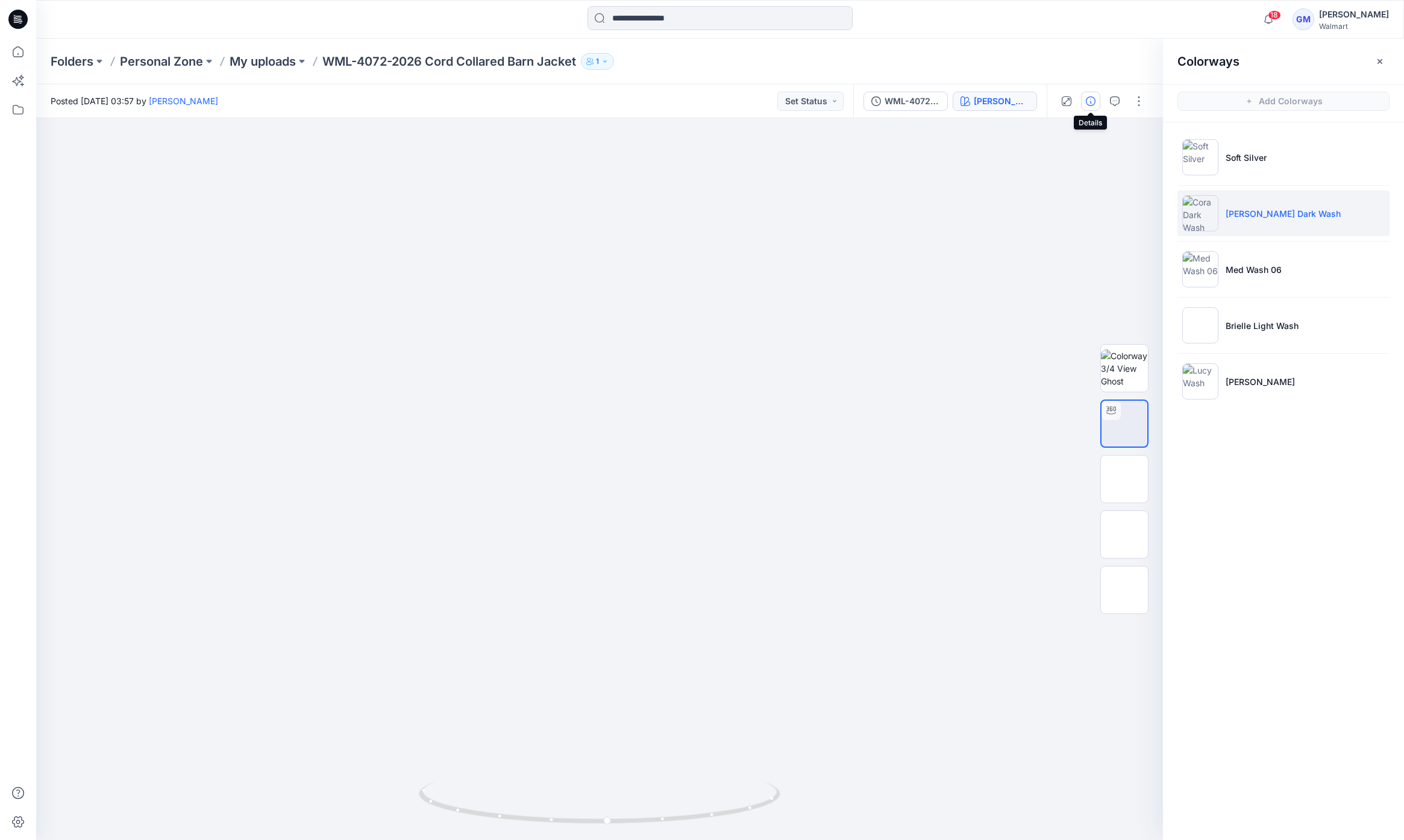
click at [1094, 102] on icon "button" at bounding box center [1090, 101] width 10 height 10
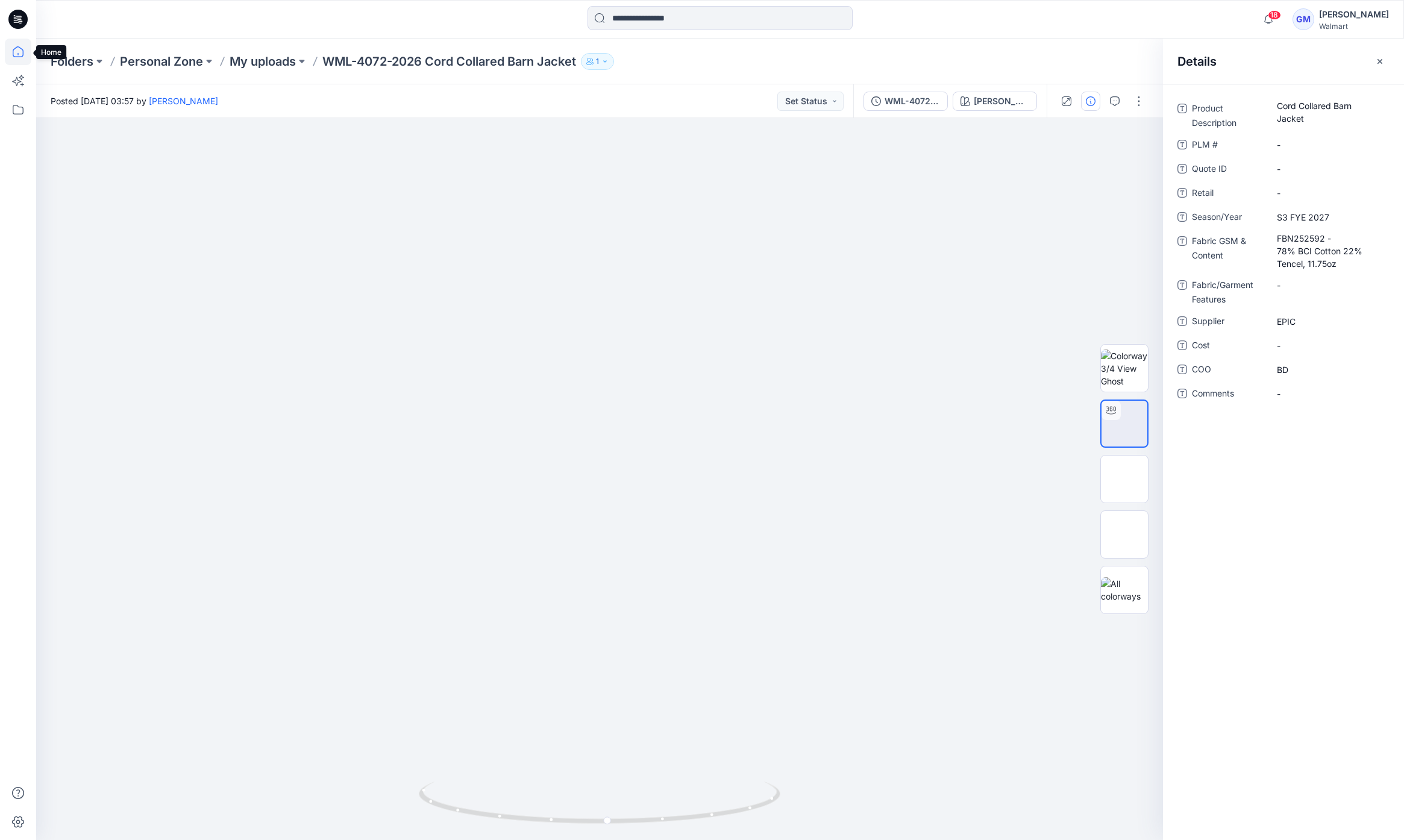
click at [29, 51] on icon at bounding box center [18, 52] width 27 height 27
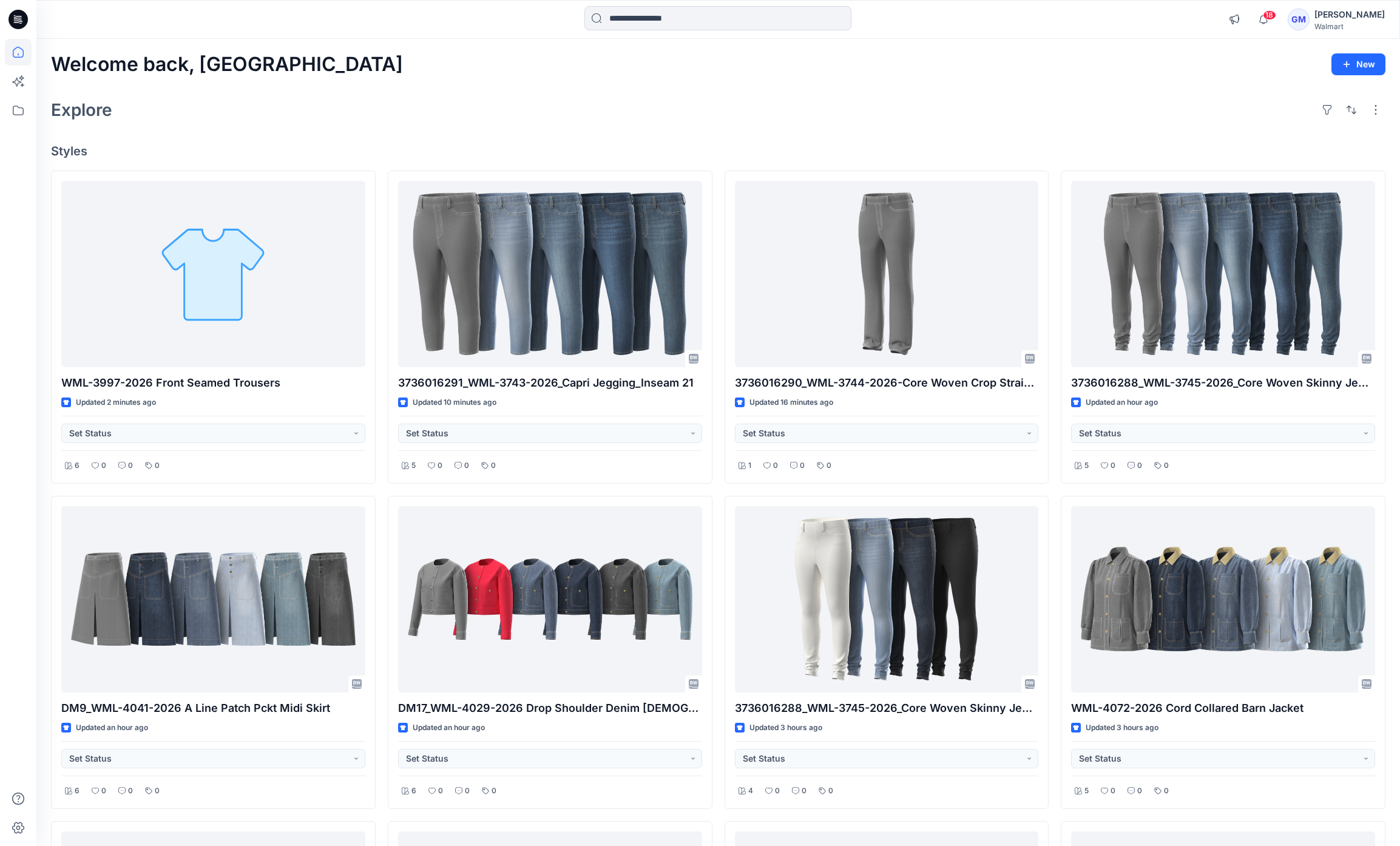
click at [852, 137] on div "Welcome back, Gayan New Explore Styles WML-3997-2026 Front Seamed Trousers Upda…" at bounding box center [718, 616] width 1364 height 1154
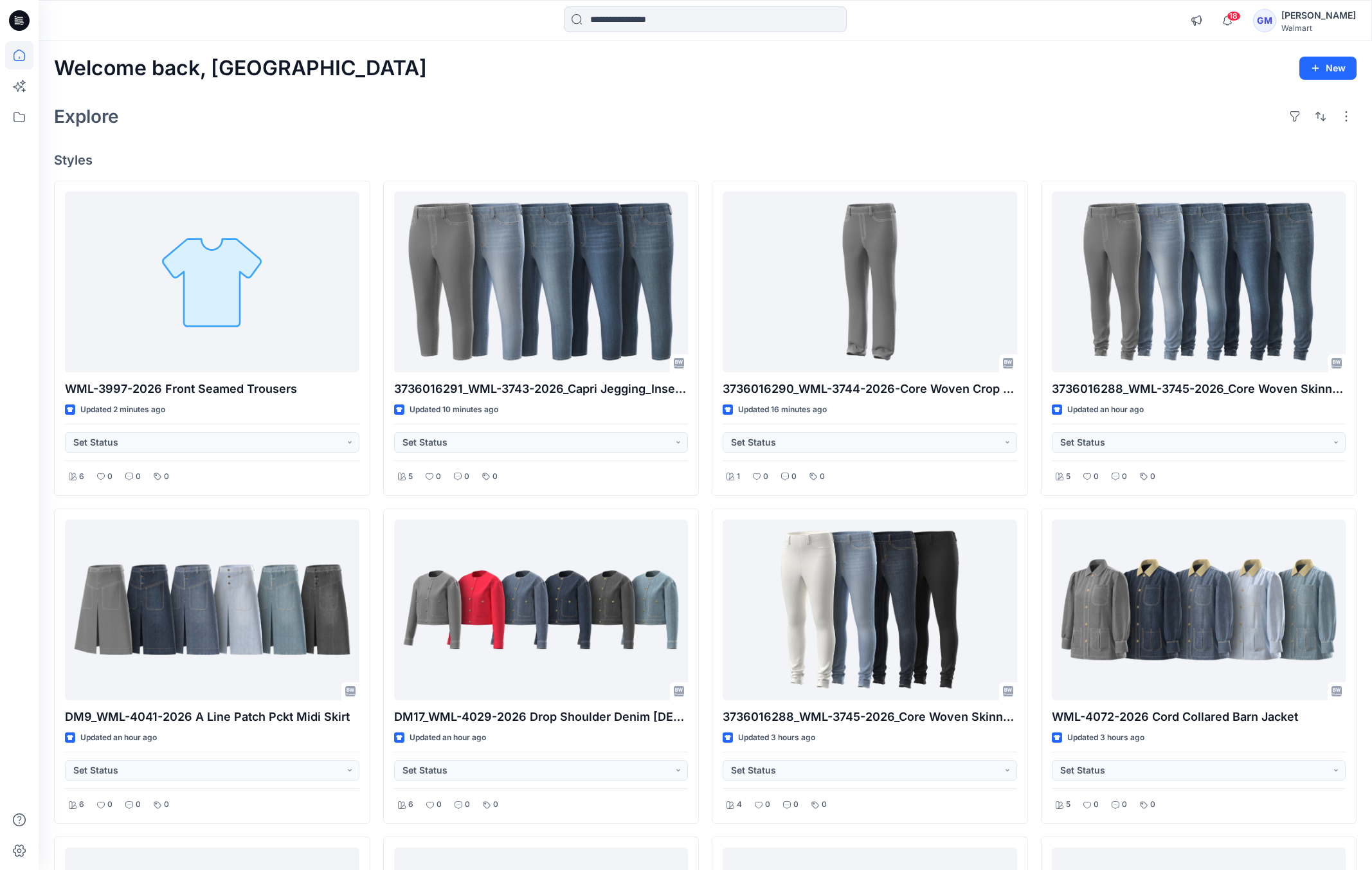
drag, startPoint x: 421, startPoint y: 119, endPoint x: 302, endPoint y: 34, distance: 146.2
click at [421, 119] on div "Explore" at bounding box center [705, 117] width 1303 height 31
